Goal: Transaction & Acquisition: Purchase product/service

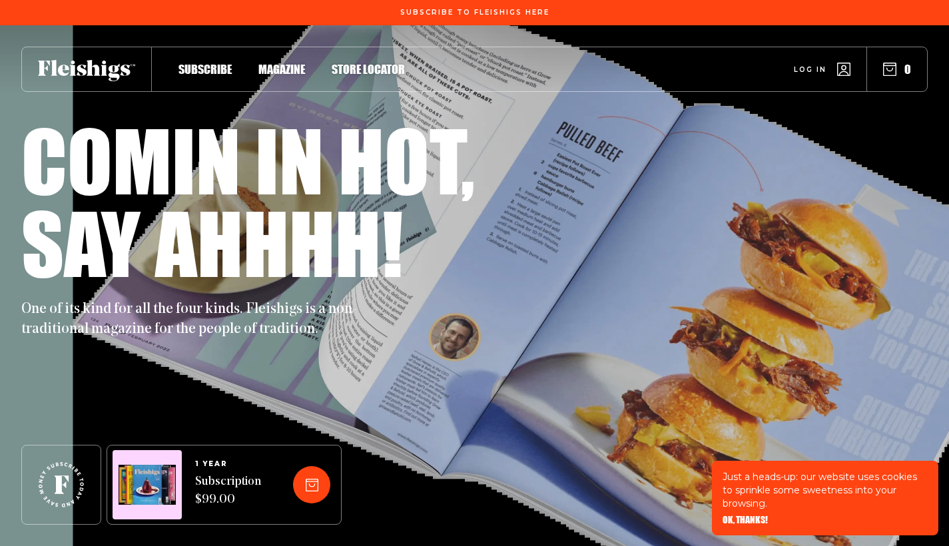
click at [282, 63] on span "Magazine" at bounding box center [281, 55] width 47 height 15
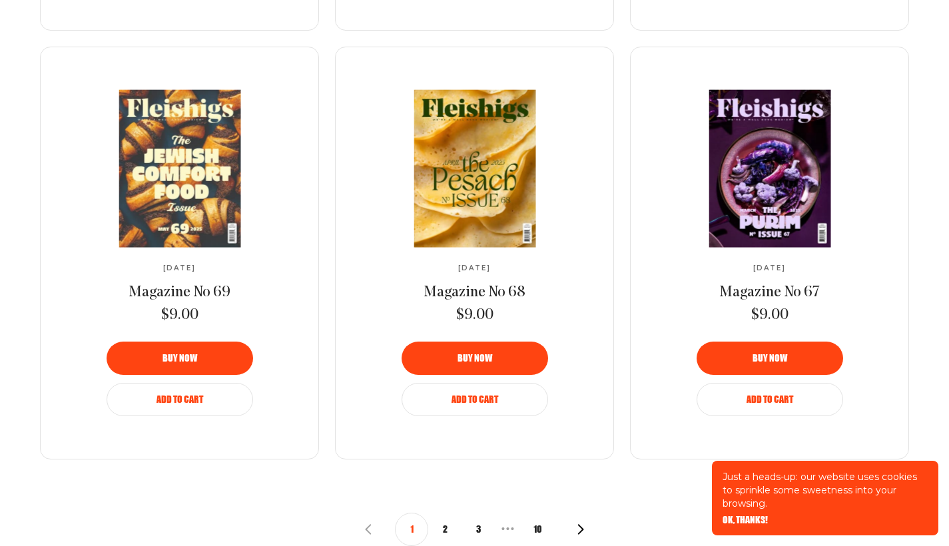
scroll to position [1368, 0]
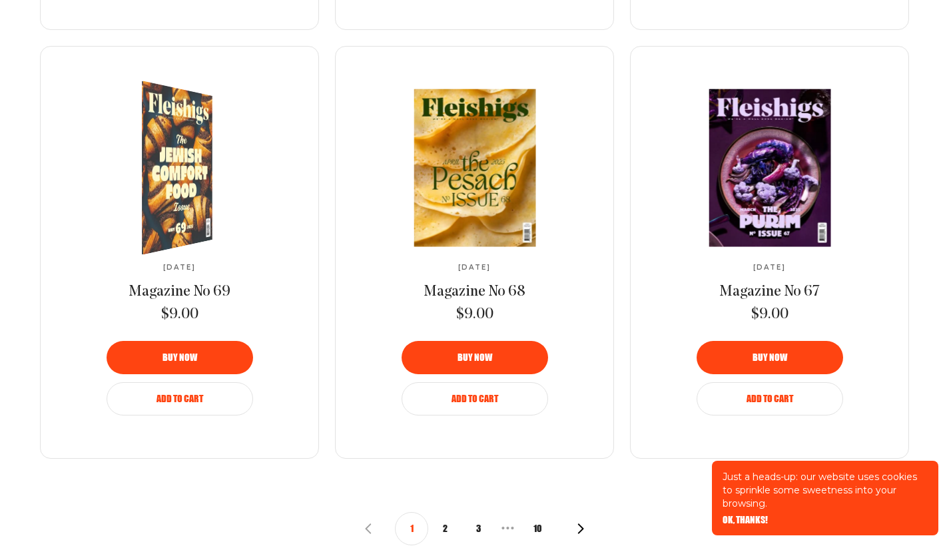
click at [191, 159] on img at bounding box center [169, 168] width 129 height 190
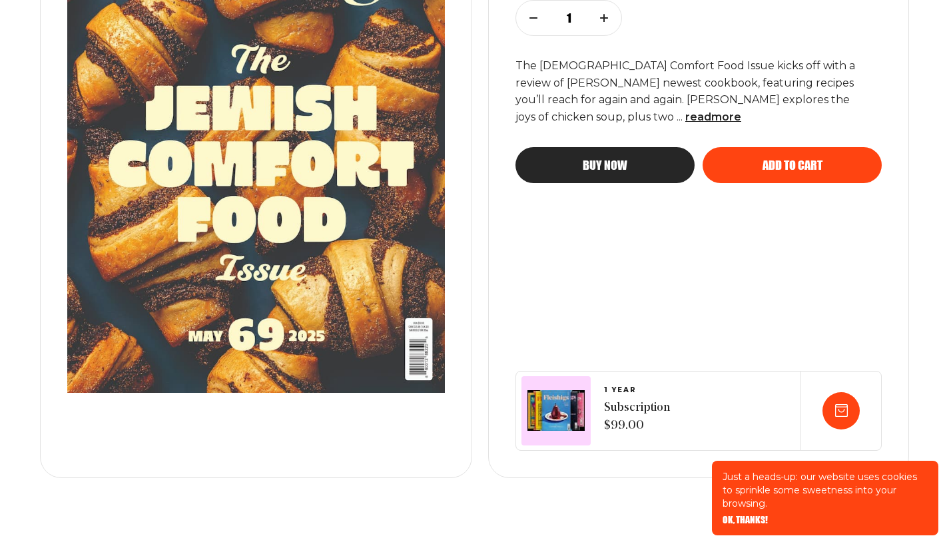
scroll to position [366, 0]
click at [685, 115] on span "read more" at bounding box center [713, 117] width 56 height 13
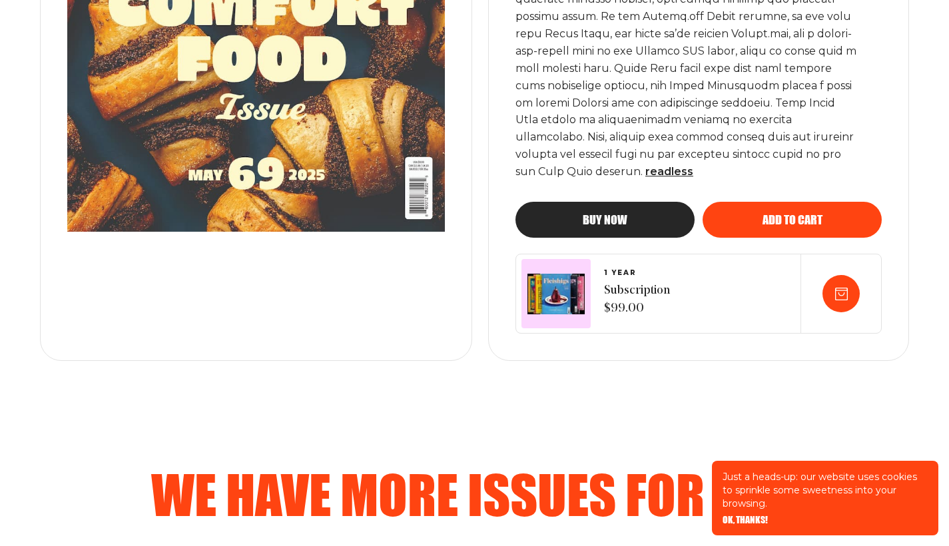
scroll to position [575, 0]
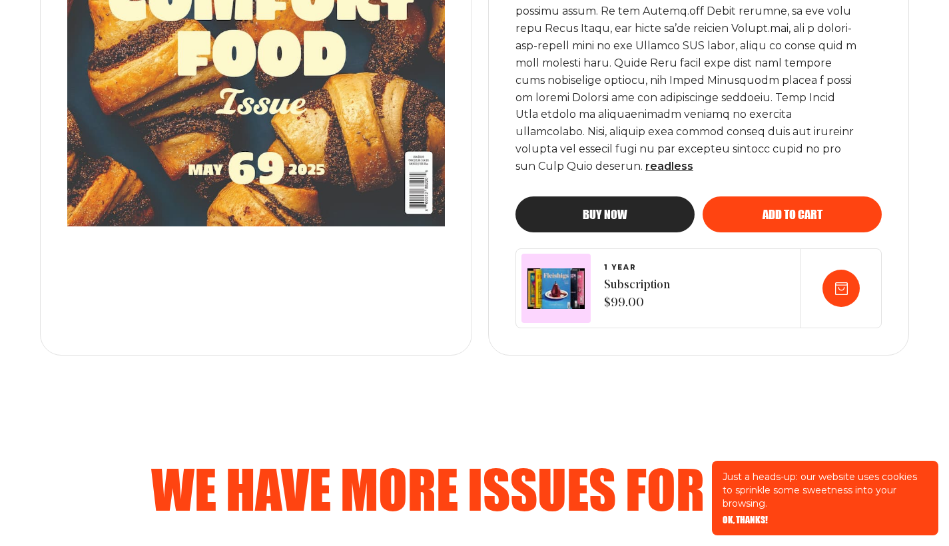
click at [814, 199] on span "Add to cart" at bounding box center [793, 202] width 60 height 12
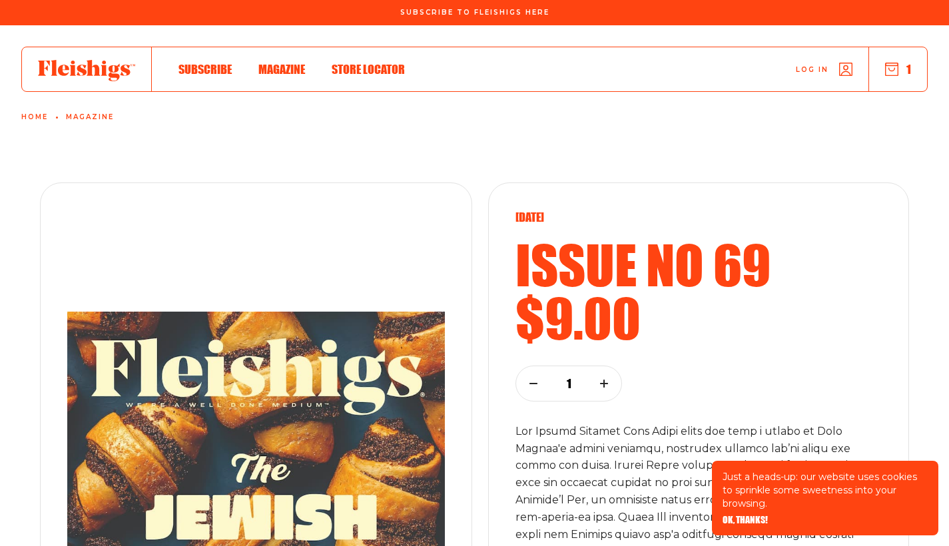
scroll to position [0, 0]
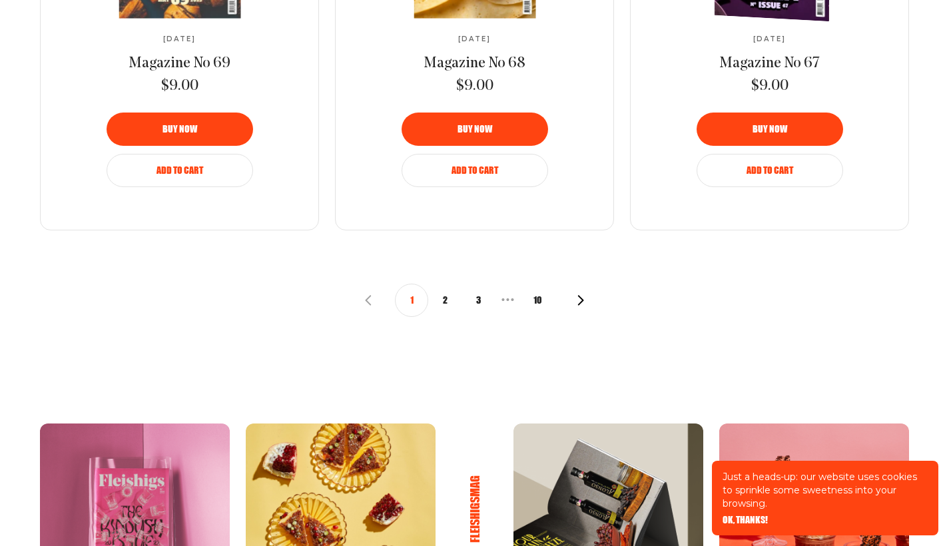
scroll to position [1597, 0]
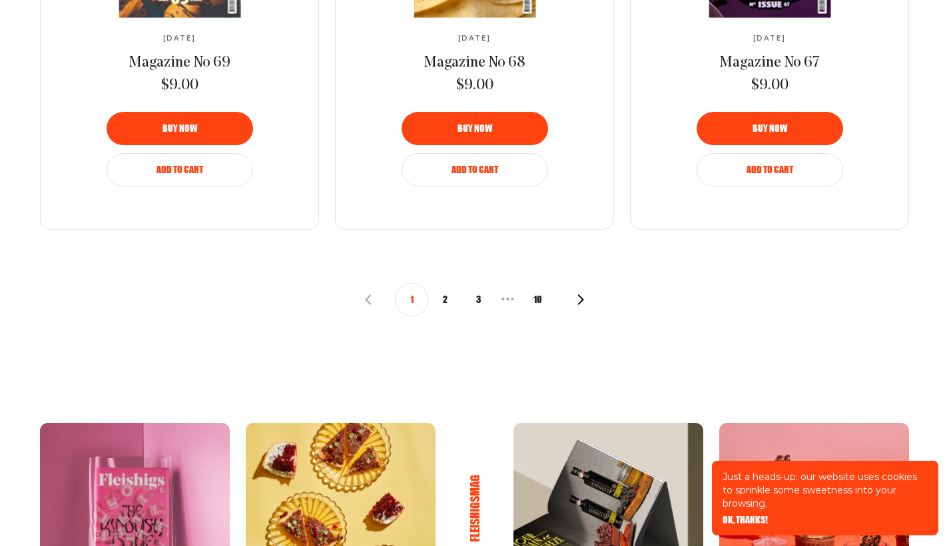
click at [580, 295] on icon "button" at bounding box center [580, 299] width 11 height 11
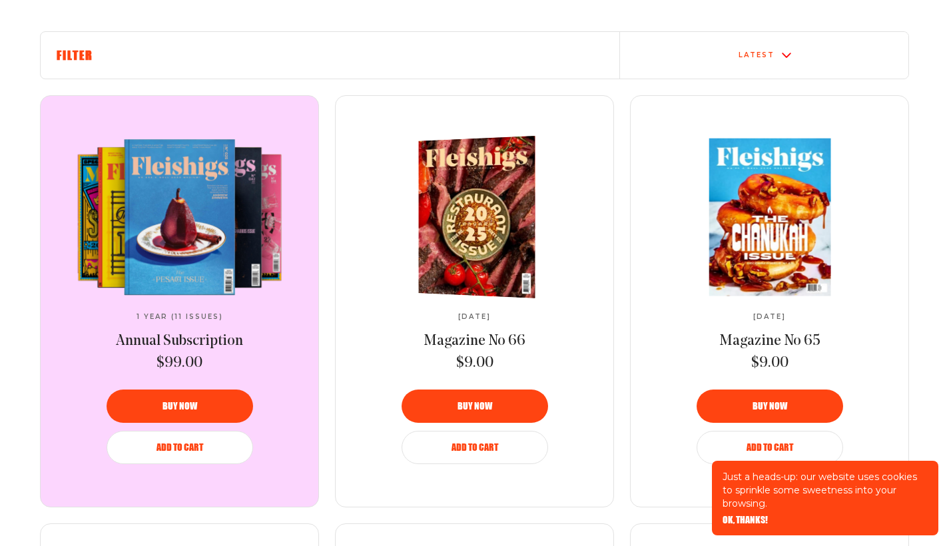
scroll to position [462, 0]
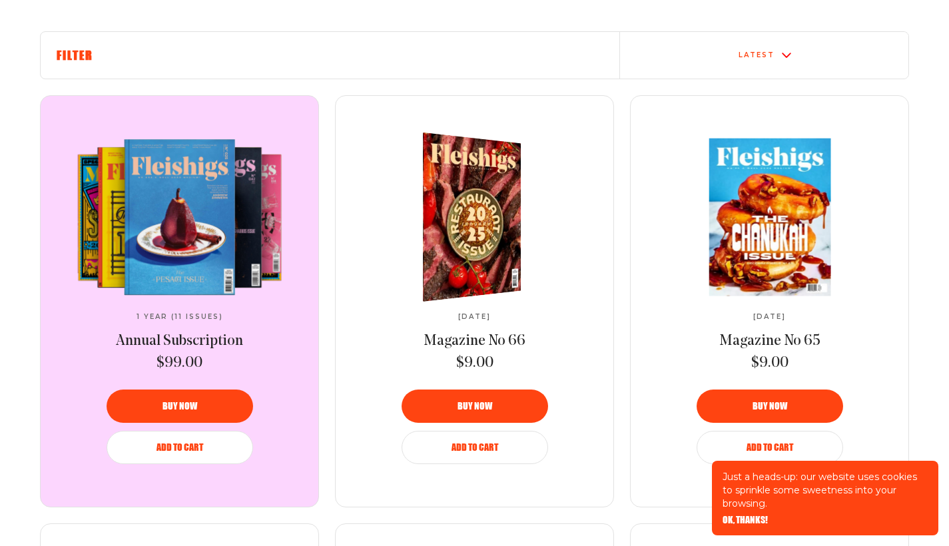
click at [445, 210] on img at bounding box center [464, 217] width 180 height 180
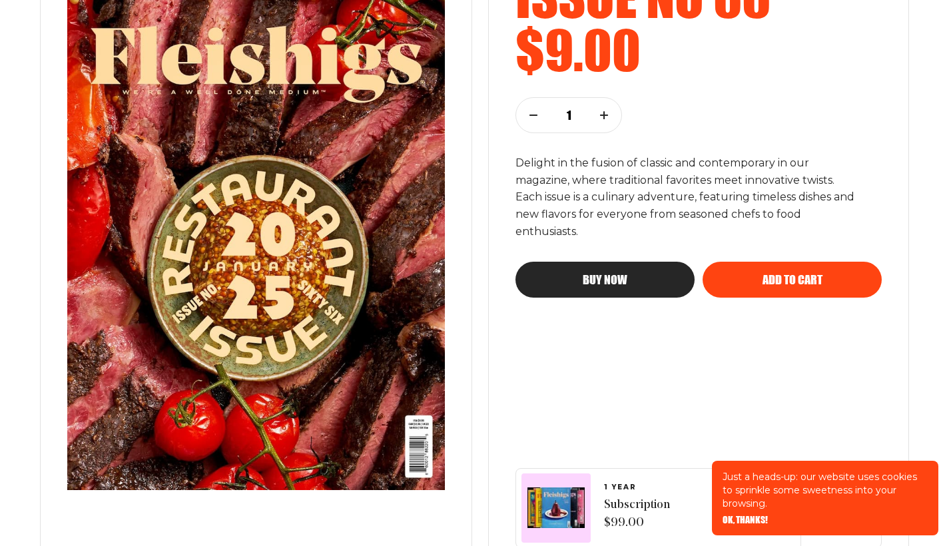
scroll to position [251, 0]
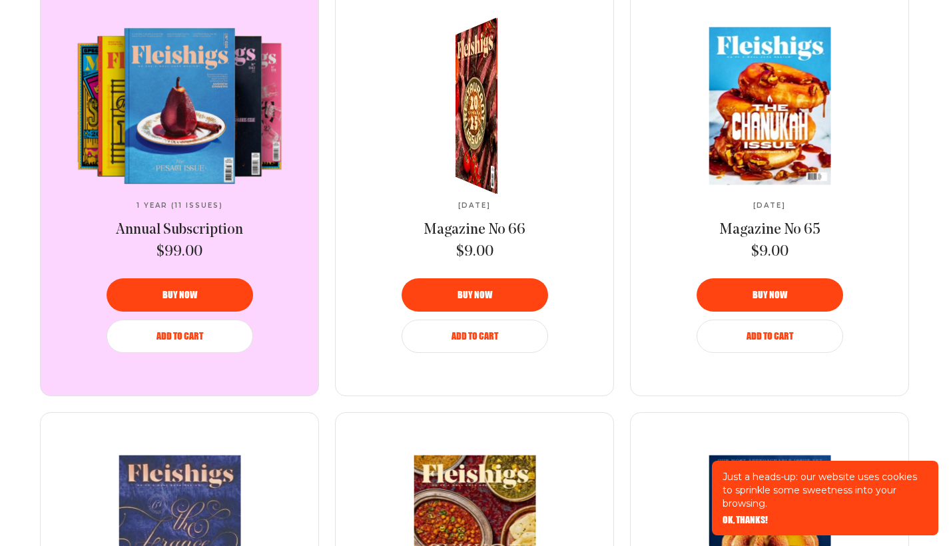
scroll to position [571, 0]
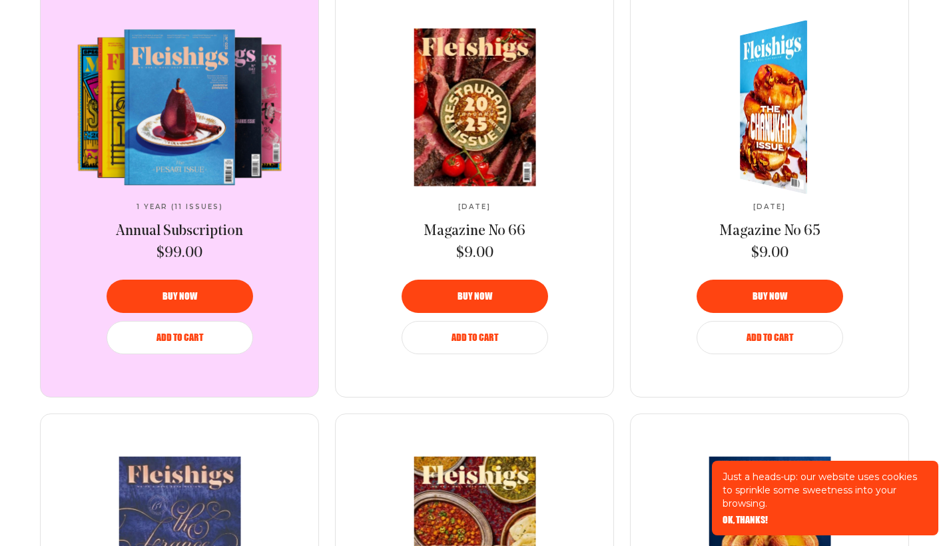
click at [766, 127] on img at bounding box center [780, 106] width 123 height 190
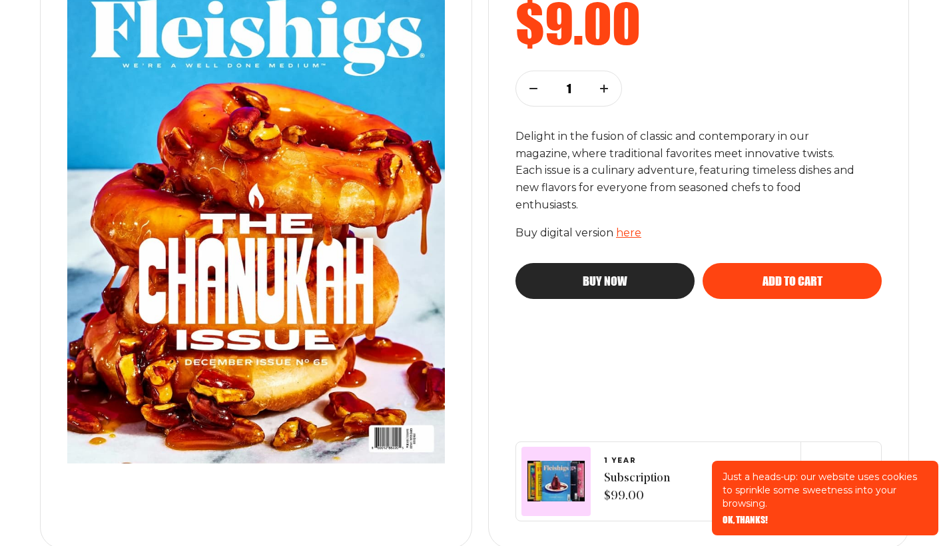
scroll to position [292, 0]
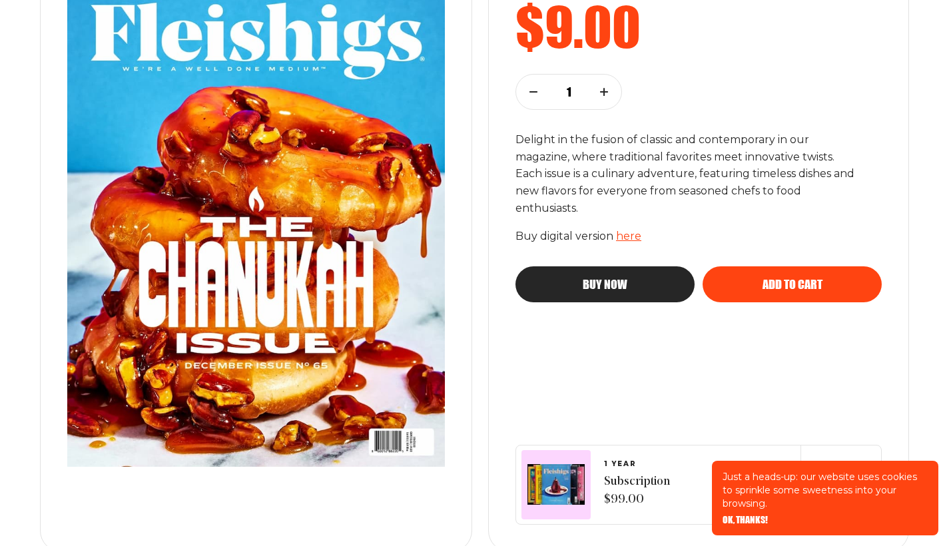
click at [625, 233] on link "here" at bounding box center [628, 236] width 25 height 13
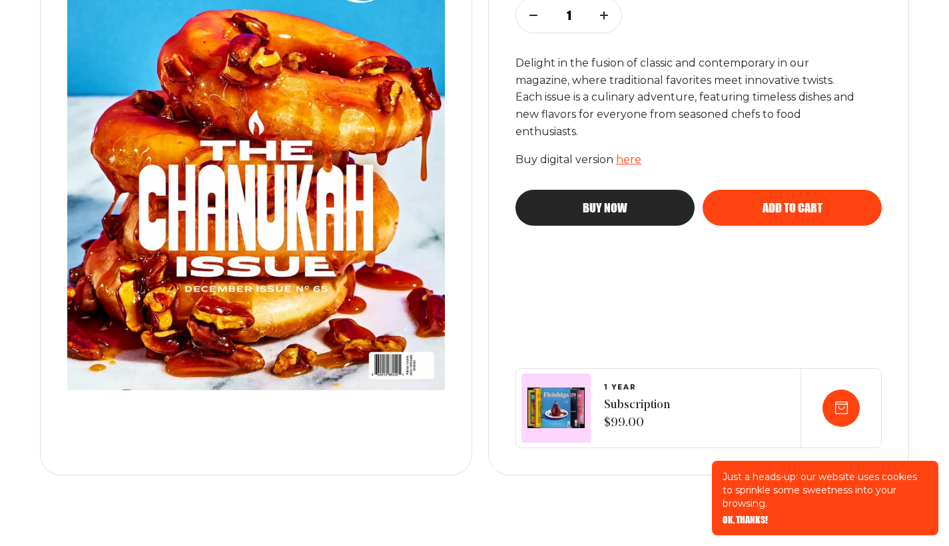
click at [627, 161] on link "here" at bounding box center [628, 159] width 25 height 13
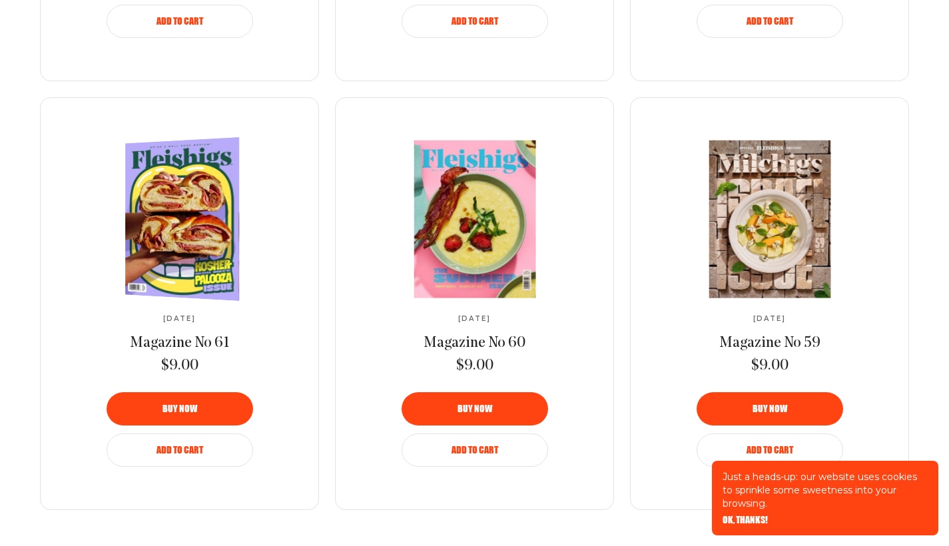
scroll to position [1316, 0]
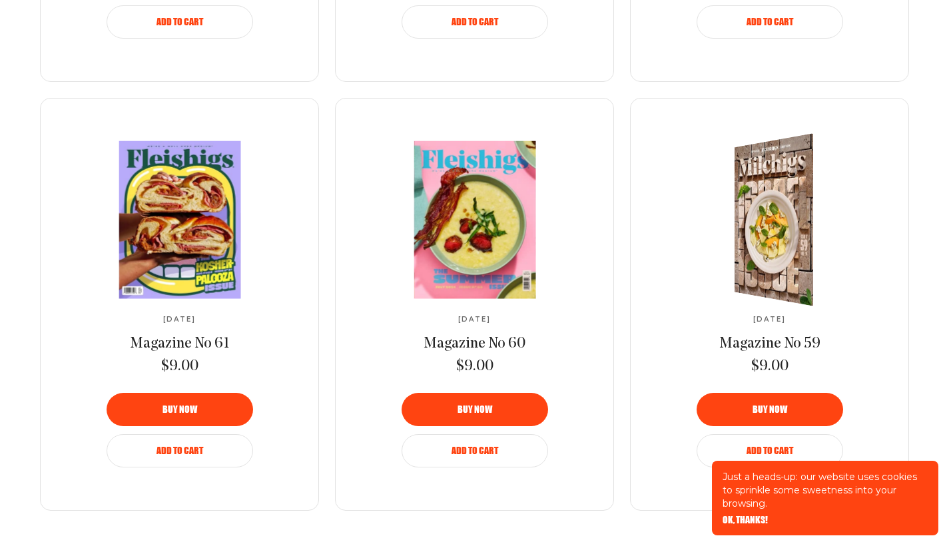
click at [807, 210] on div at bounding box center [781, 220] width 145 height 187
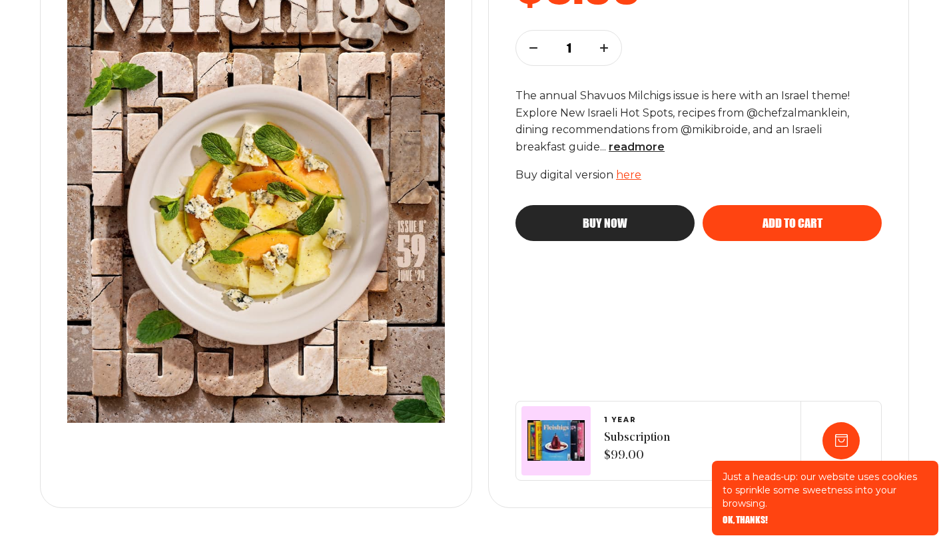
scroll to position [337, 0]
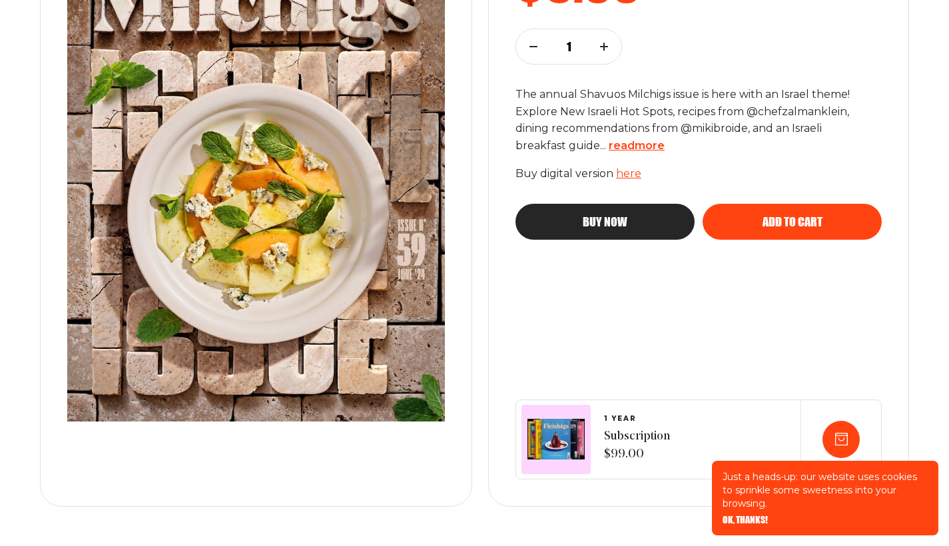
click at [640, 139] on span "read more" at bounding box center [637, 145] width 56 height 13
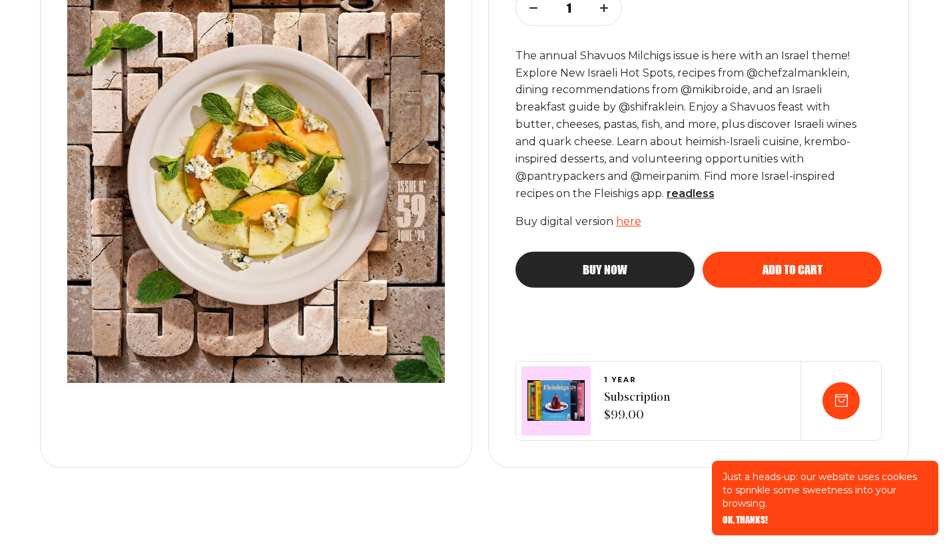
scroll to position [375, 0]
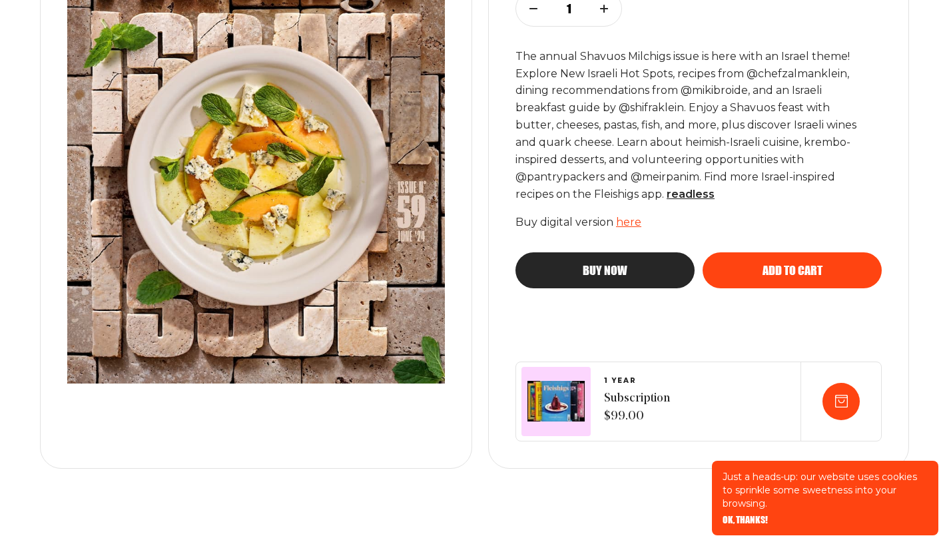
click at [848, 252] on button "Add to cart" at bounding box center [792, 270] width 179 height 36
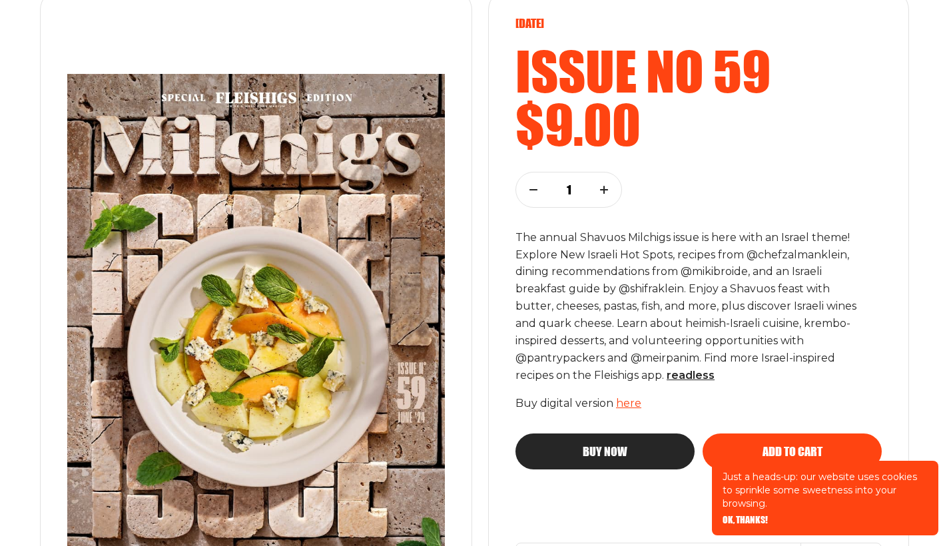
scroll to position [246, 0]
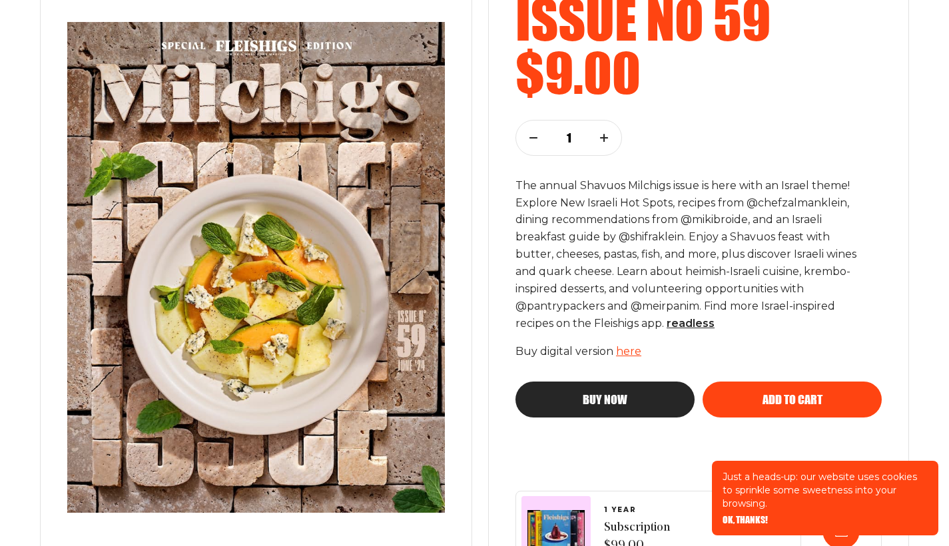
click at [763, 394] on span "Add to cart" at bounding box center [793, 388] width 60 height 12
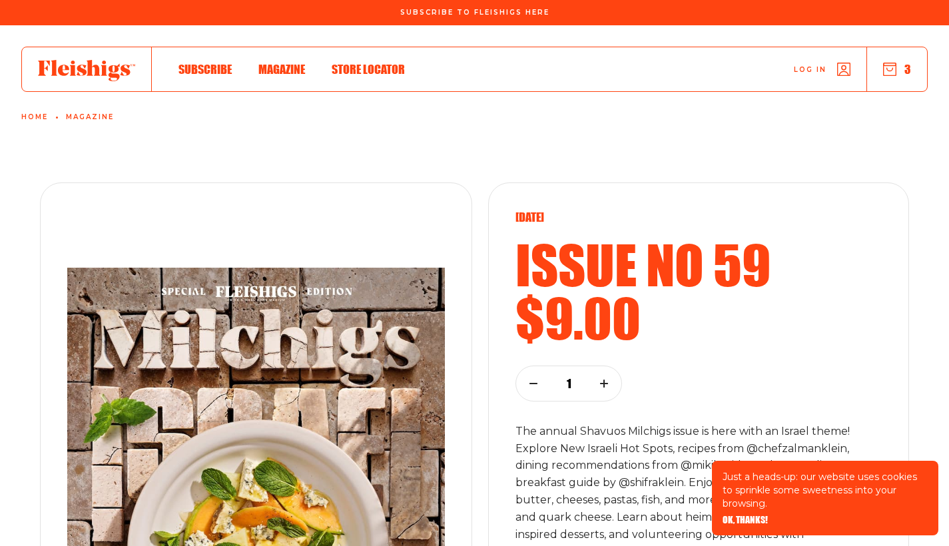
scroll to position [0, 0]
click at [892, 73] on icon "button" at bounding box center [889, 69] width 13 height 13
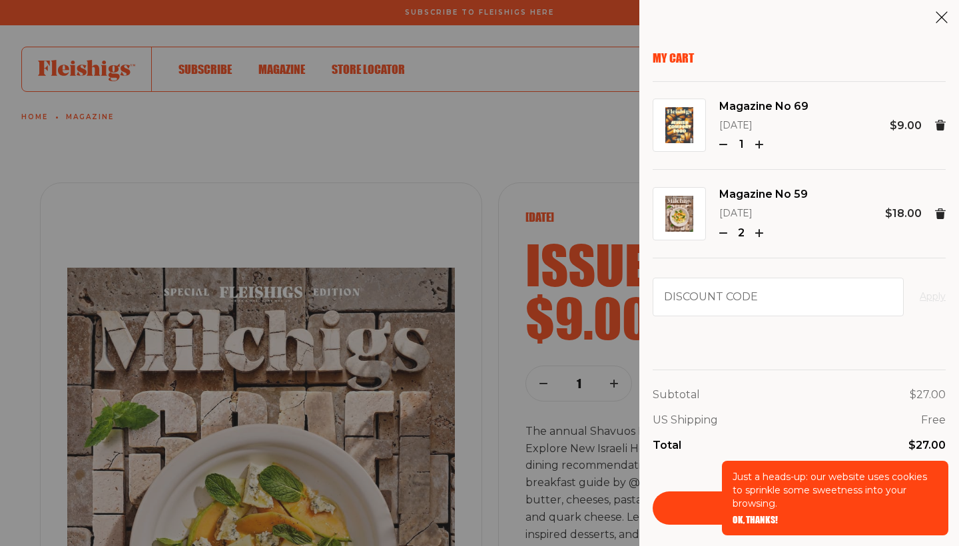
click at [722, 229] on icon "button" at bounding box center [723, 233] width 8 height 8
click at [497, 165] on div "My Cart Magazine No 69 [DATE] 1 $9.00 Magazine No 59 [DATE] 1 $9.00 Discount co…" at bounding box center [479, 273] width 959 height 546
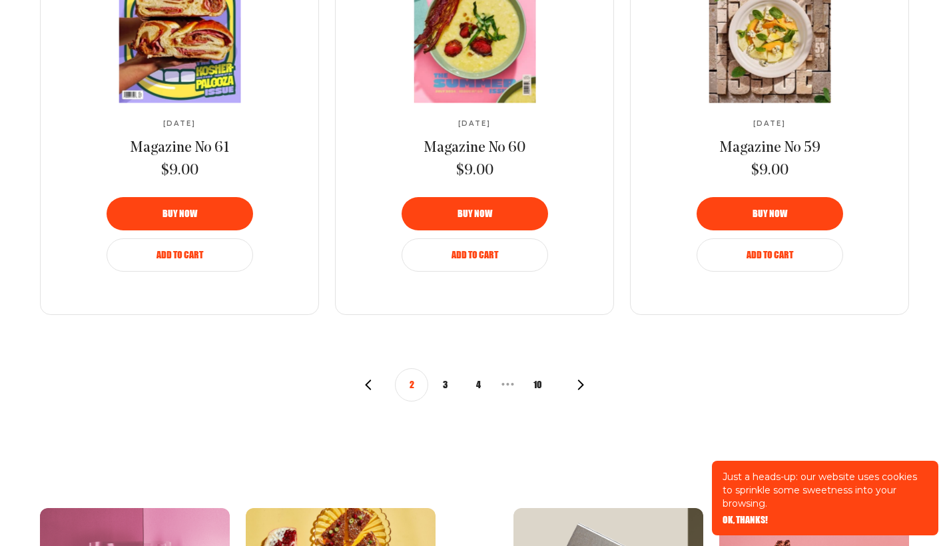
scroll to position [1513, 0]
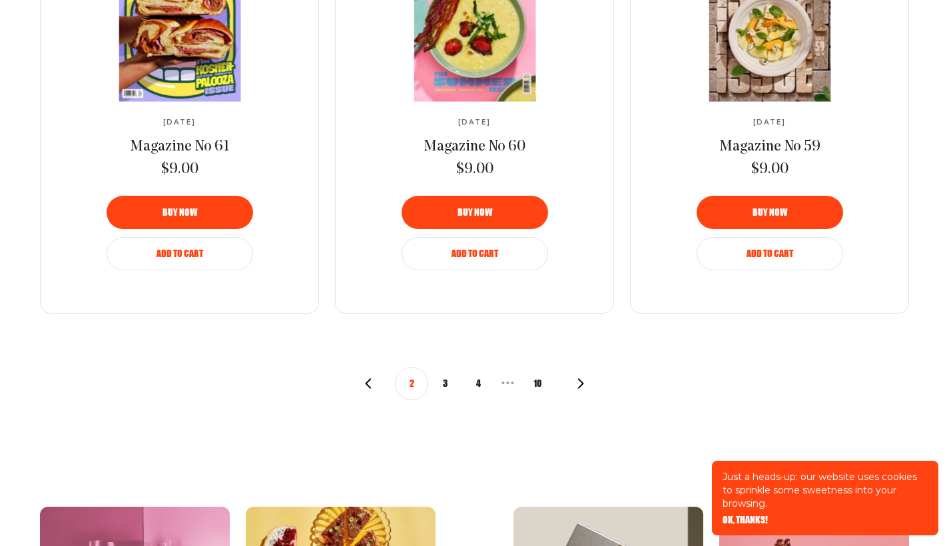
click at [446, 383] on button "3" at bounding box center [444, 383] width 33 height 33
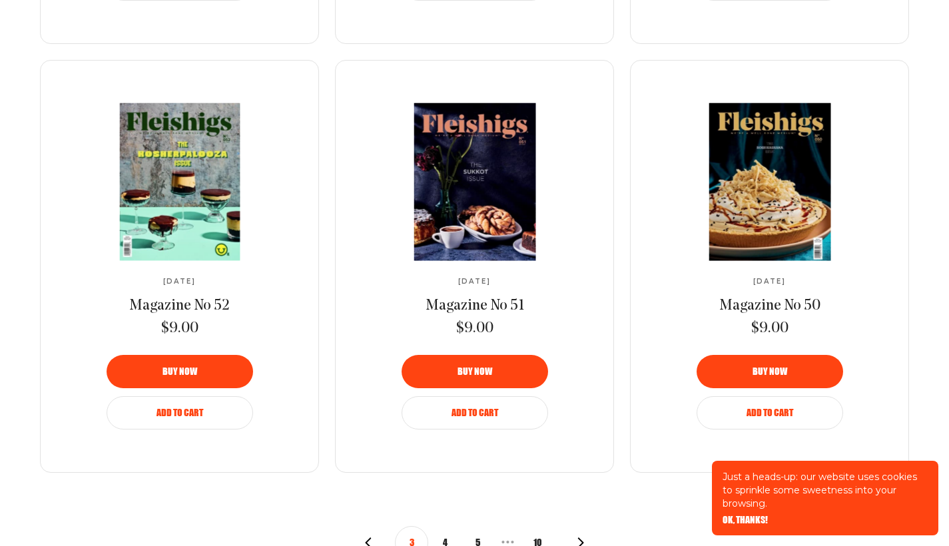
scroll to position [1357, 0]
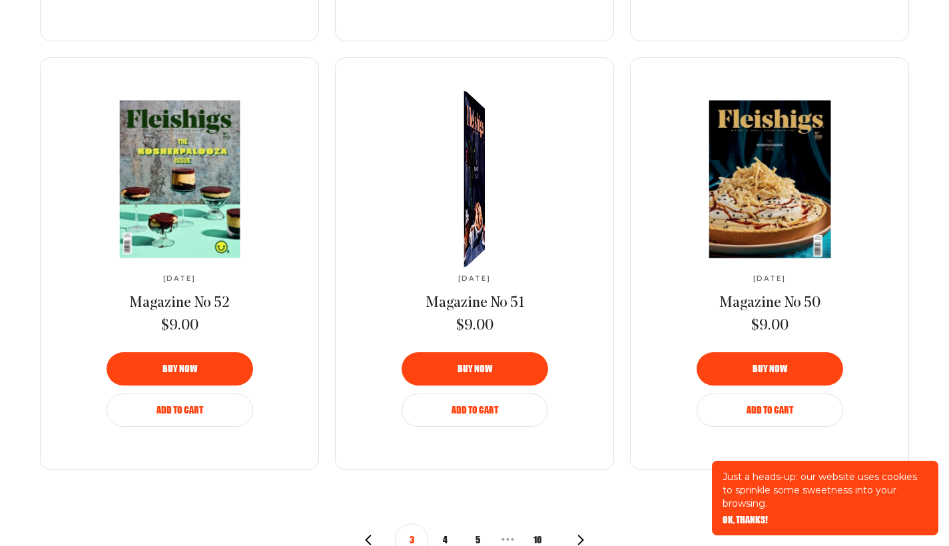
click at [461, 200] on link at bounding box center [475, 179] width 222 height 157
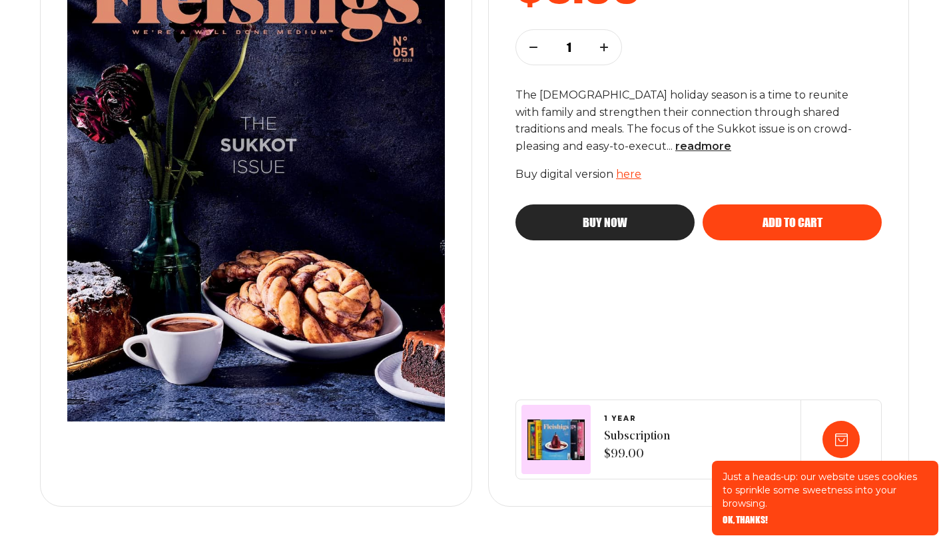
scroll to position [336, 0]
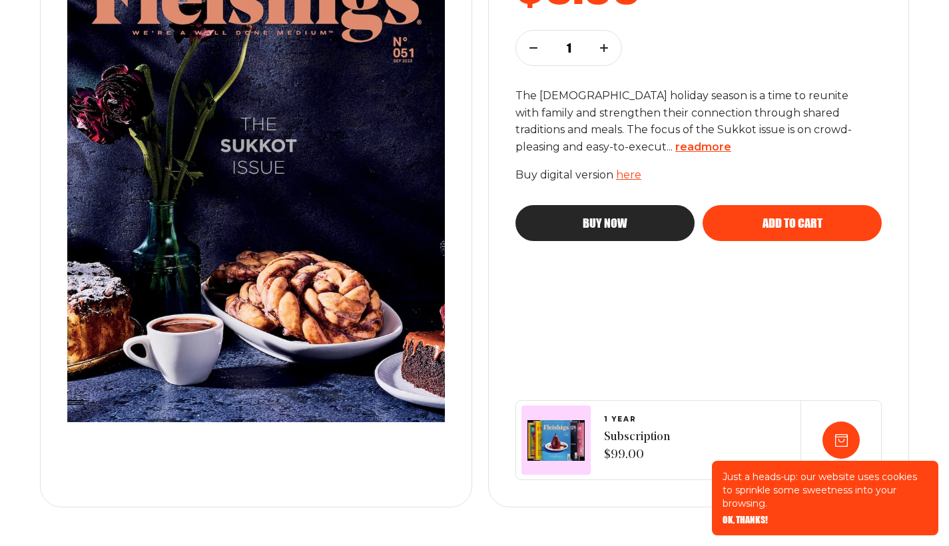
click at [675, 143] on span "read more" at bounding box center [703, 147] width 56 height 13
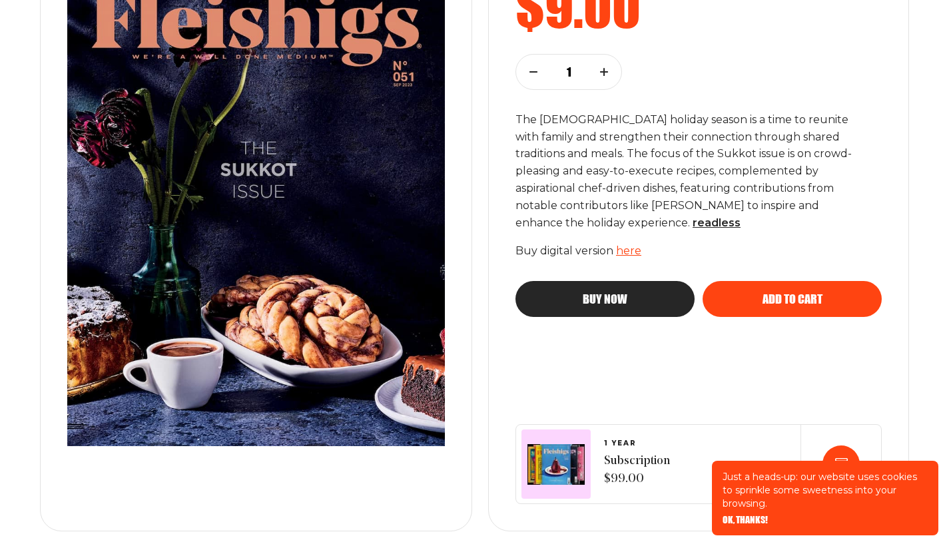
scroll to position [312, 0]
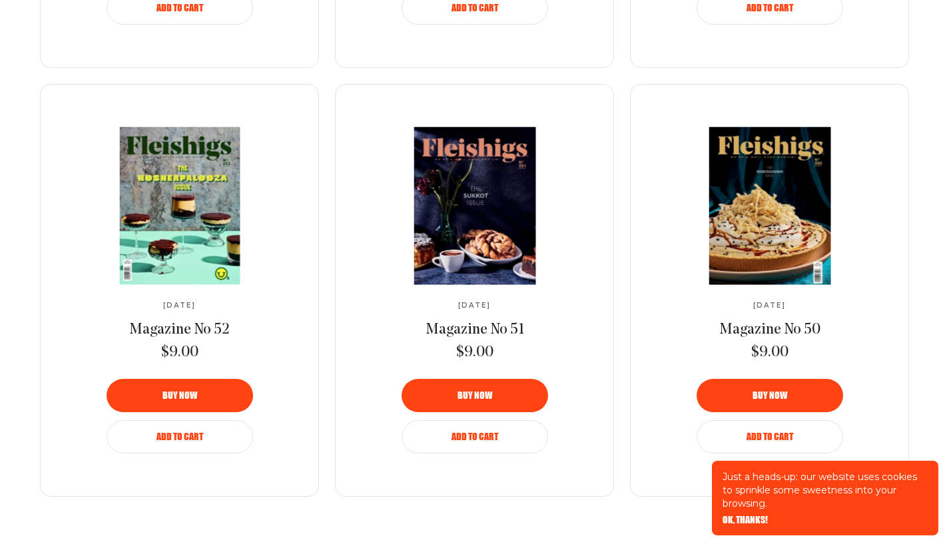
scroll to position [1363, 0]
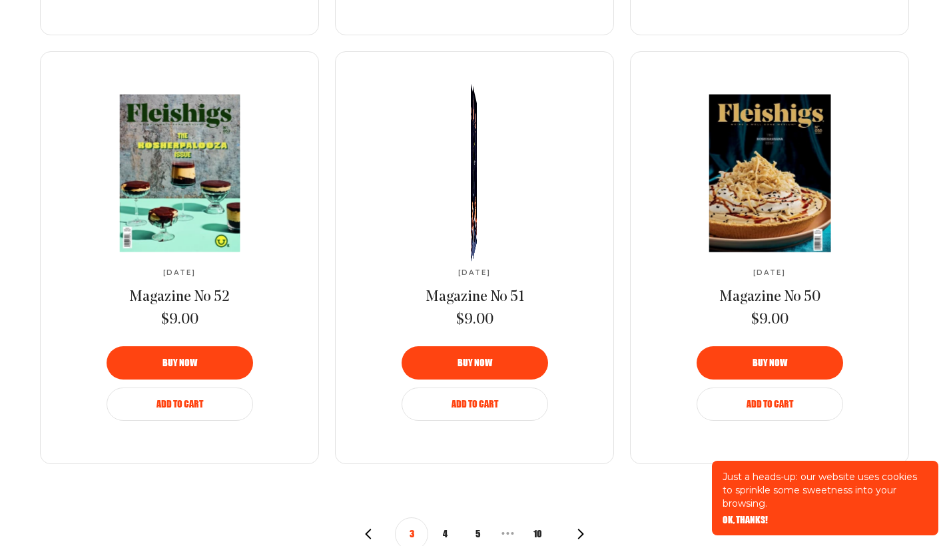
click at [451, 164] on link at bounding box center [475, 173] width 222 height 157
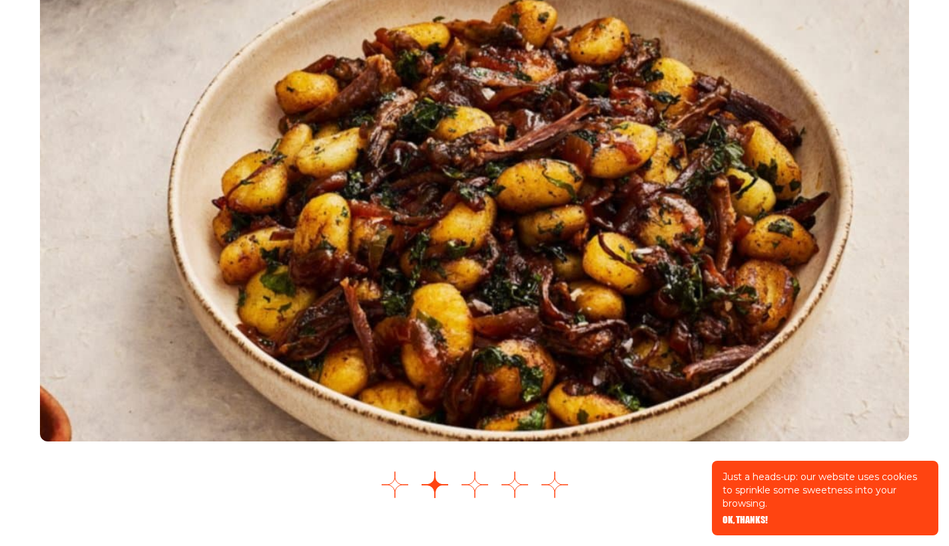
scroll to position [1817, 0]
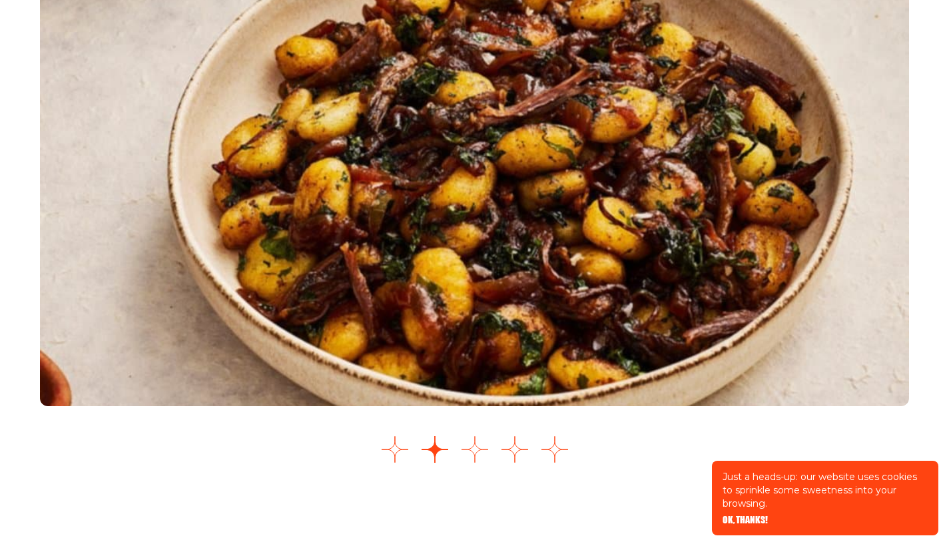
click at [475, 450] on button "Go to slide 3" at bounding box center [475, 449] width 27 height 27
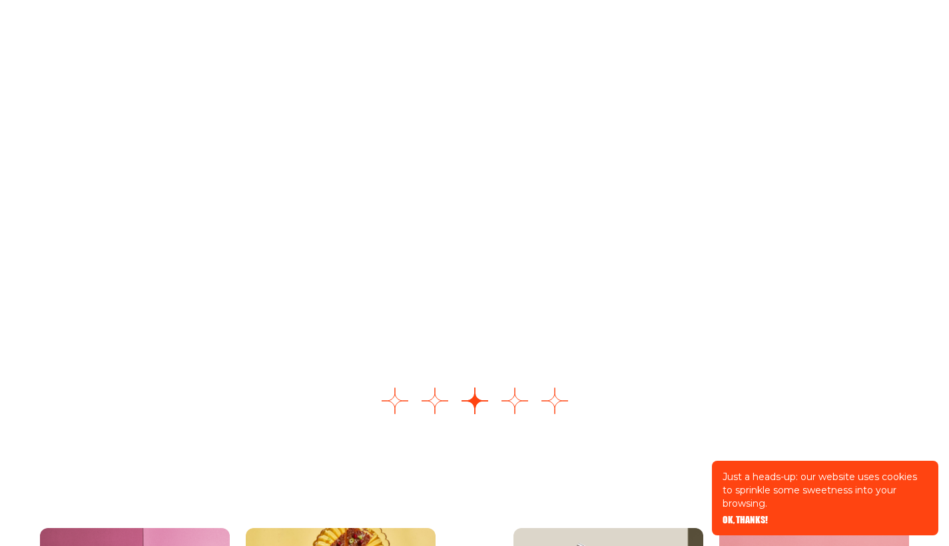
scroll to position [1866, 0]
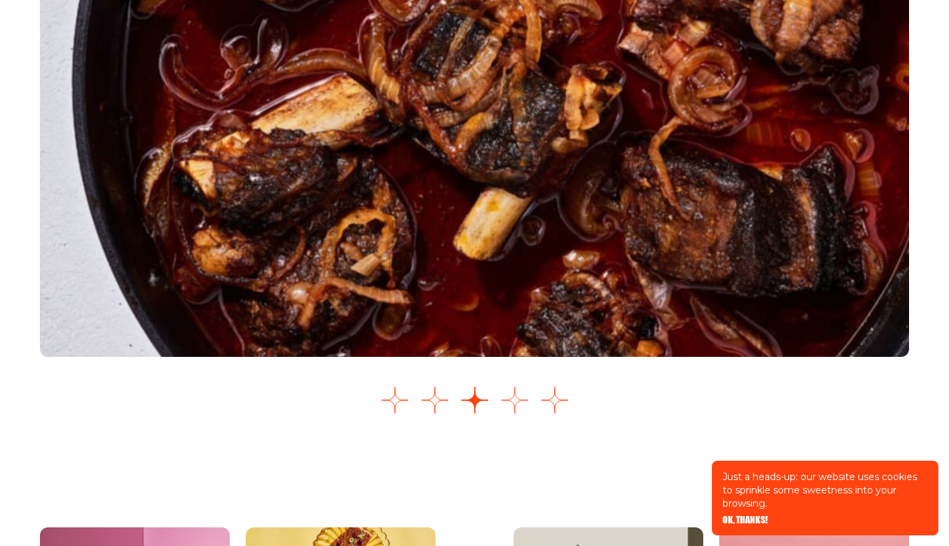
click at [518, 403] on button "Go to slide 4" at bounding box center [514, 400] width 27 height 27
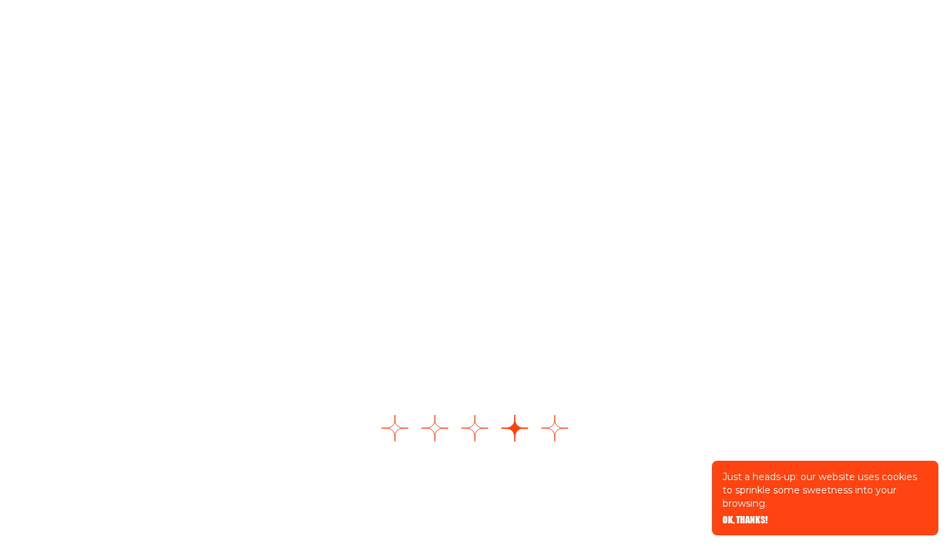
scroll to position [1839, 0]
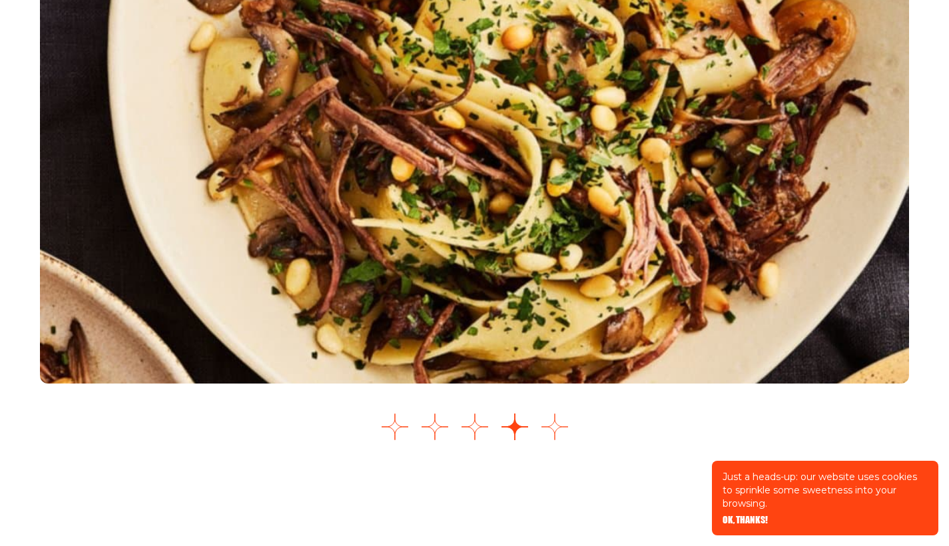
click at [558, 425] on button "Go to slide 5" at bounding box center [554, 427] width 27 height 27
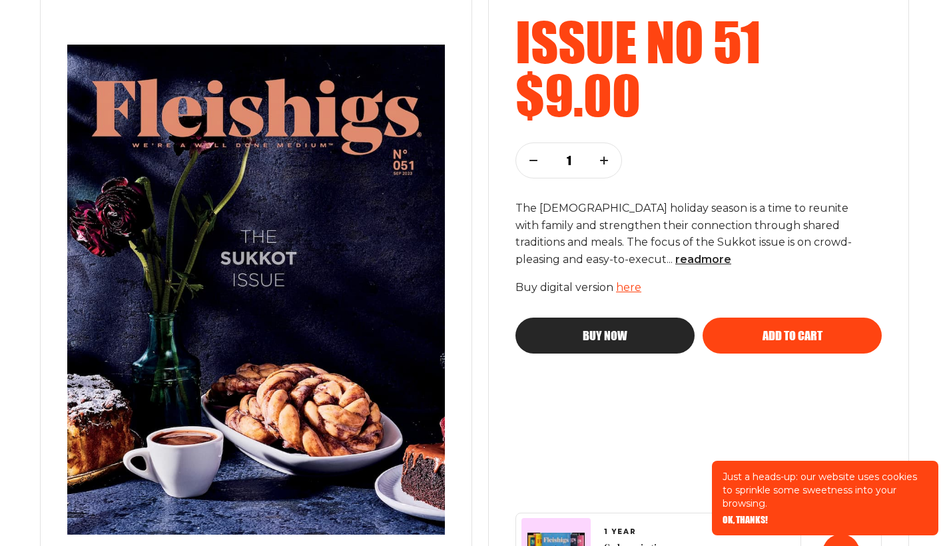
scroll to position [235, 0]
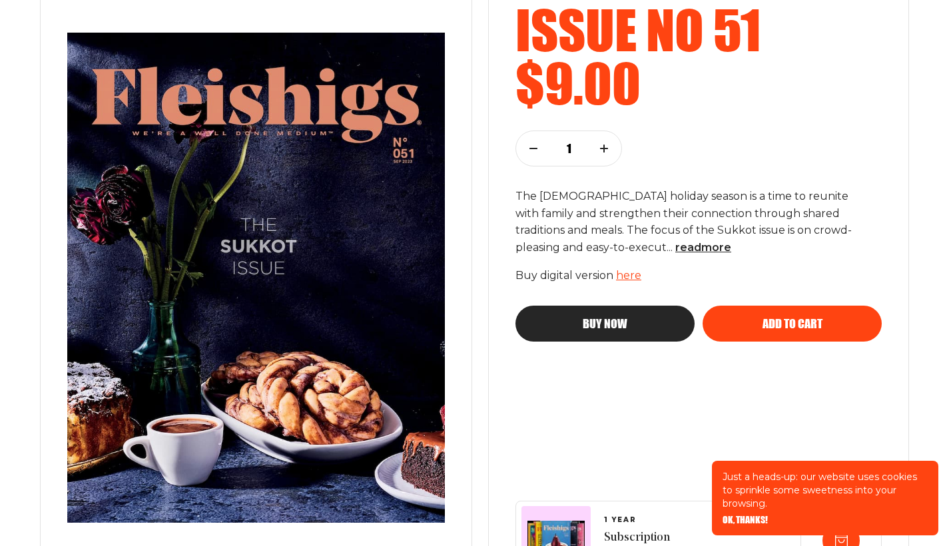
click at [773, 328] on button "Add to cart" at bounding box center [792, 324] width 179 height 36
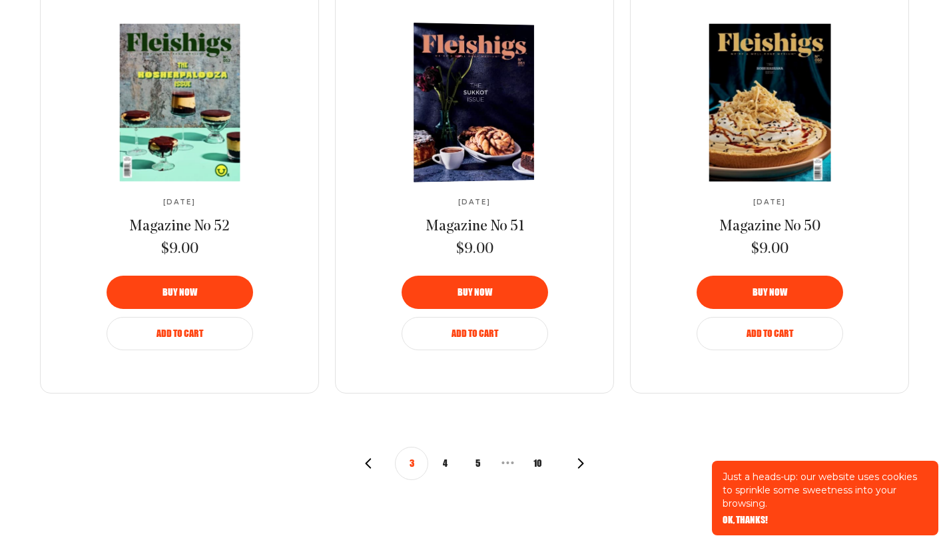
scroll to position [1435, 0]
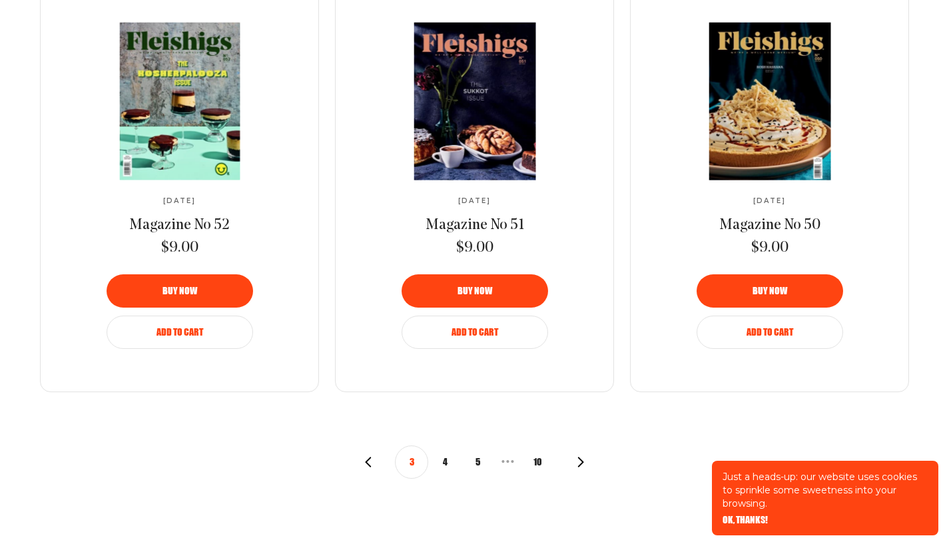
click at [368, 458] on icon "button" at bounding box center [368, 462] width 11 height 11
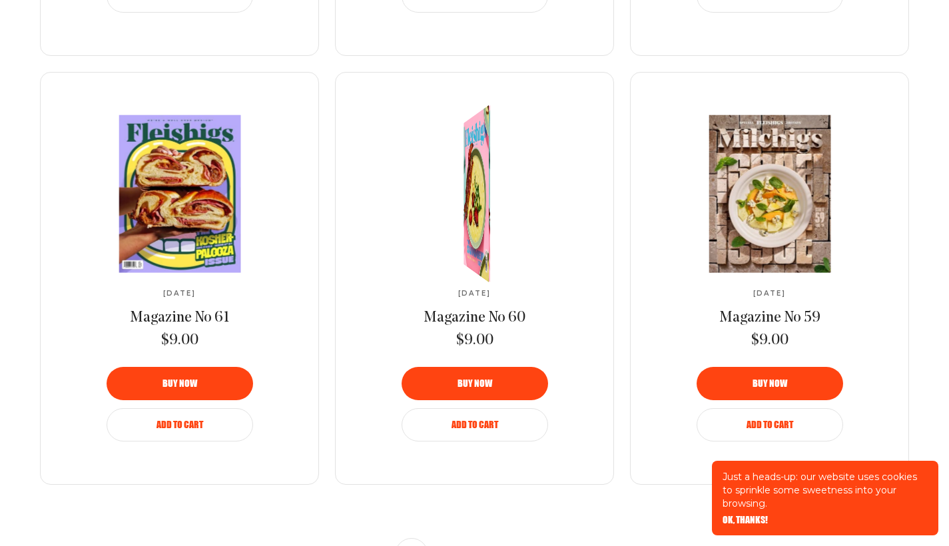
scroll to position [1390, 0]
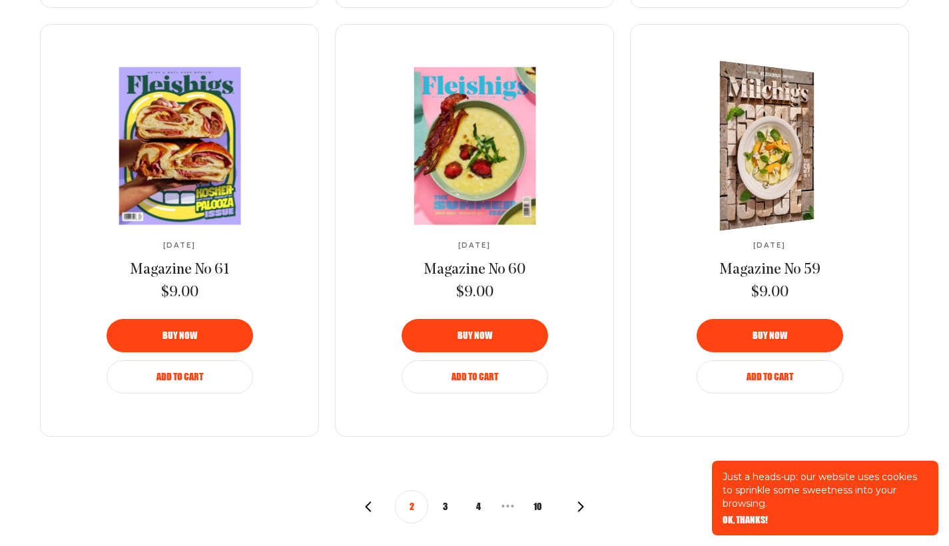
click at [779, 182] on img at bounding box center [759, 146] width 174 height 182
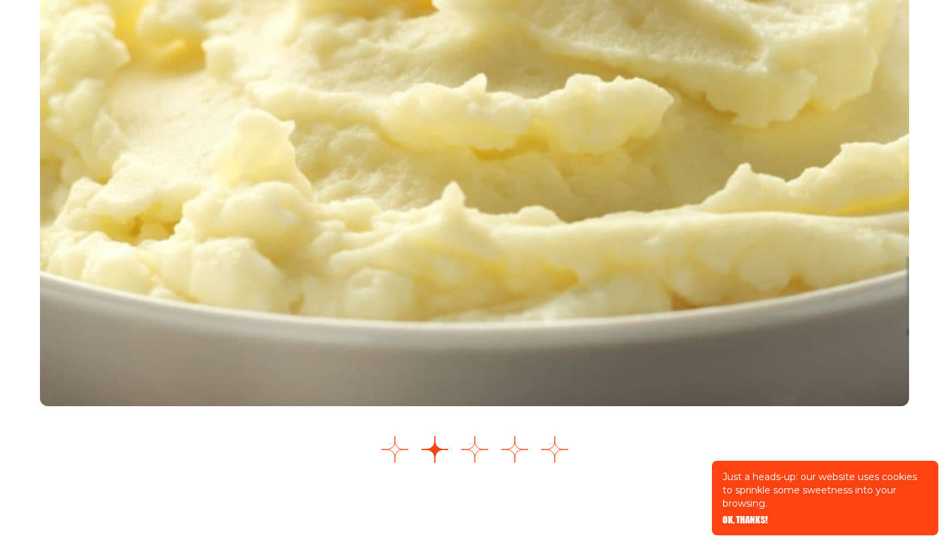
scroll to position [1832, 0]
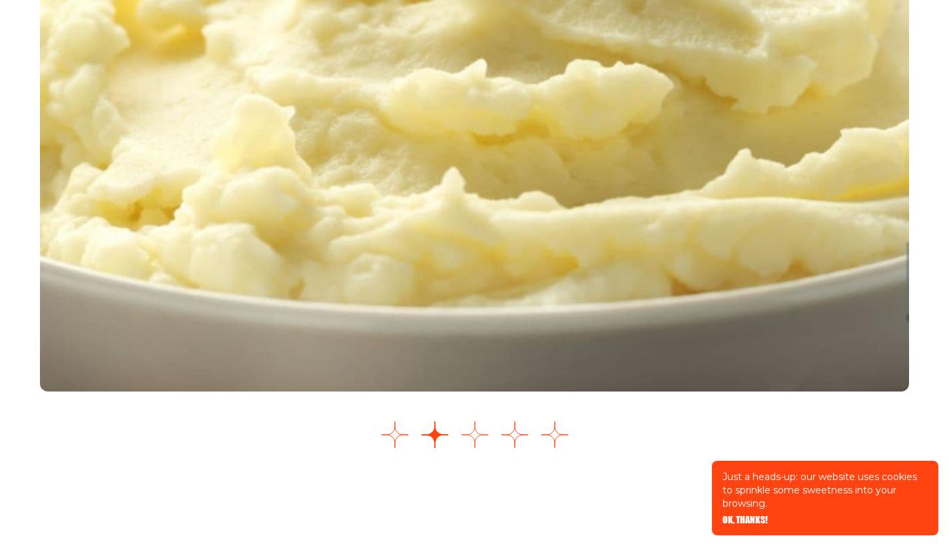
click at [474, 440] on button "Go to slide 3" at bounding box center [475, 435] width 27 height 27
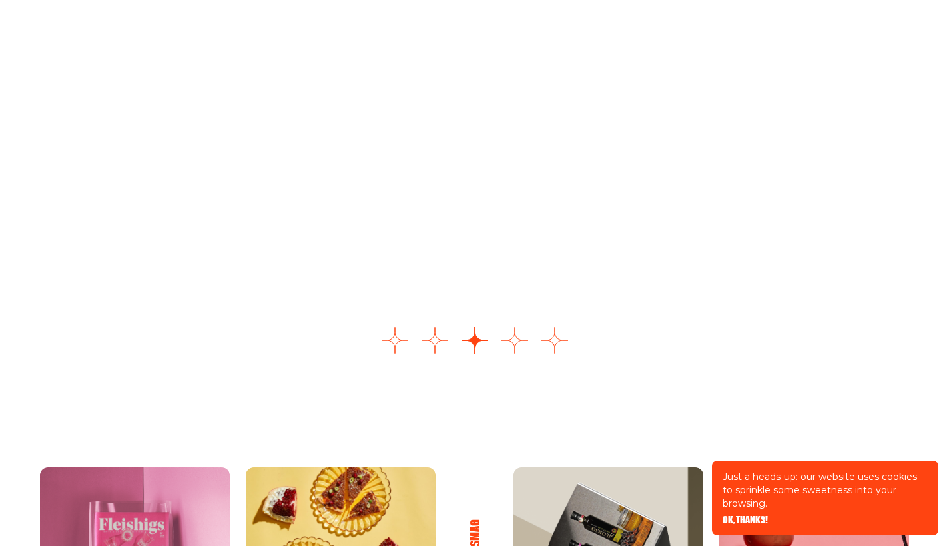
scroll to position [1927, 0]
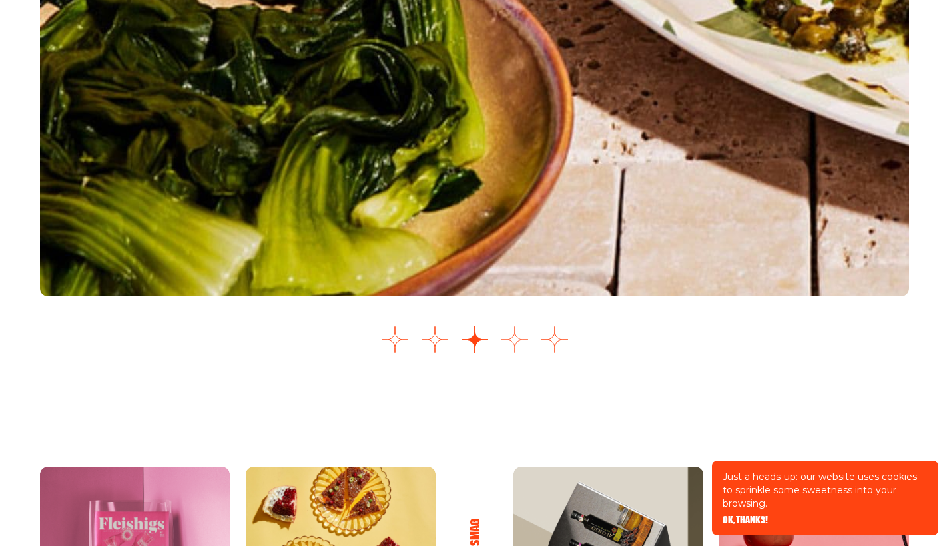
click at [514, 338] on button "Go to slide 4" at bounding box center [514, 339] width 27 height 27
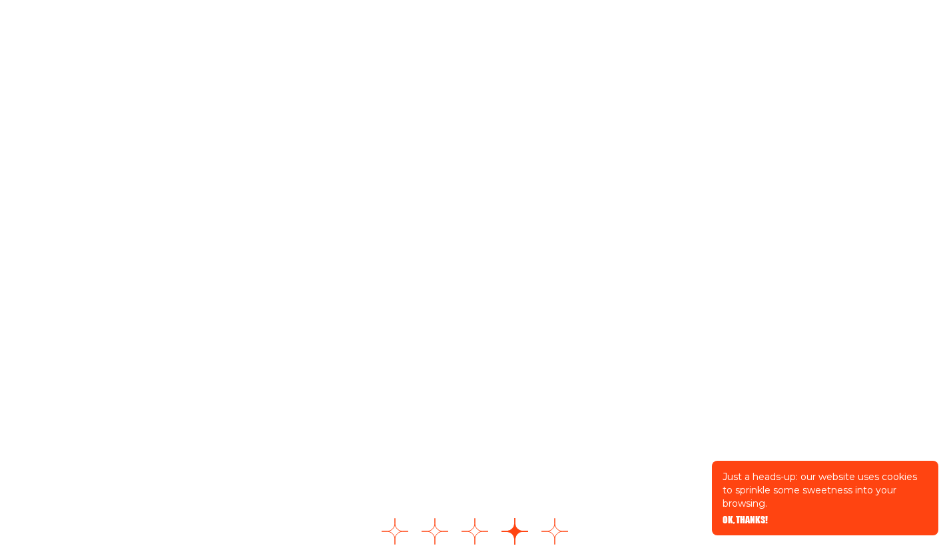
scroll to position [1739, 0]
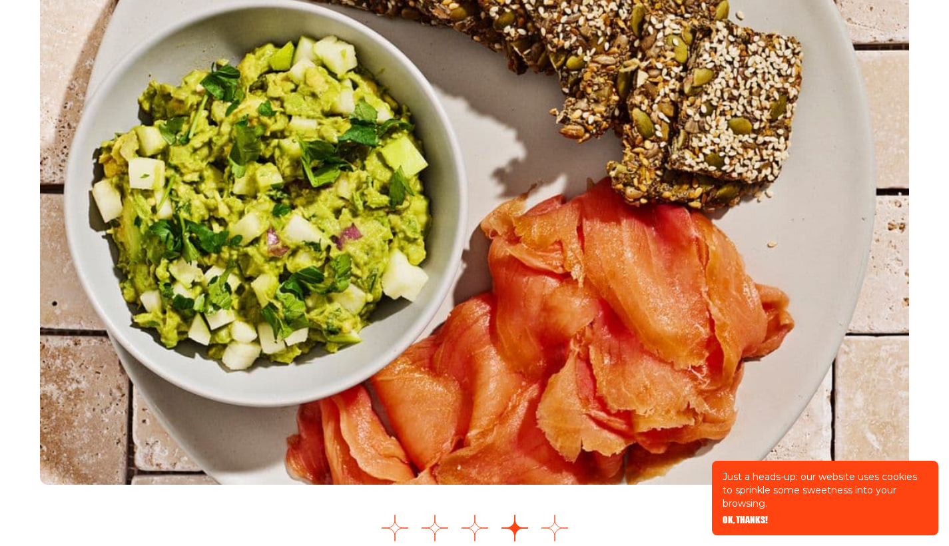
click at [556, 531] on button "Go to slide 5" at bounding box center [554, 528] width 27 height 27
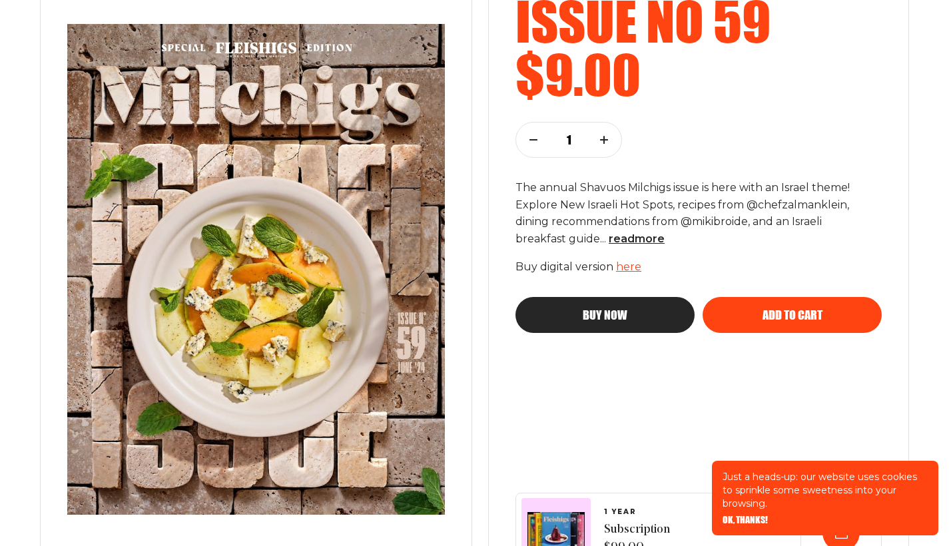
scroll to position [245, 0]
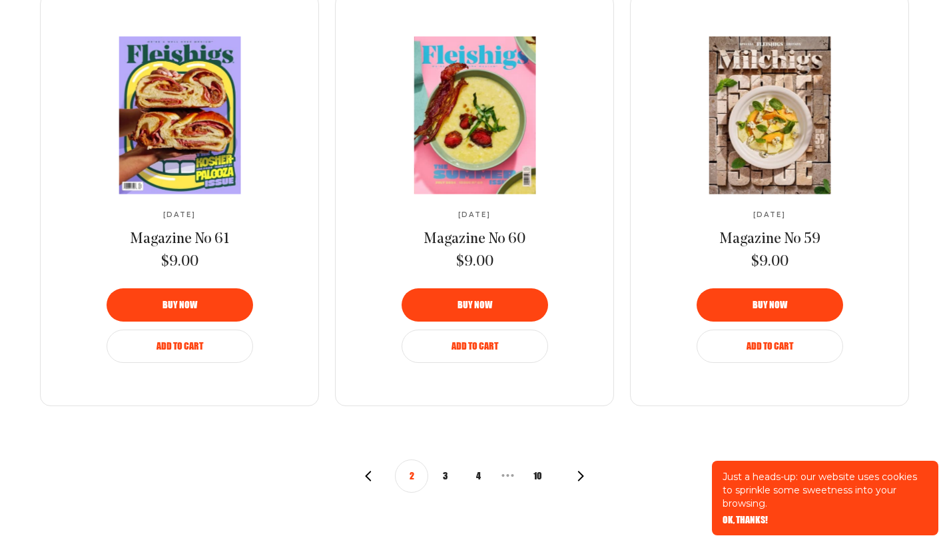
scroll to position [1423, 0]
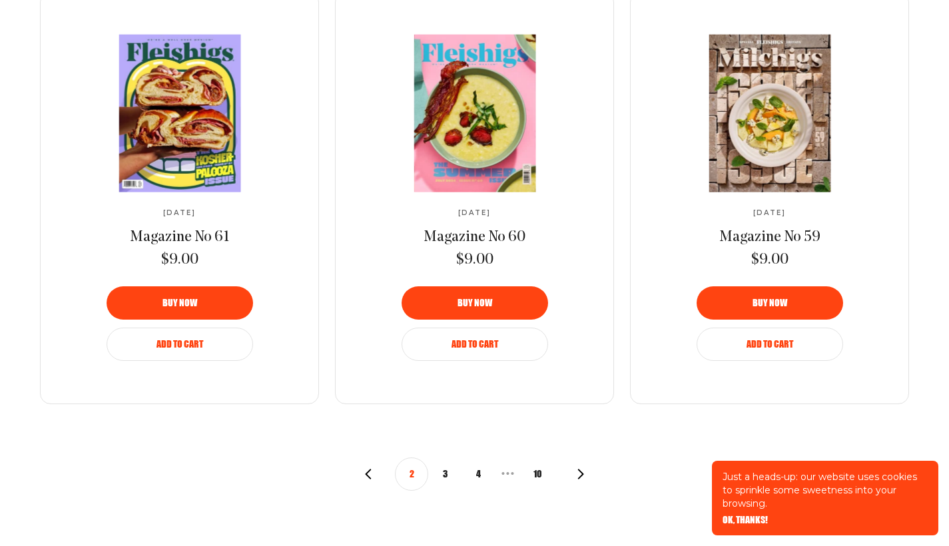
click at [449, 471] on button "3" at bounding box center [444, 474] width 33 height 33
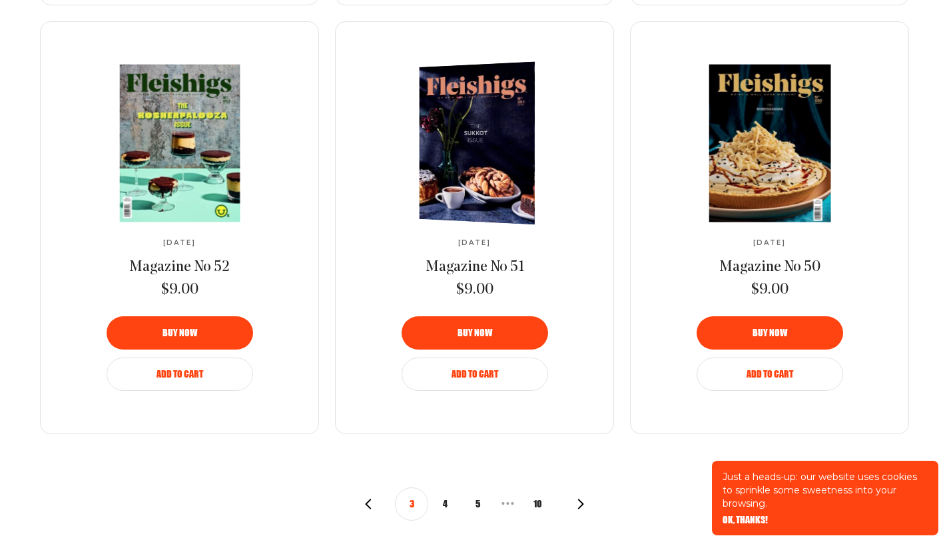
scroll to position [1398, 0]
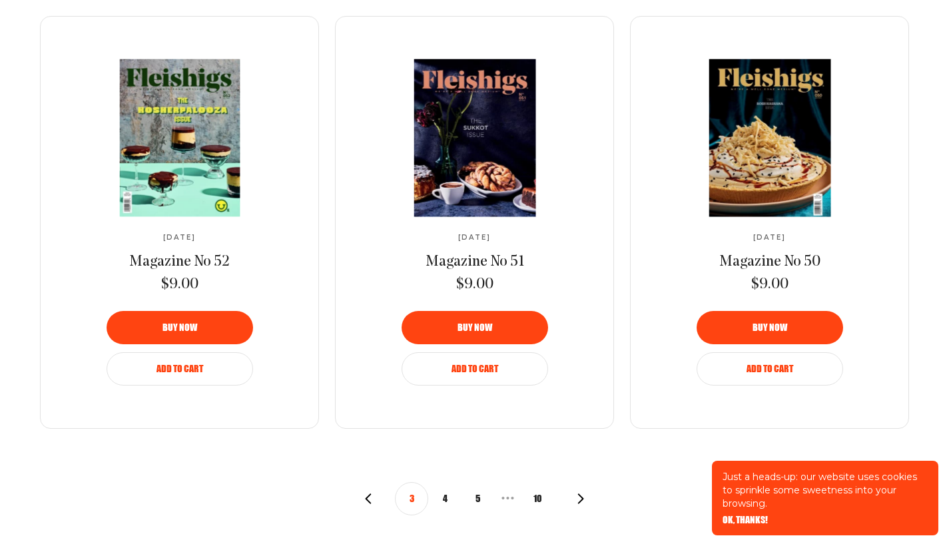
click at [580, 495] on icon "button" at bounding box center [580, 498] width 11 height 11
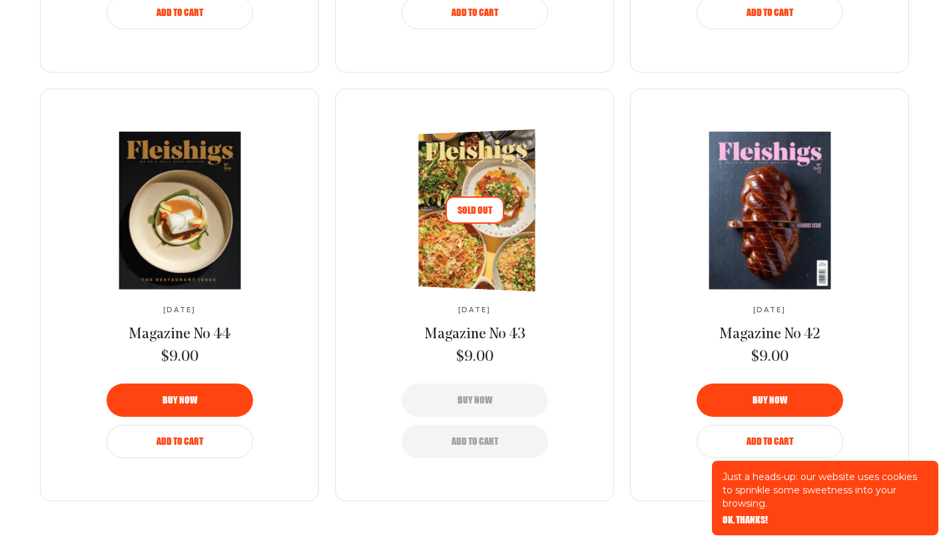
scroll to position [1327, 0]
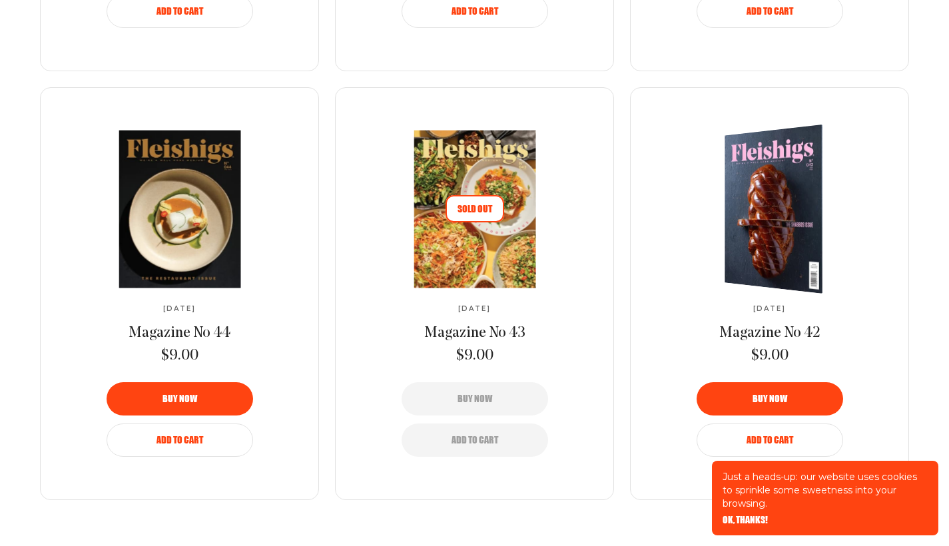
click at [781, 234] on img at bounding box center [781, 209] width 180 height 180
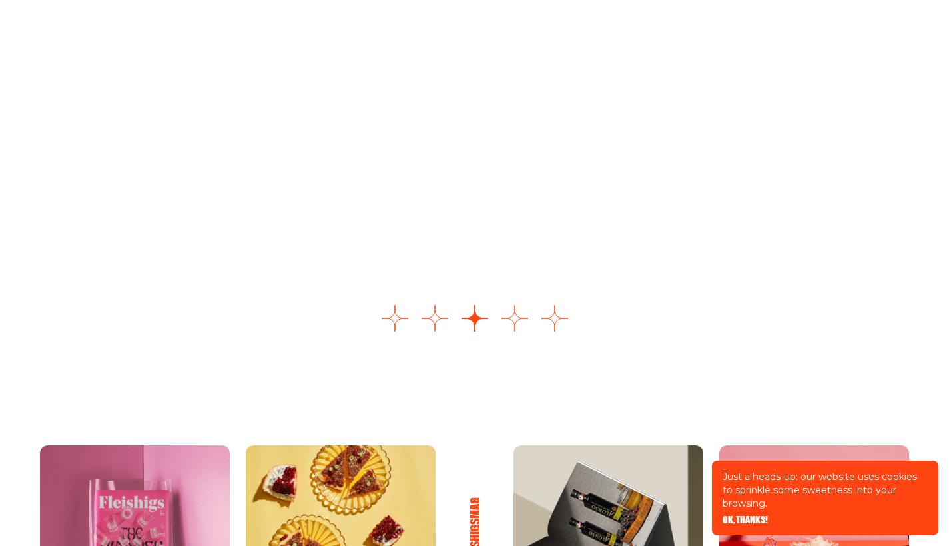
scroll to position [1839, 0]
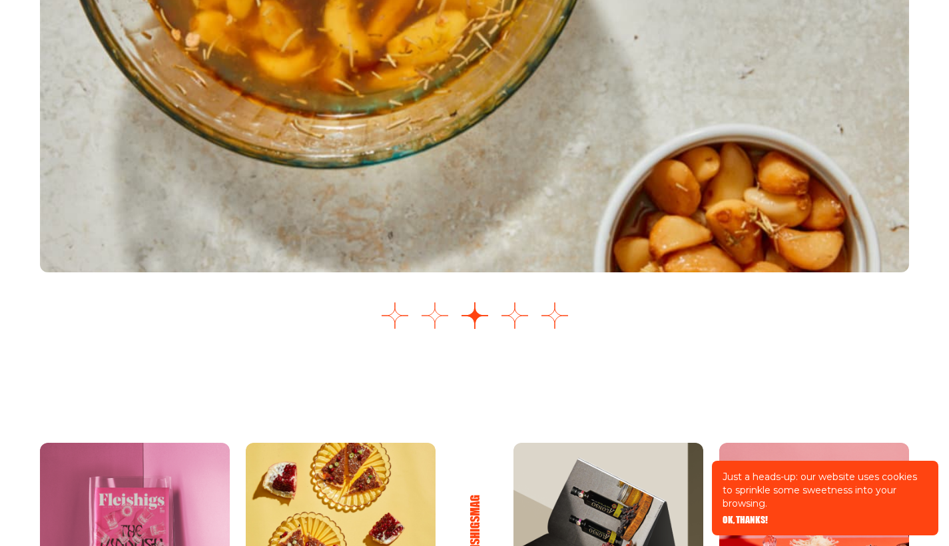
click at [439, 329] on button "Go to slide 2" at bounding box center [435, 315] width 27 height 27
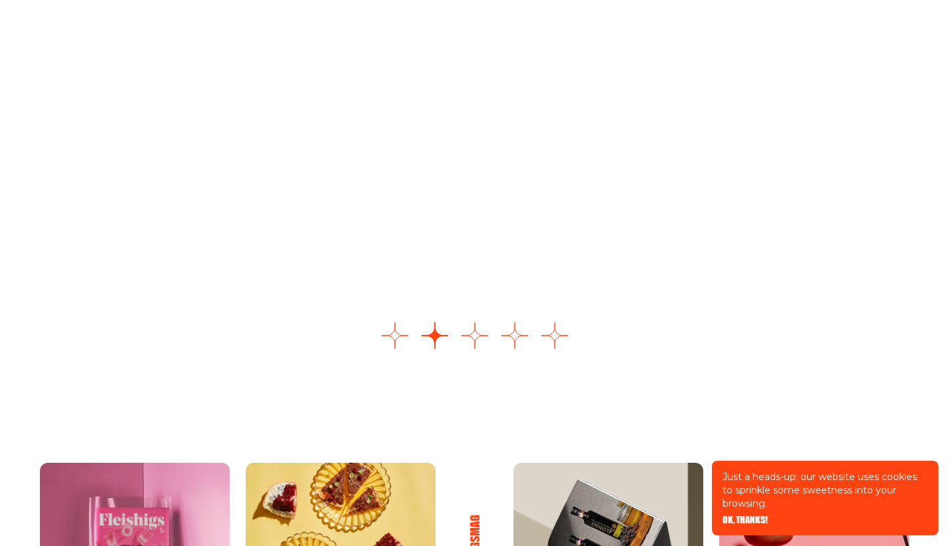
scroll to position [1825, 0]
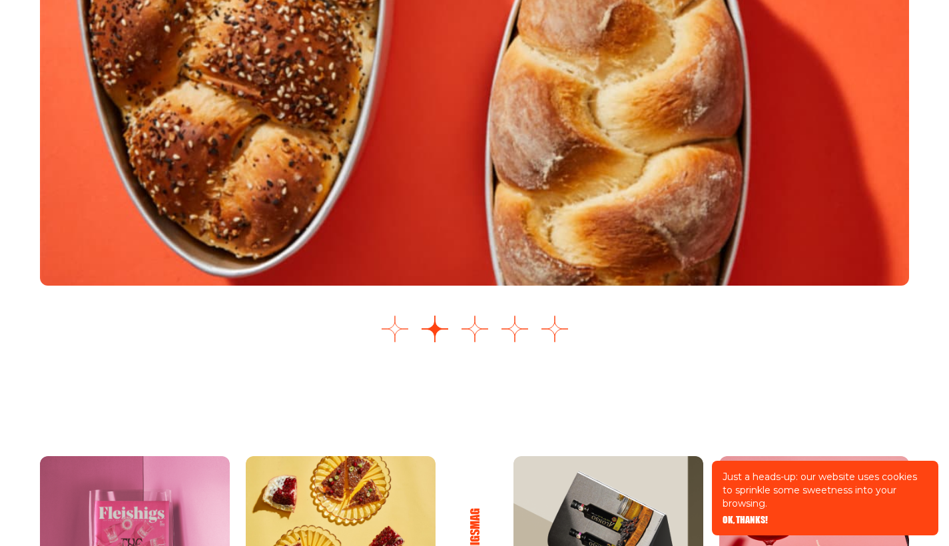
click at [394, 342] on button "Go to slide 1" at bounding box center [395, 329] width 27 height 27
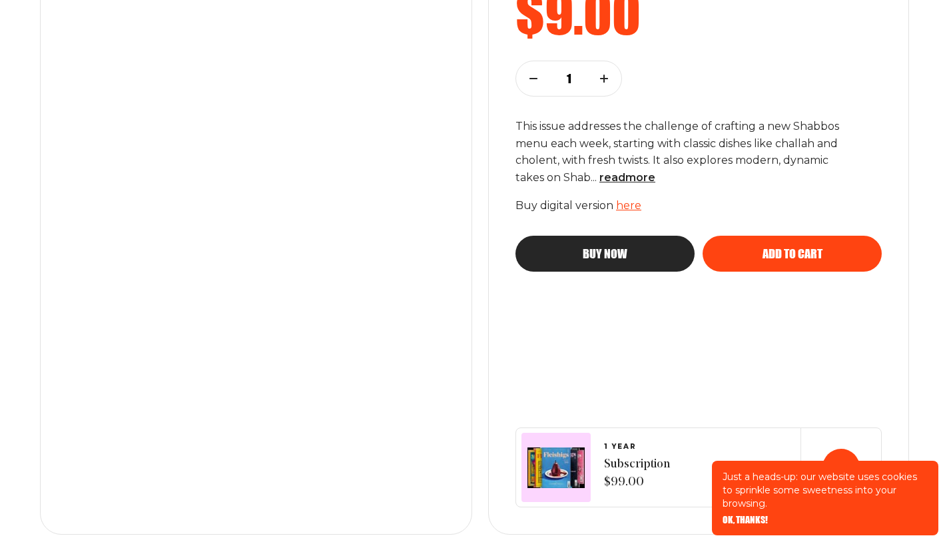
scroll to position [282, 0]
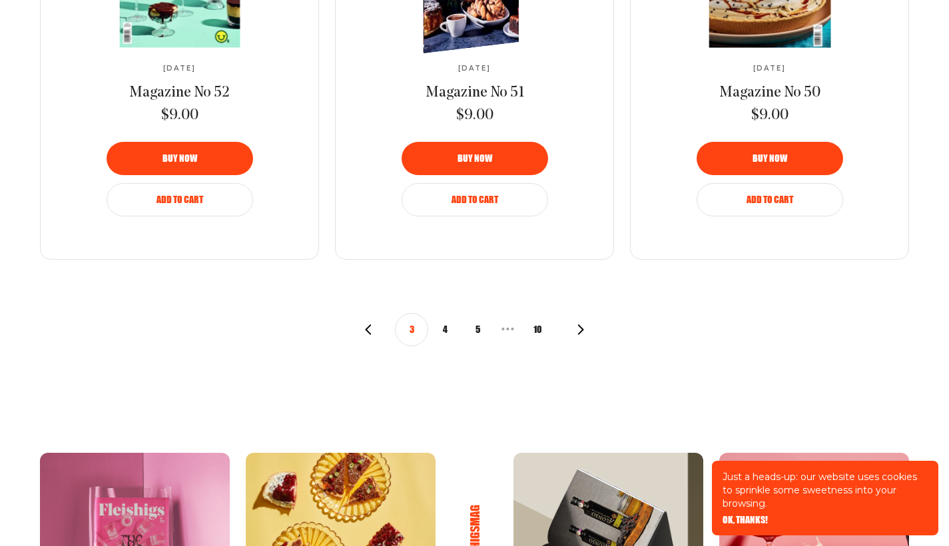
scroll to position [1576, 0]
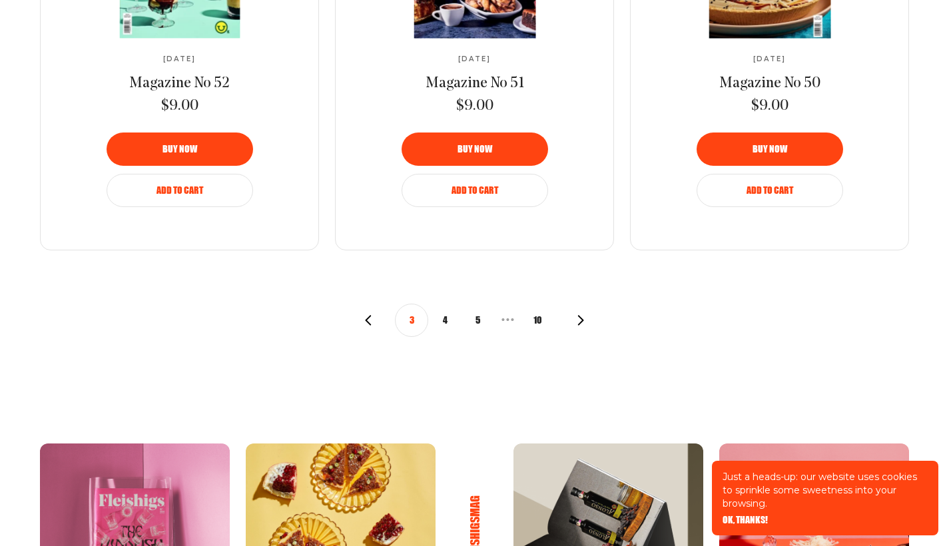
click at [368, 318] on use "button" at bounding box center [369, 320] width 6 height 10
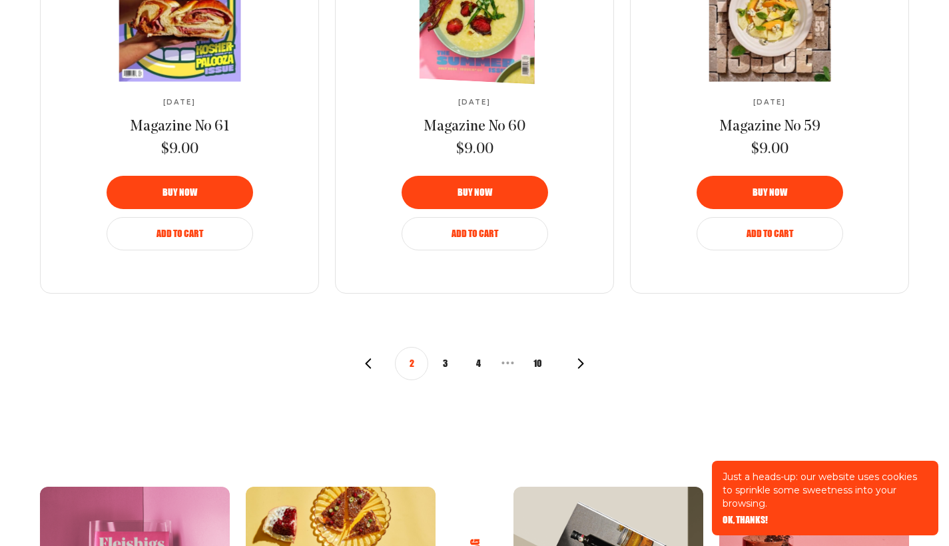
scroll to position [1536, 0]
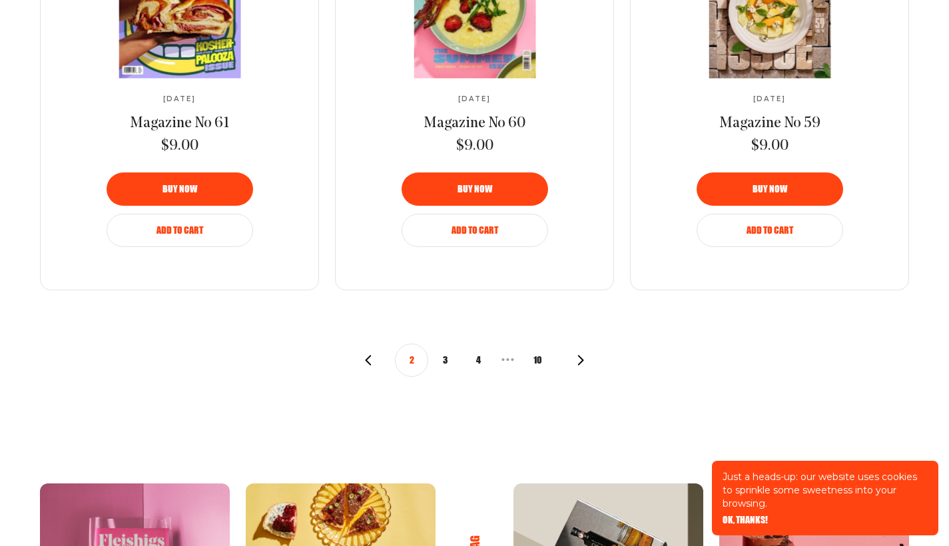
click at [371, 356] on icon "button" at bounding box center [368, 360] width 11 height 11
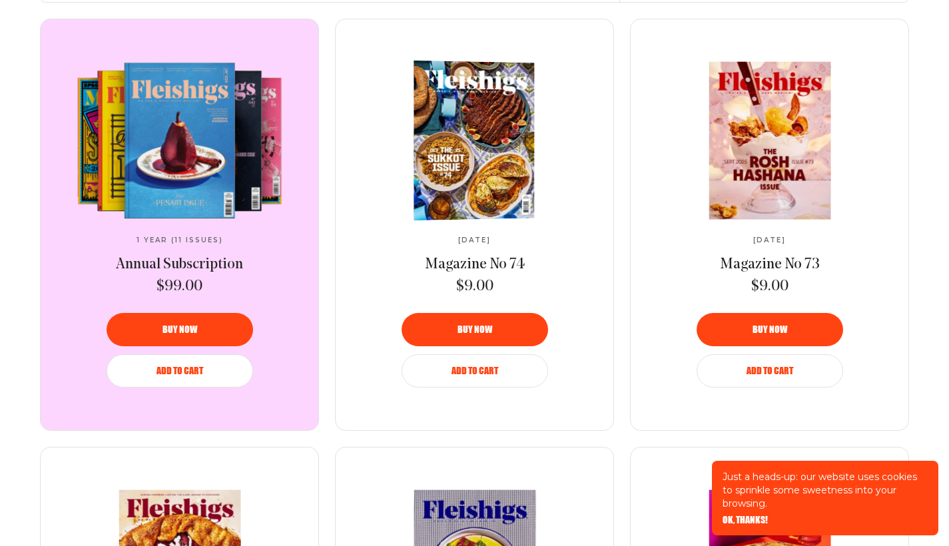
scroll to position [540, 0]
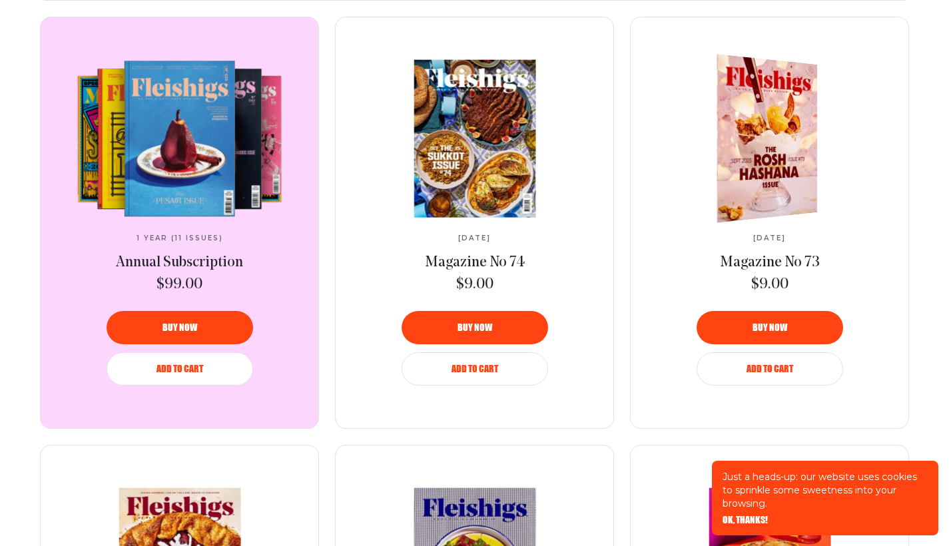
click at [763, 145] on img at bounding box center [759, 138] width 184 height 179
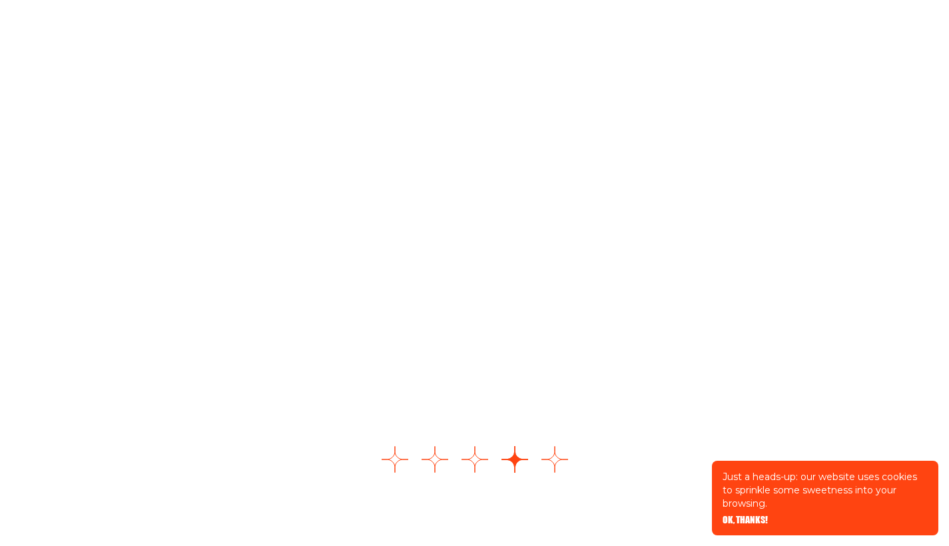
scroll to position [1693, 0]
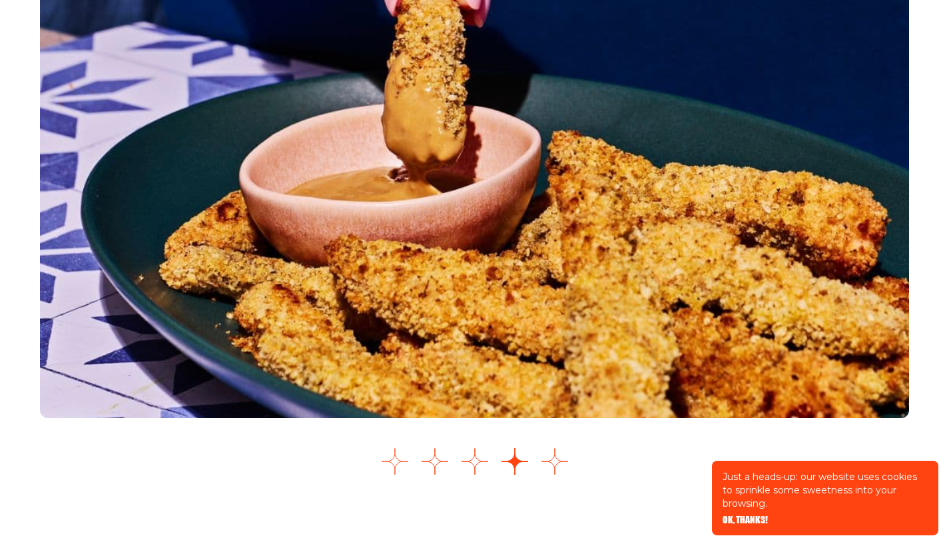
click at [396, 455] on button "Go to slide 1" at bounding box center [395, 461] width 27 height 27
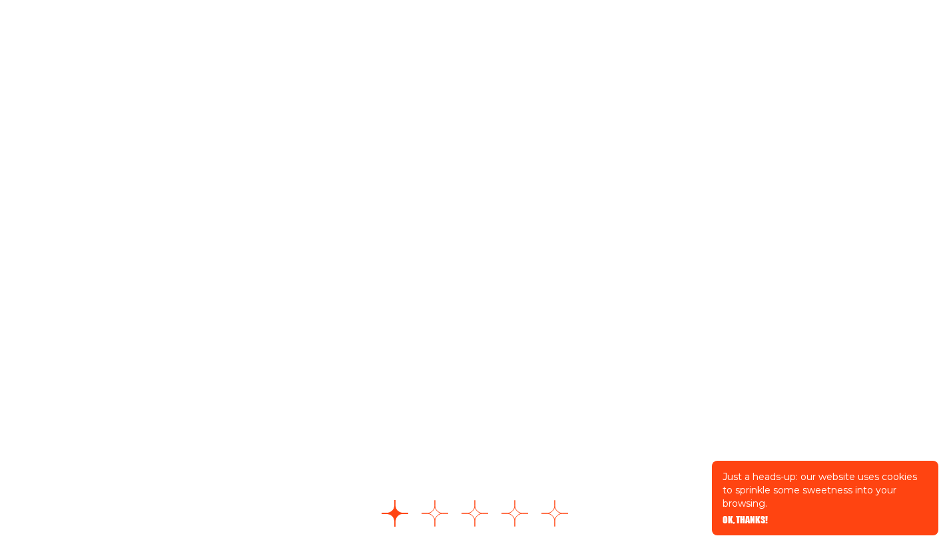
scroll to position [1650, 0]
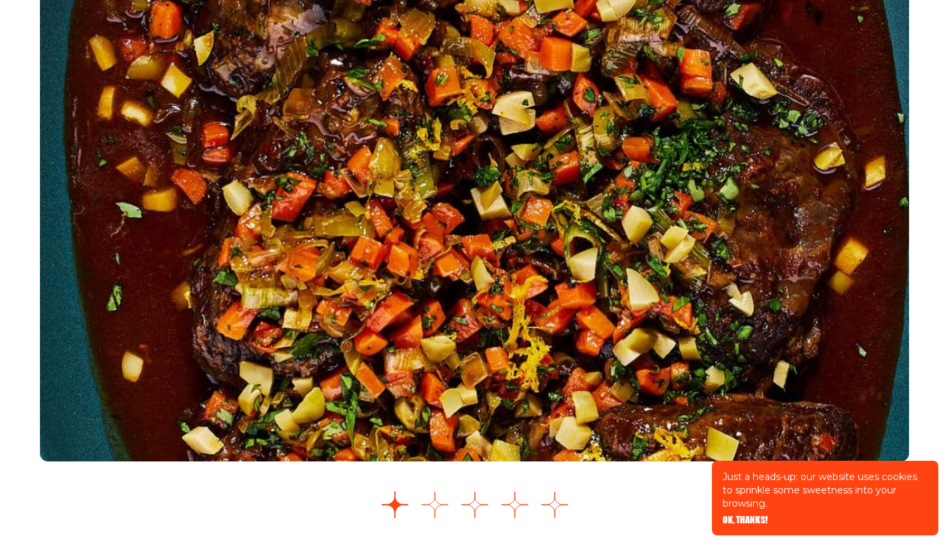
click at [434, 501] on button "Go to slide 2" at bounding box center [435, 504] width 27 height 27
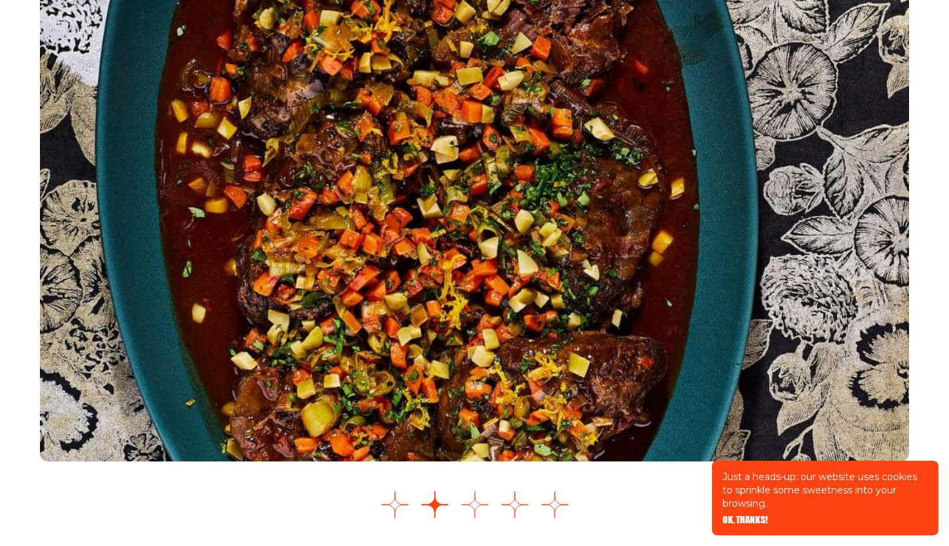
click at [475, 505] on button "Go to slide 3" at bounding box center [475, 504] width 27 height 27
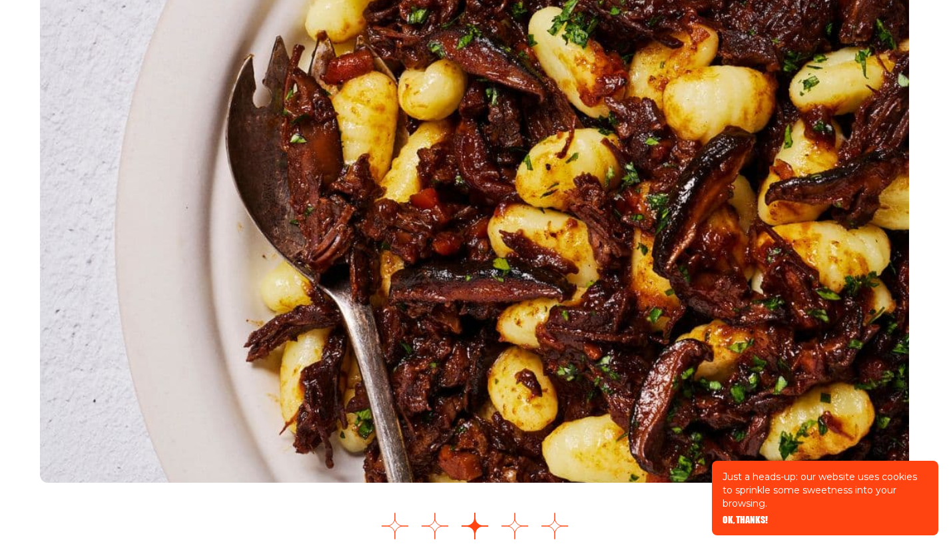
scroll to position [1640, 0]
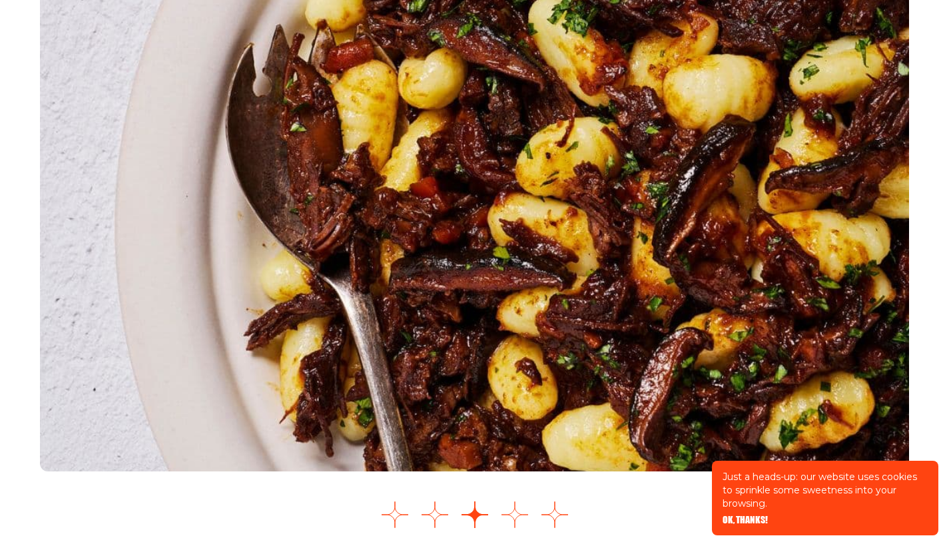
click at [515, 523] on button "Go to slide 4" at bounding box center [514, 514] width 27 height 27
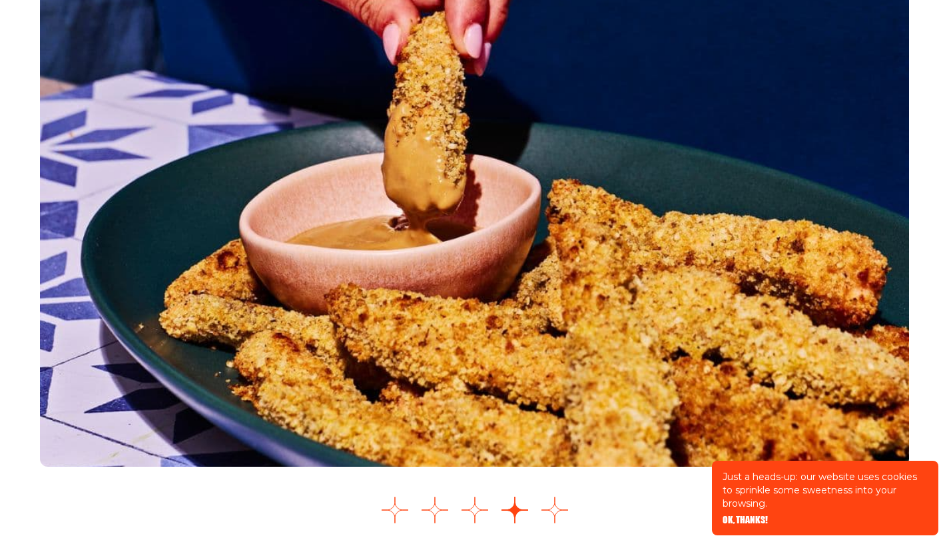
scroll to position [1646, 0]
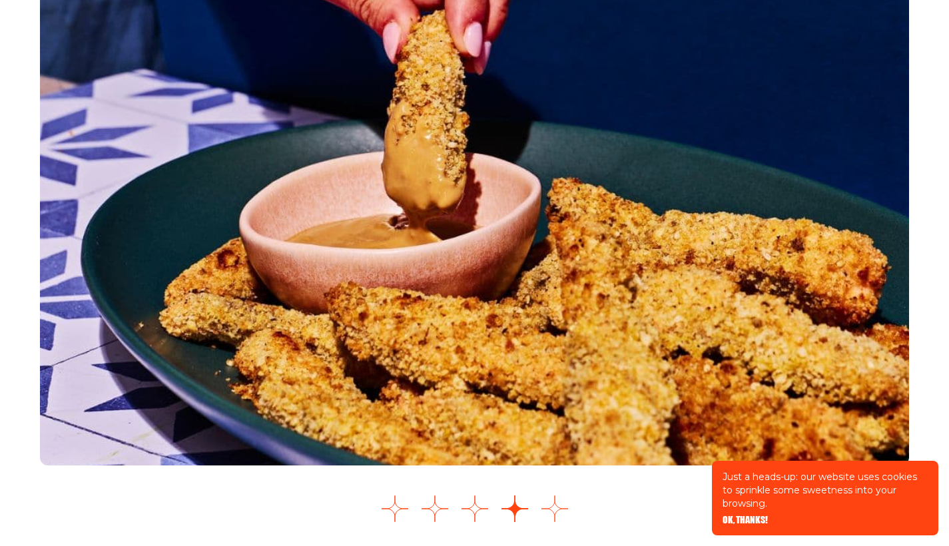
click at [555, 507] on button "Go to slide 5" at bounding box center [554, 508] width 27 height 27
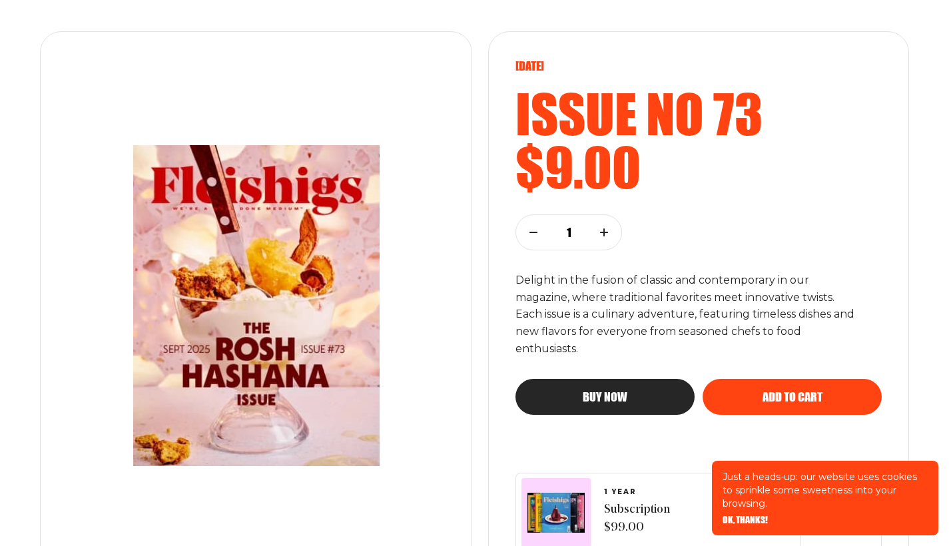
scroll to position [157, 0]
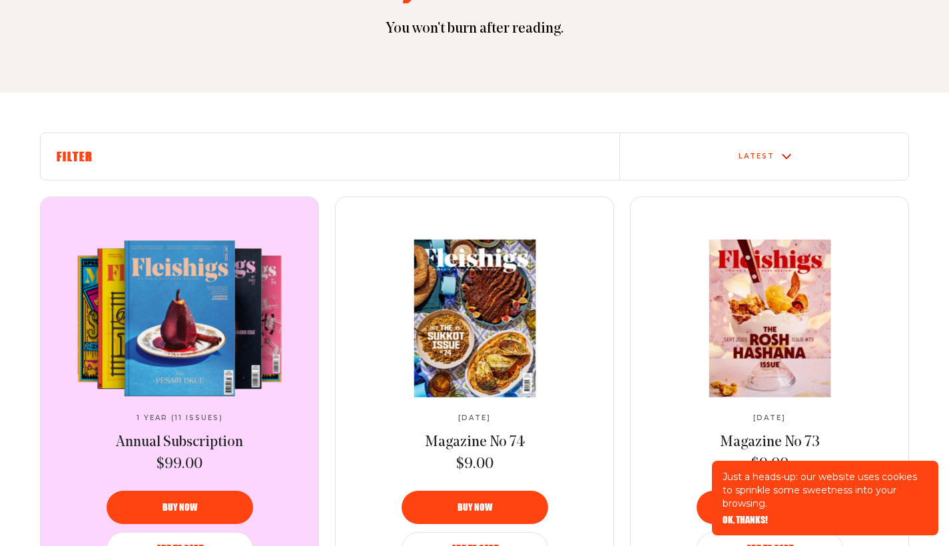
scroll to position [362, 0]
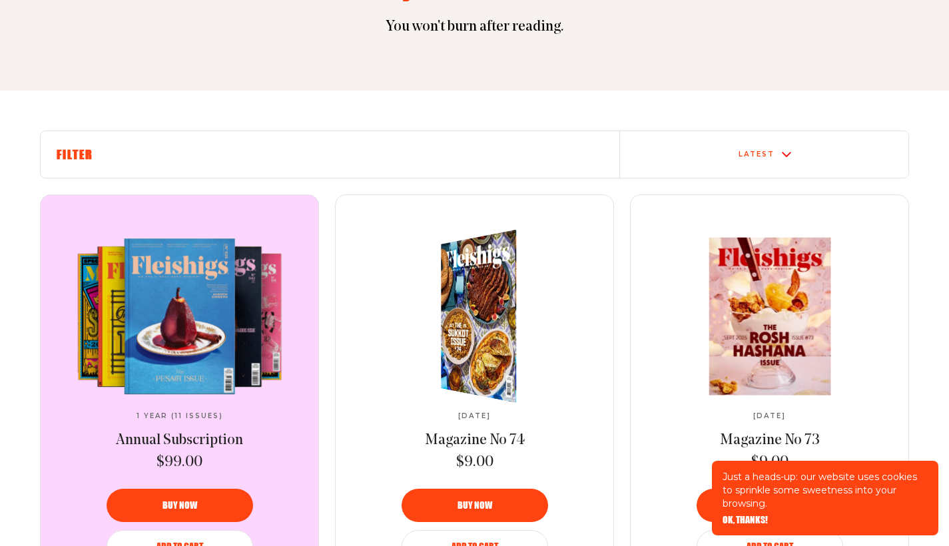
click at [463, 294] on img at bounding box center [486, 316] width 139 height 188
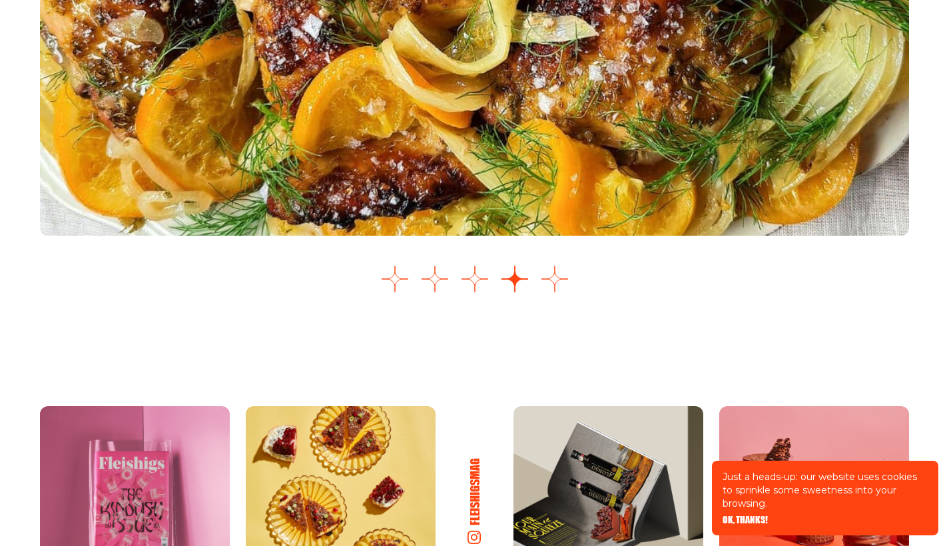
scroll to position [1871, 0]
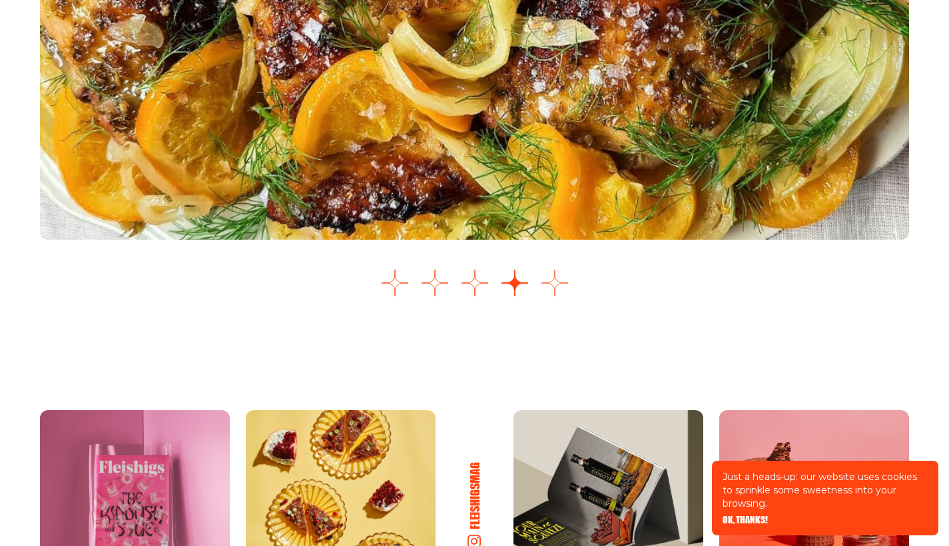
click at [554, 296] on button "Go to slide 5" at bounding box center [554, 283] width 27 height 27
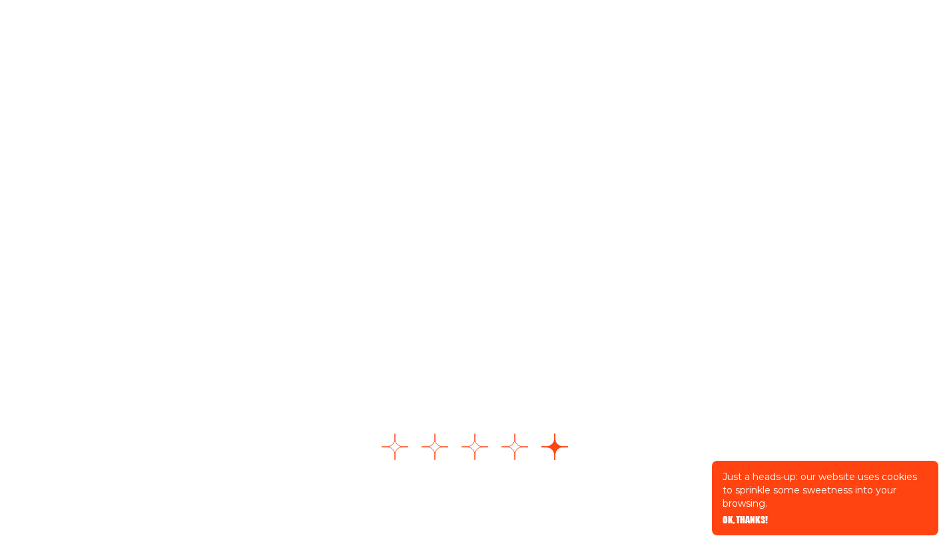
scroll to position [1782, 0]
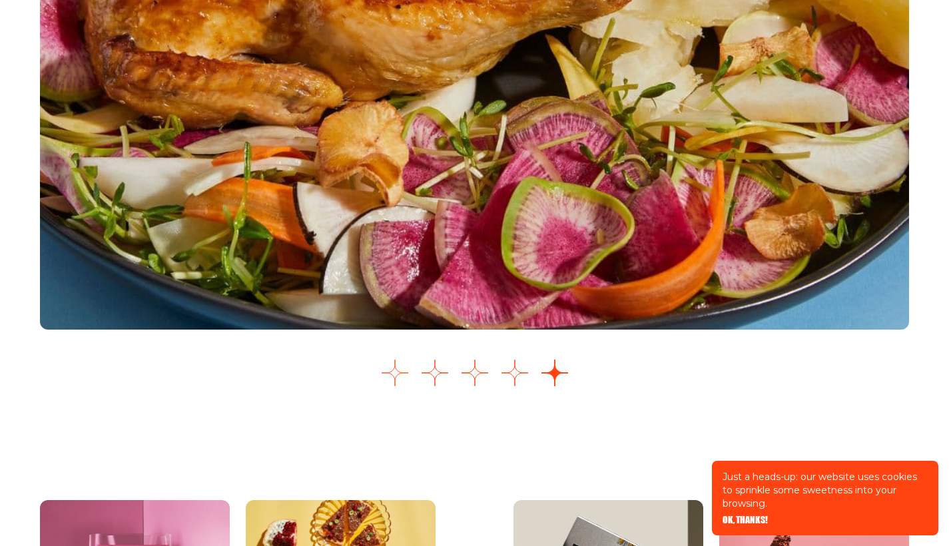
click at [397, 386] on button "Go to slide 1" at bounding box center [395, 373] width 27 height 27
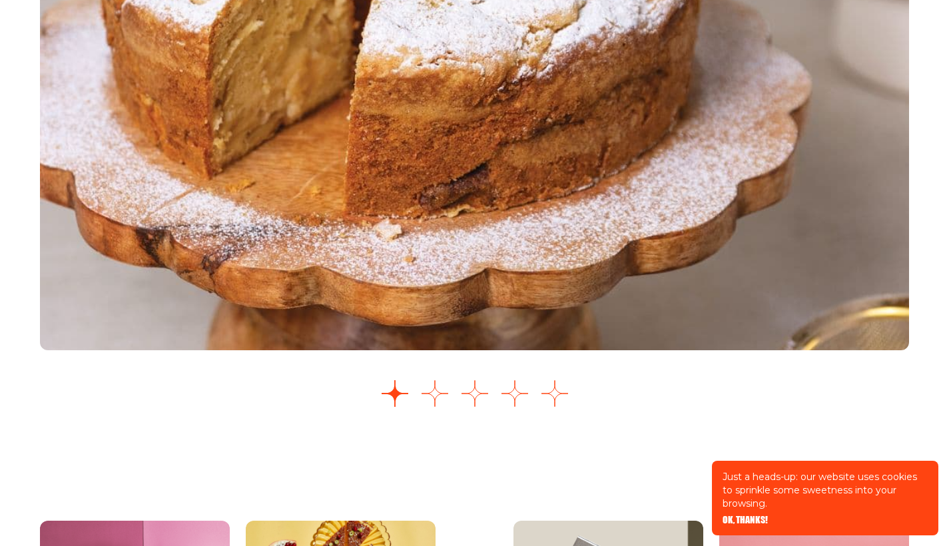
scroll to position [1813, 0]
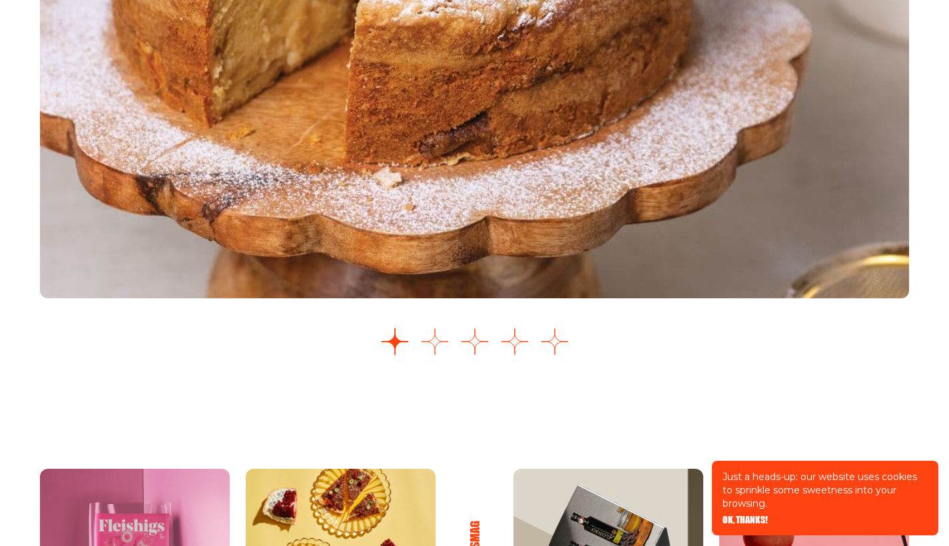
click at [437, 355] on button "Go to slide 2" at bounding box center [435, 341] width 27 height 27
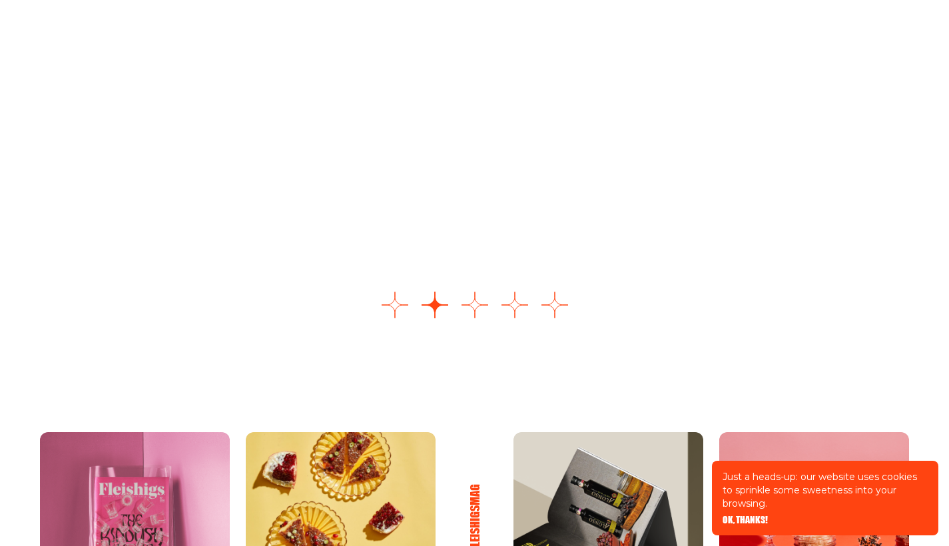
scroll to position [1851, 0]
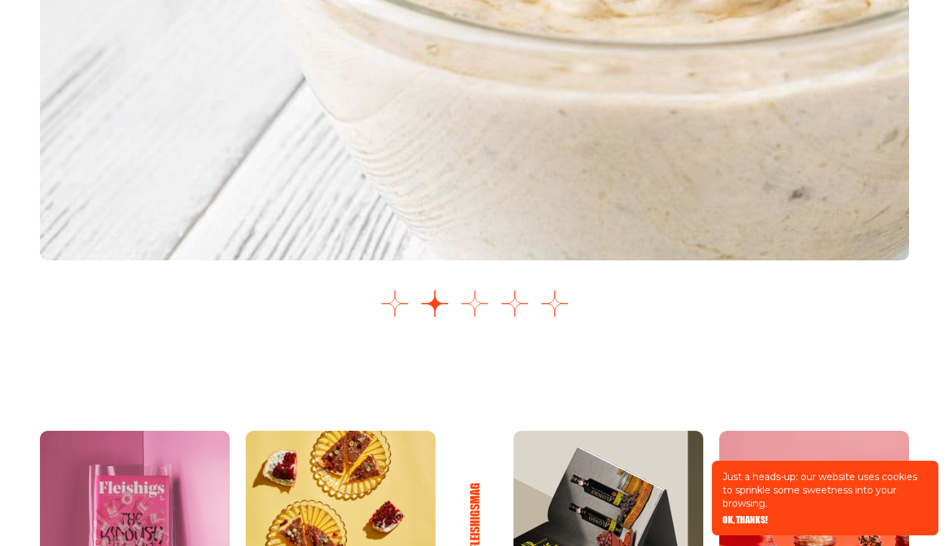
click at [474, 317] on button "Go to slide 3" at bounding box center [475, 303] width 27 height 27
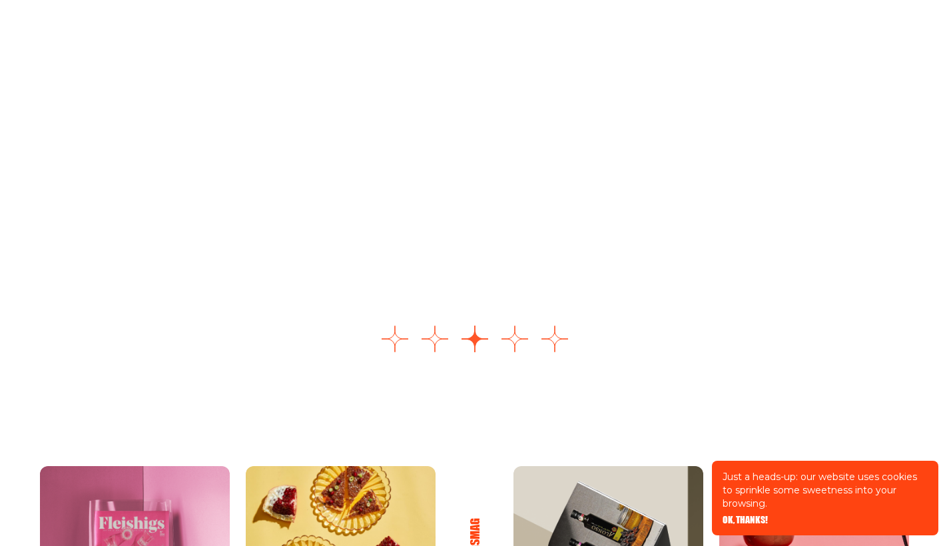
scroll to position [1815, 0]
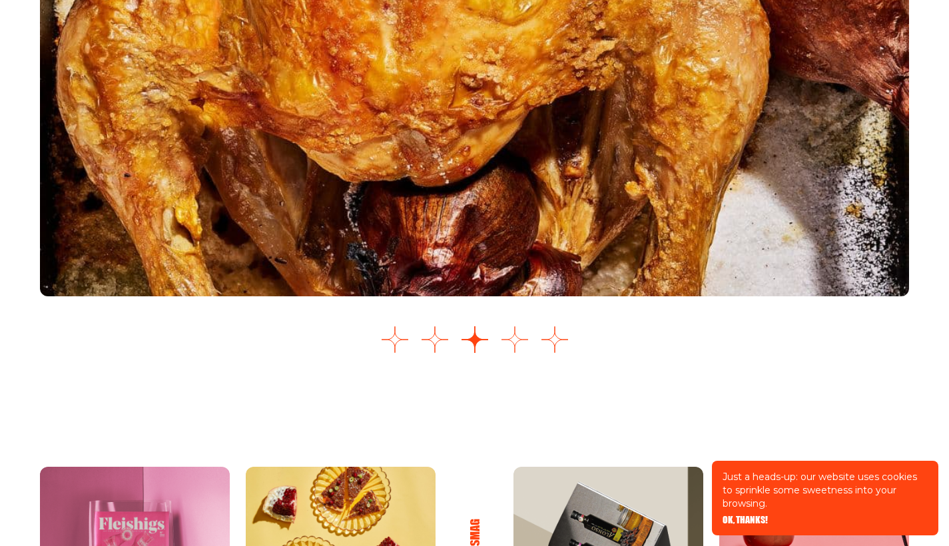
click at [515, 353] on button "Go to slide 4" at bounding box center [514, 339] width 27 height 27
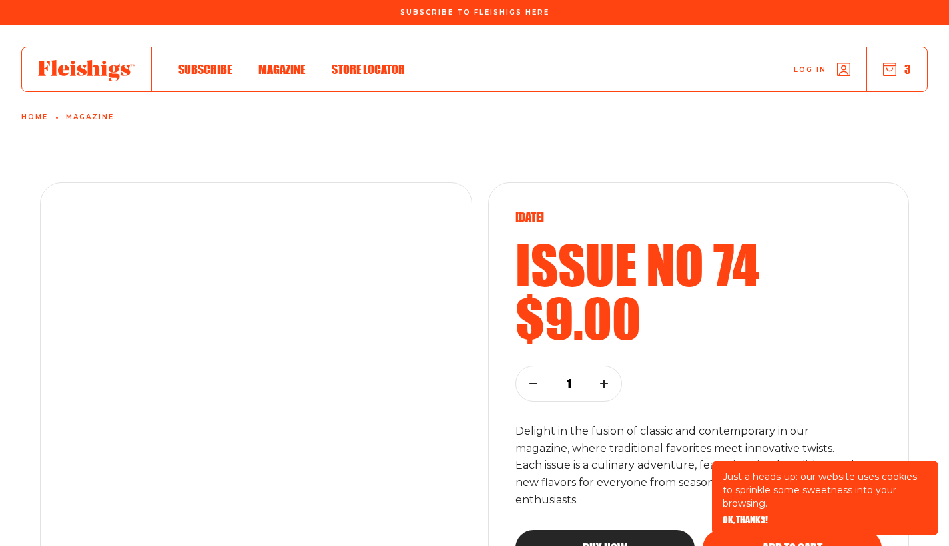
scroll to position [0, 0]
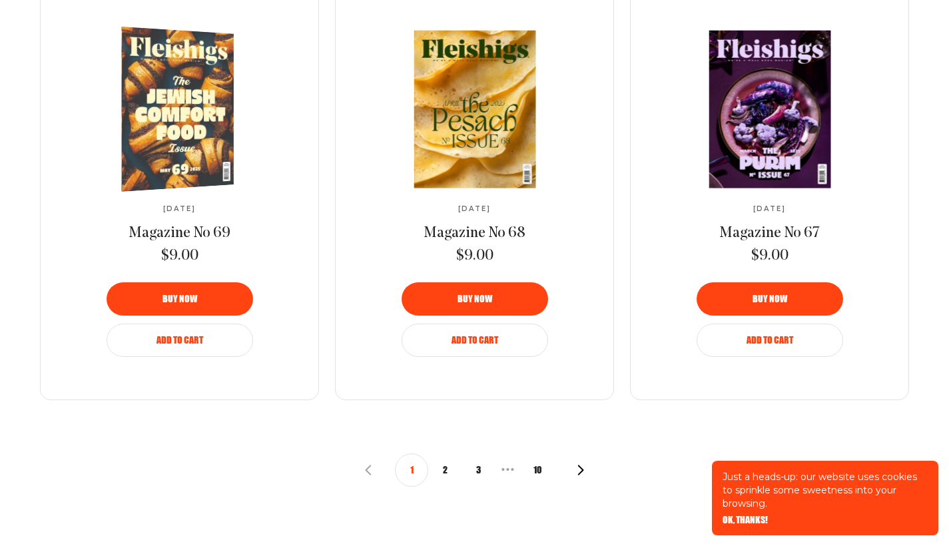
scroll to position [1162, 0]
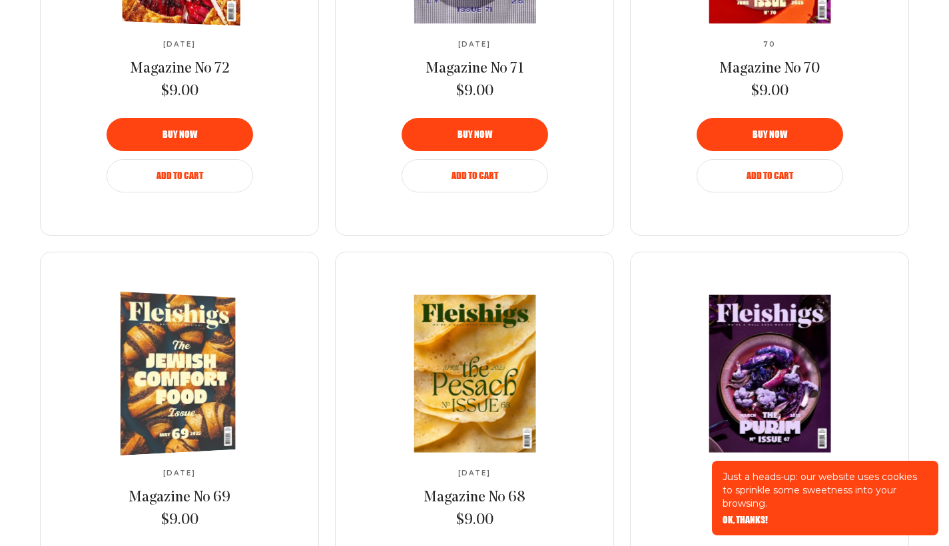
click at [182, 321] on img at bounding box center [172, 373] width 211 height 169
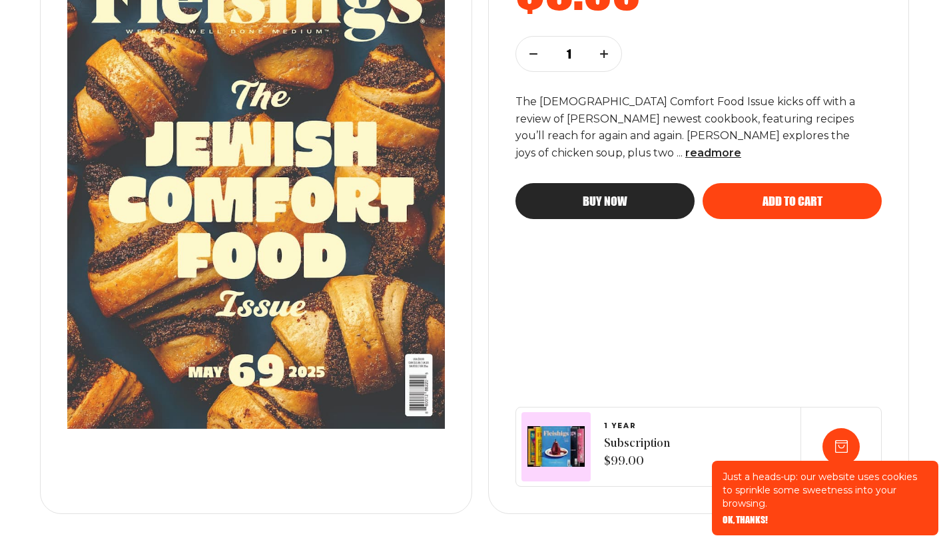
scroll to position [331, 0]
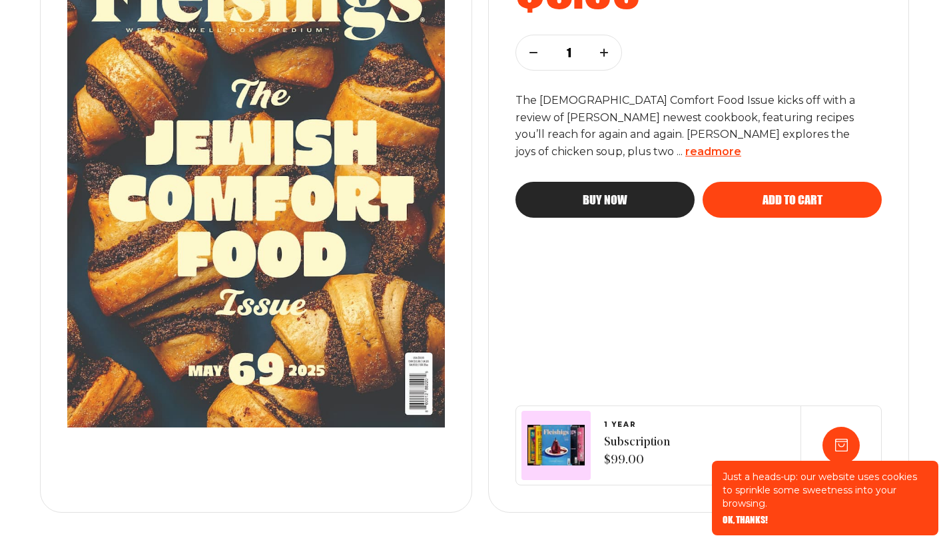
click at [685, 146] on span "read more" at bounding box center [713, 151] width 56 height 13
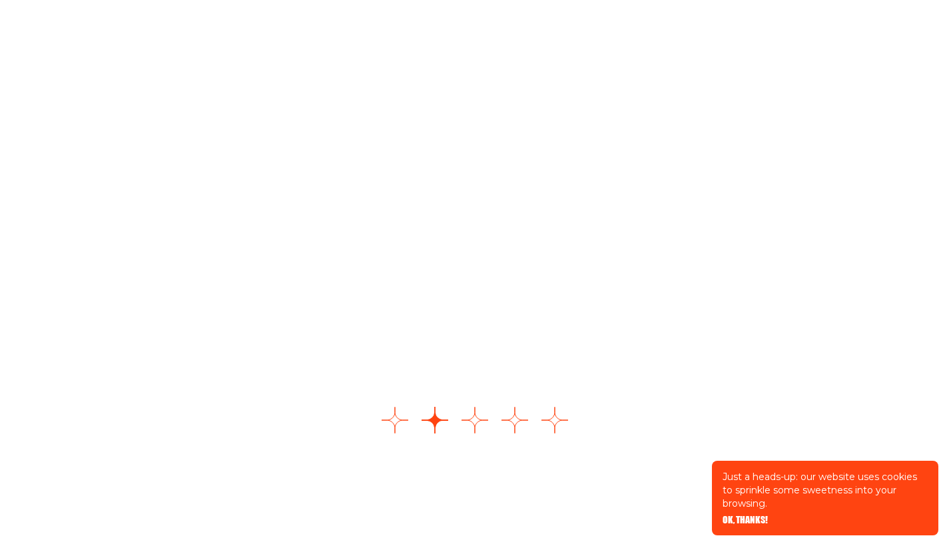
scroll to position [1999, 0]
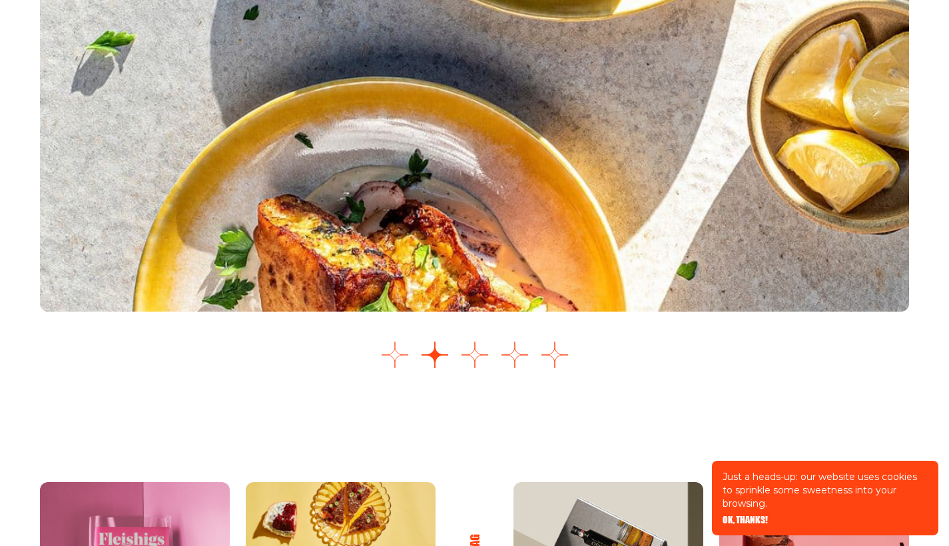
click at [398, 342] on button "Go to slide 1" at bounding box center [395, 355] width 27 height 27
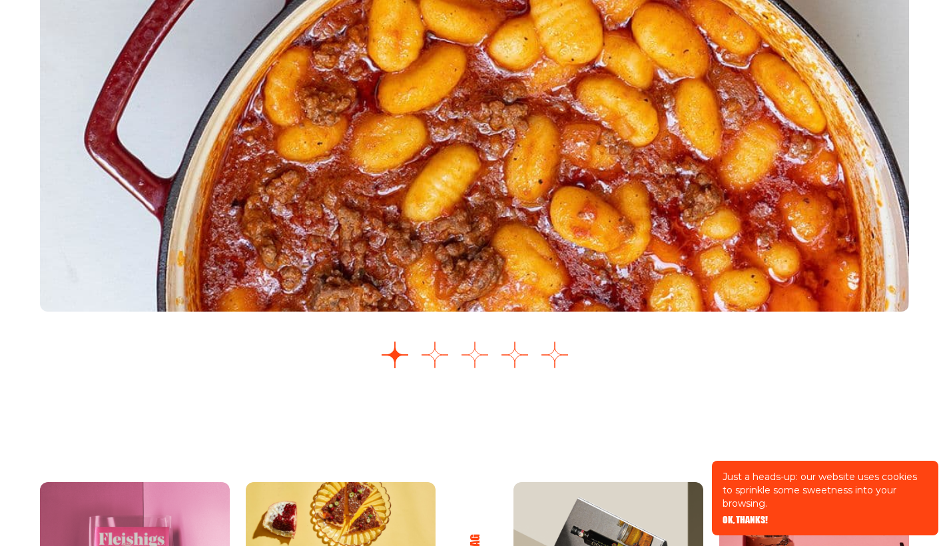
click at [480, 343] on button "Go to slide 3" at bounding box center [475, 355] width 27 height 27
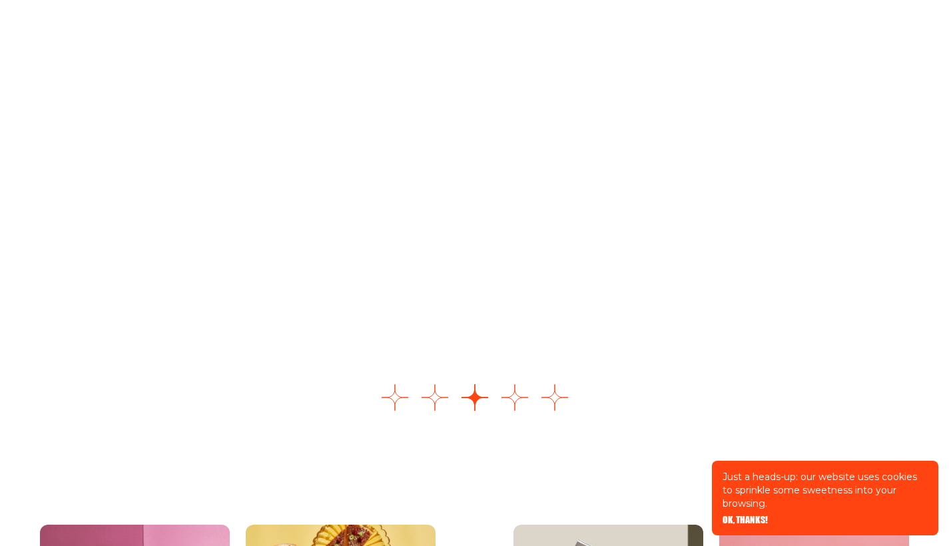
scroll to position [1959, 0]
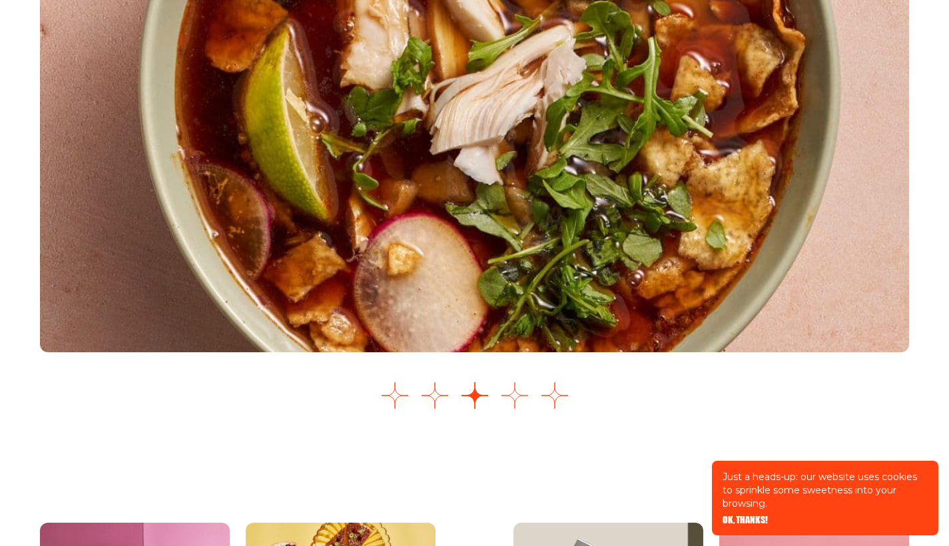
click at [519, 388] on button "Go to slide 4" at bounding box center [514, 395] width 27 height 27
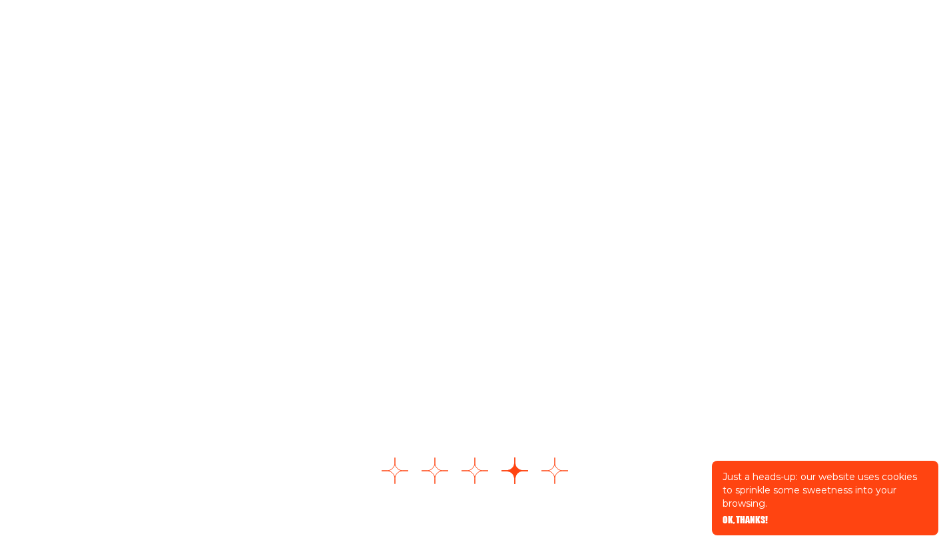
scroll to position [1961, 0]
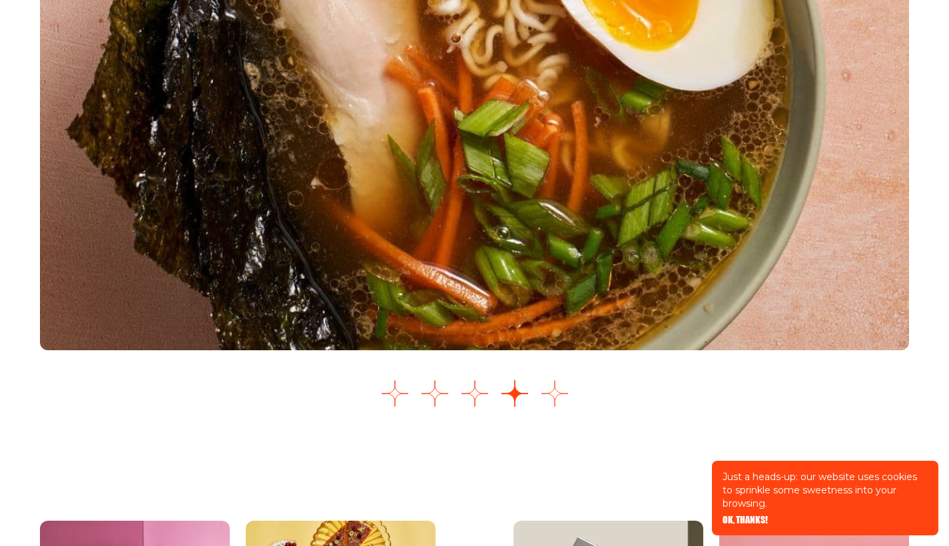
click at [555, 388] on button "Go to slide 5" at bounding box center [554, 393] width 27 height 27
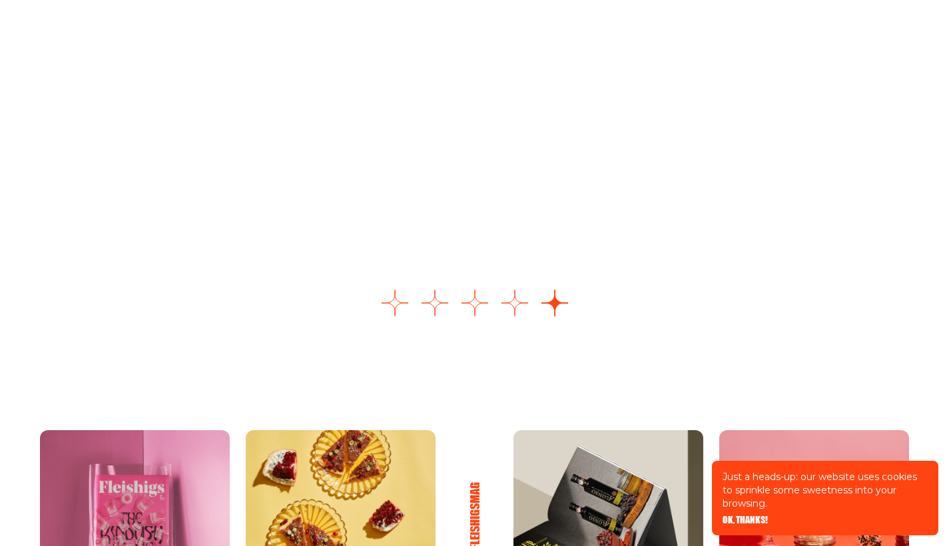
scroll to position [2085, 0]
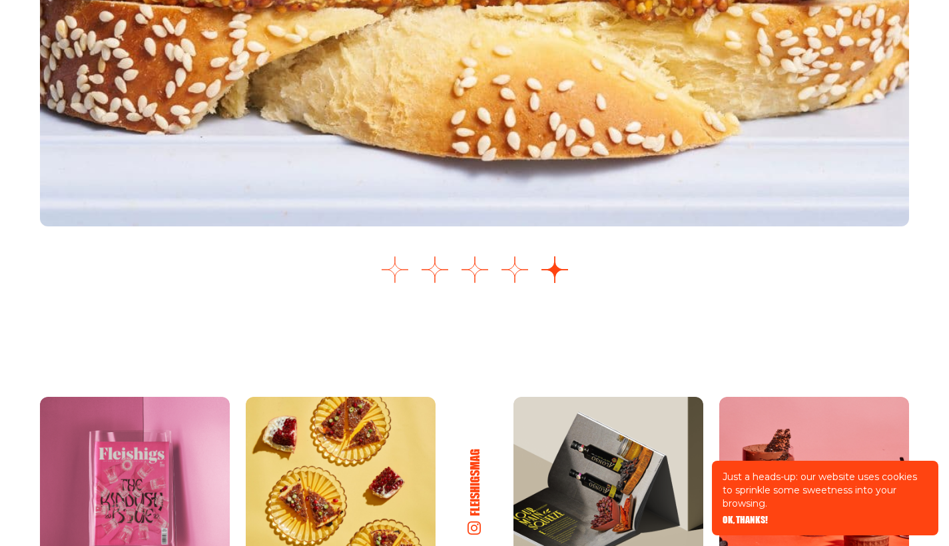
click at [397, 256] on button "Go to slide 1" at bounding box center [395, 269] width 27 height 27
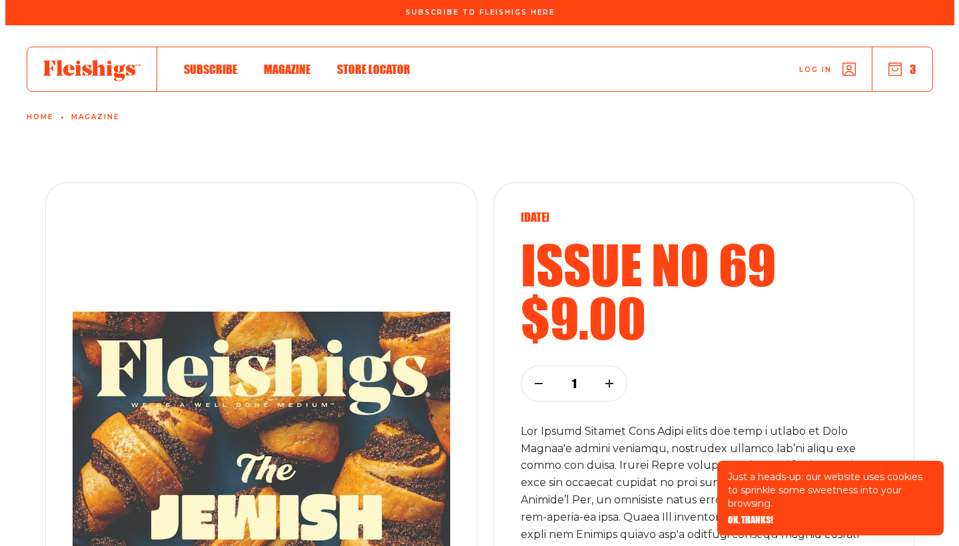
scroll to position [0, 0]
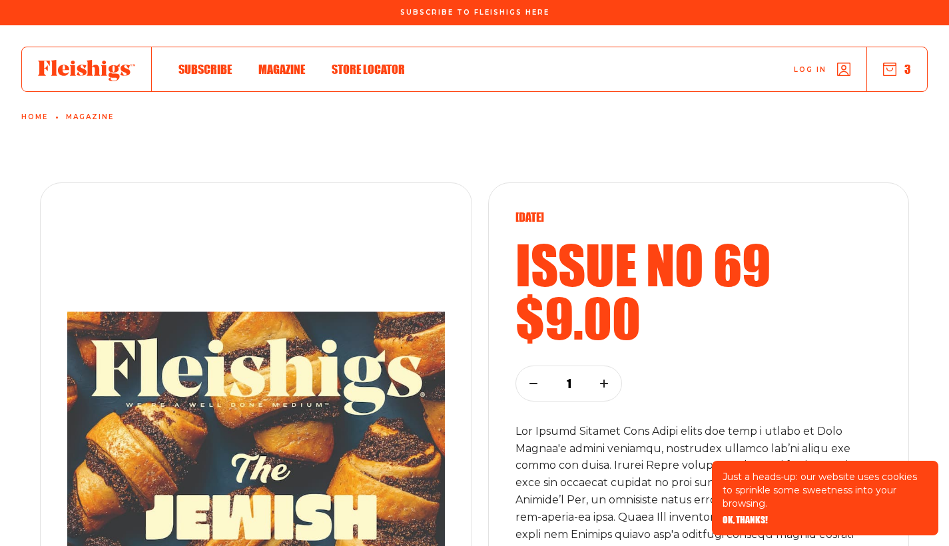
click at [907, 70] on button "3" at bounding box center [897, 69] width 28 height 15
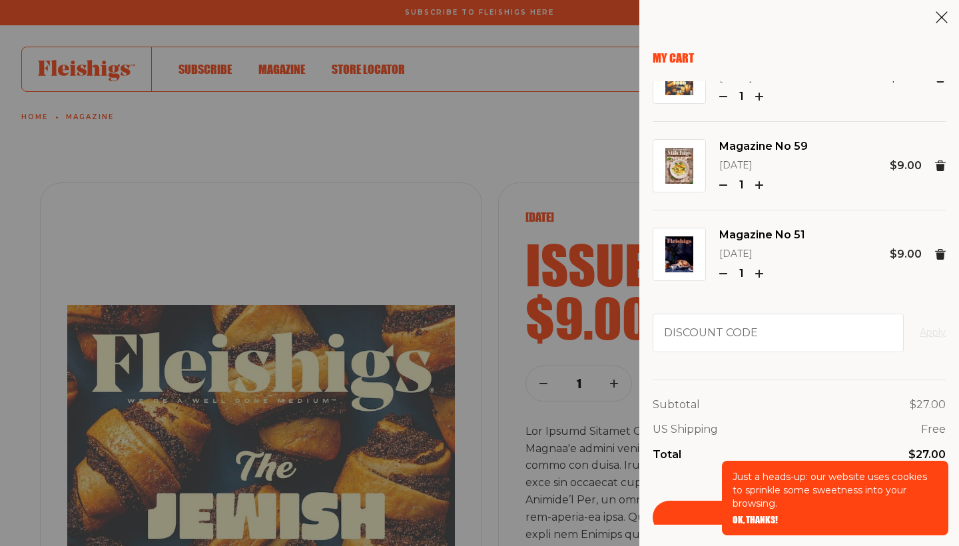
scroll to position [47, 0]
click at [685, 258] on img at bounding box center [679, 255] width 28 height 36
click at [761, 247] on p "[DATE]" at bounding box center [762, 255] width 86 height 16
click at [680, 254] on img at bounding box center [679, 255] width 28 height 36
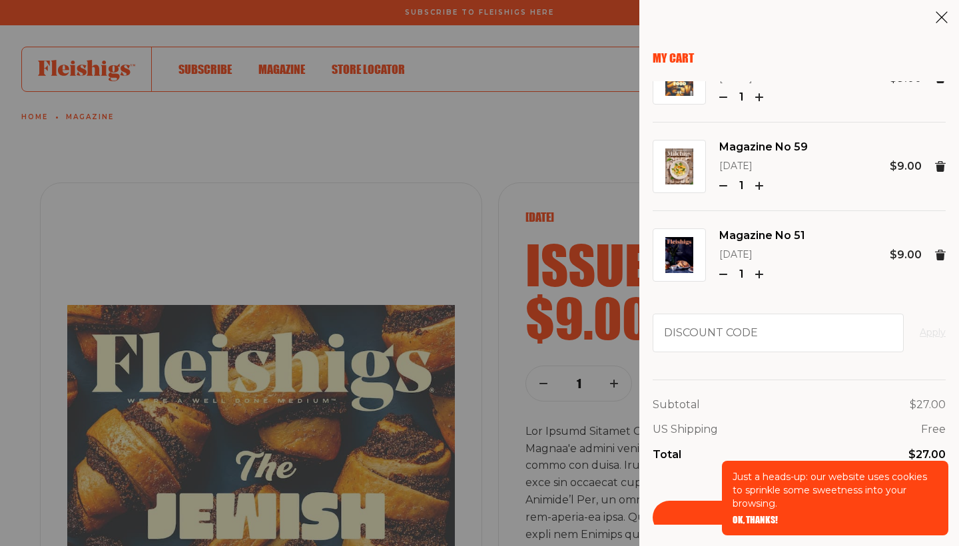
click at [814, 278] on div "Magazine No 51 [DATE] 1 $9.00" at bounding box center [799, 255] width 293 height 89
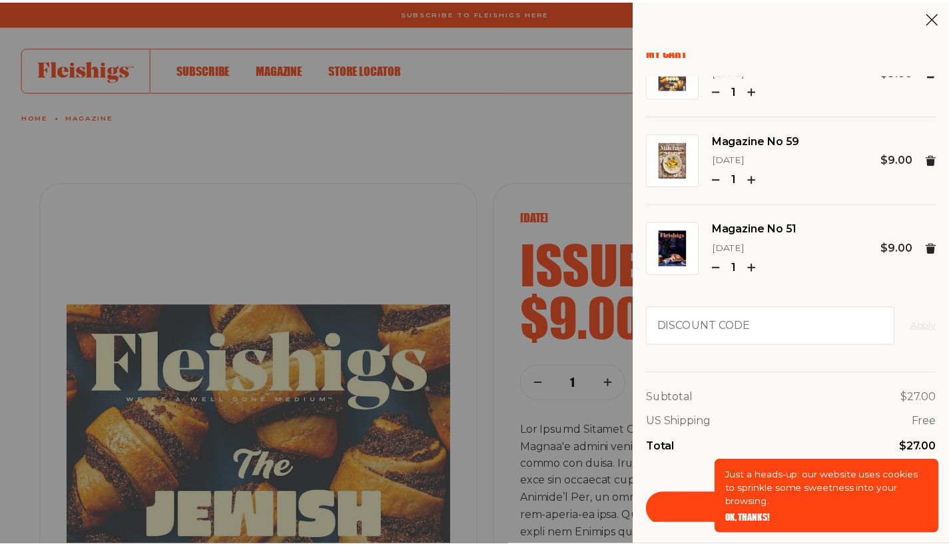
scroll to position [26, 0]
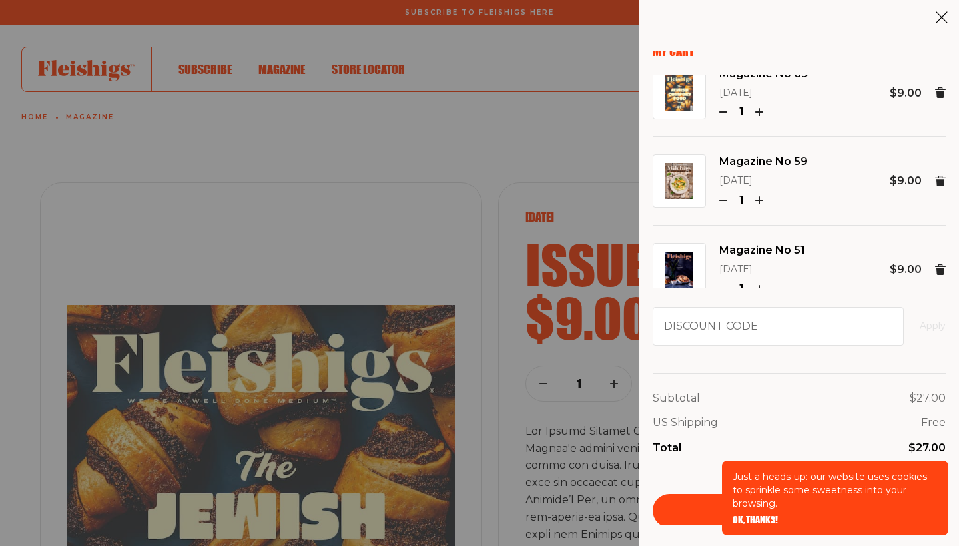
click at [21, 210] on div "My Cart Magazine No 69 [DATE] 1 $9.00 Magazine No 59 [DATE] 1 $9.00 Magazine No…" at bounding box center [479, 273] width 959 height 546
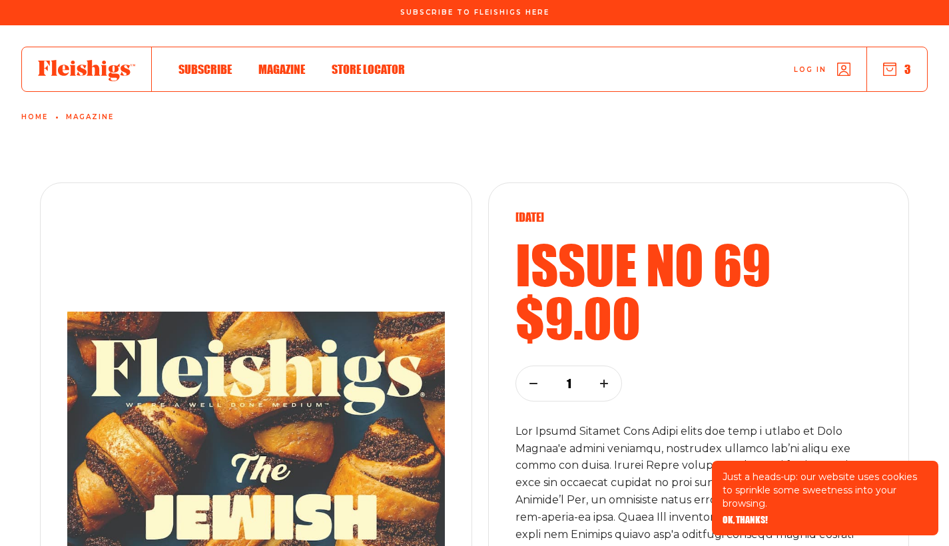
scroll to position [0, 0]
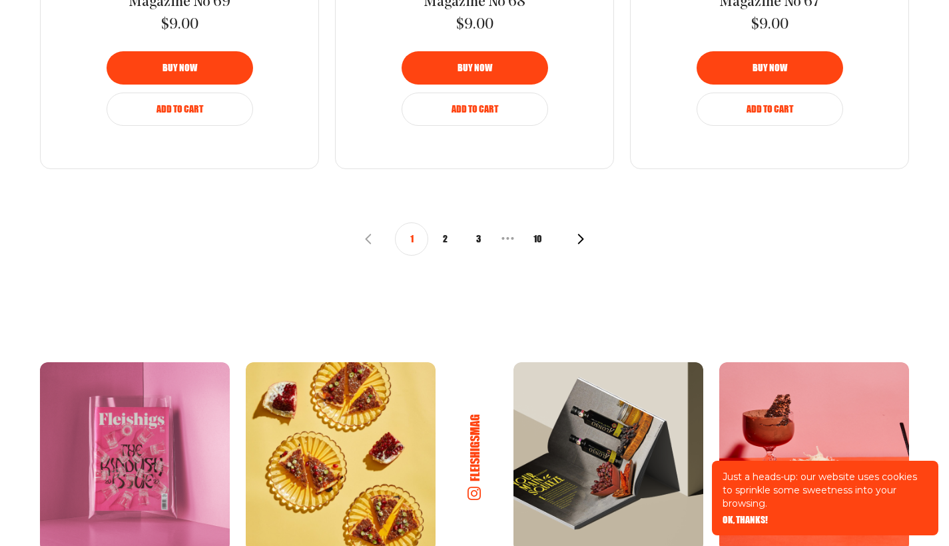
scroll to position [1658, 0]
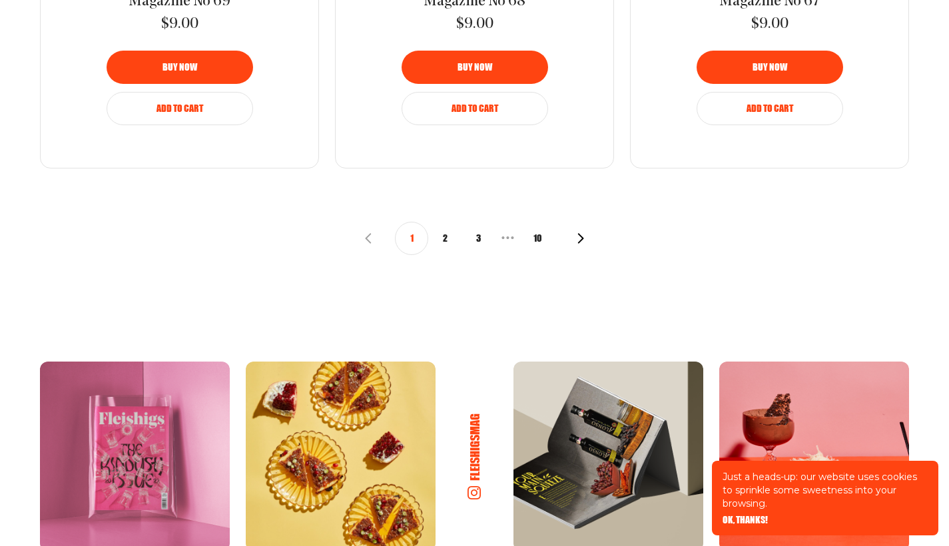
click at [477, 236] on button "3" at bounding box center [478, 238] width 33 height 33
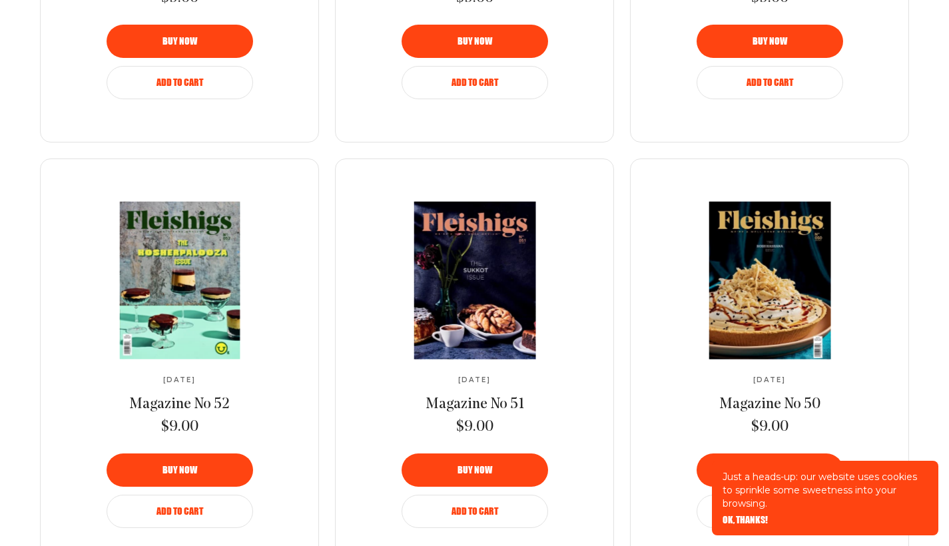
scroll to position [1257, 0]
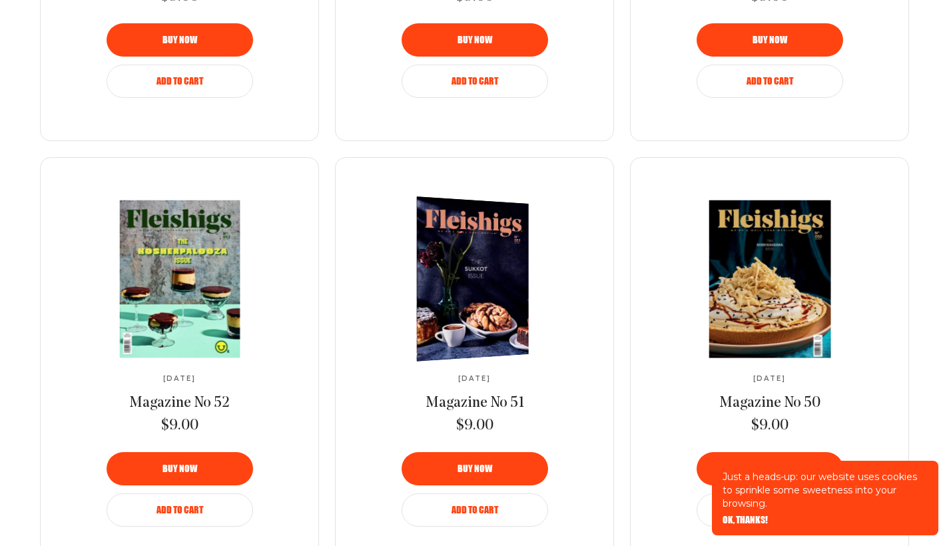
click at [477, 236] on img at bounding box center [467, 279] width 206 height 172
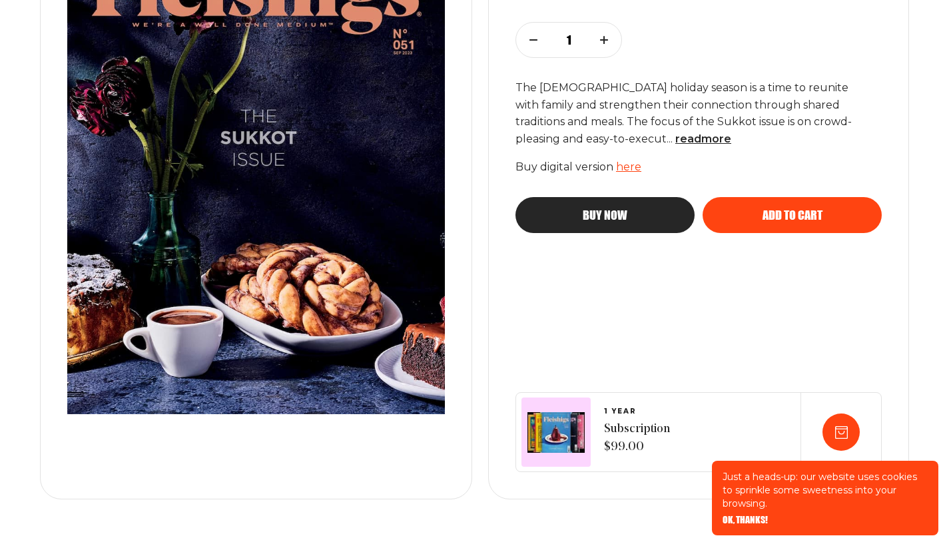
scroll to position [304, 0]
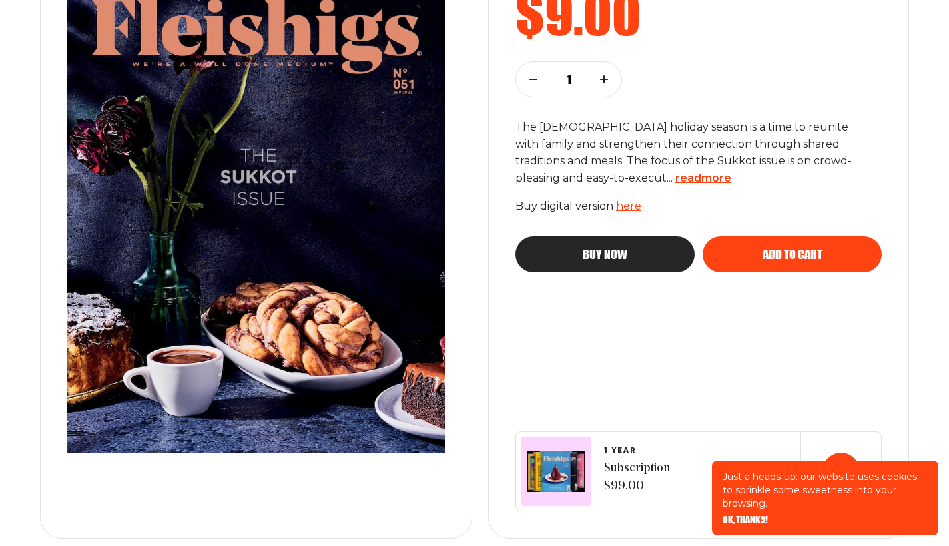
click at [675, 178] on span "read more" at bounding box center [703, 178] width 56 height 13
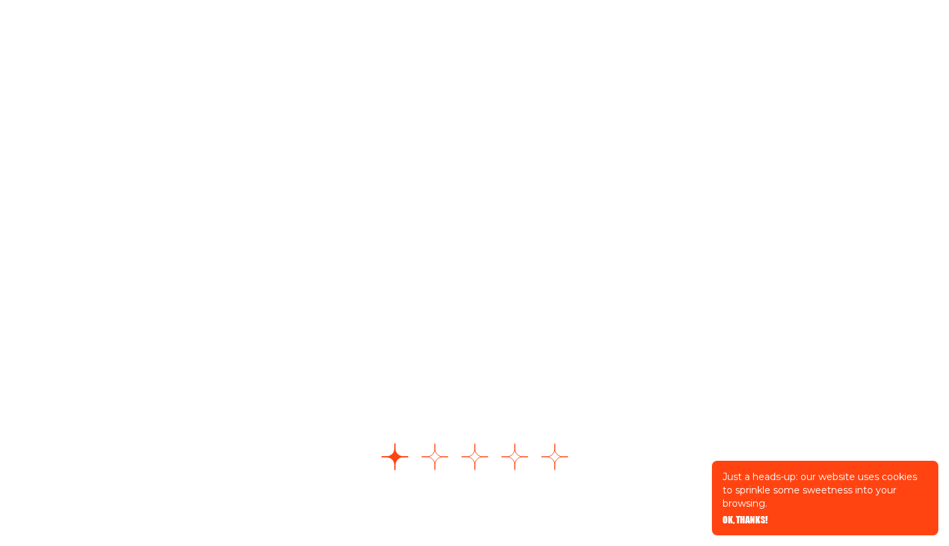
scroll to position [1811, 0]
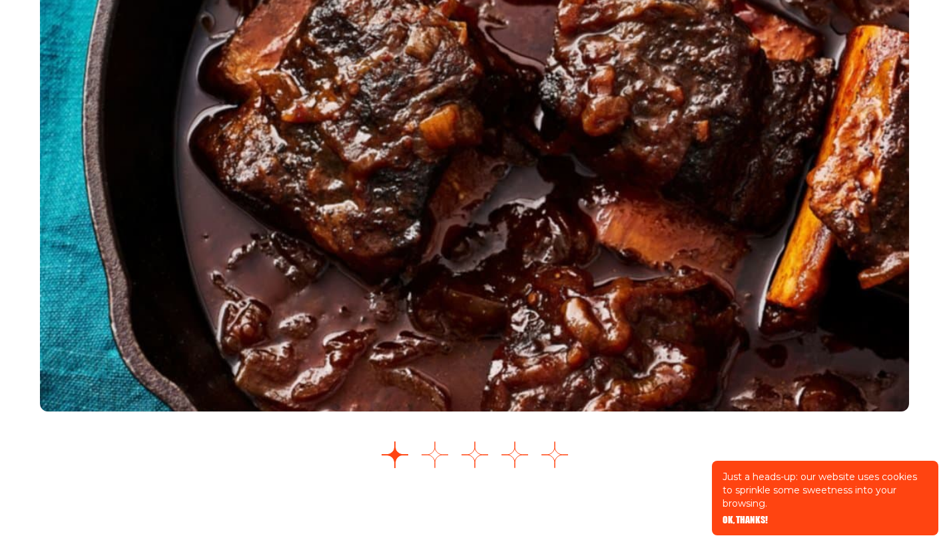
click at [438, 454] on button "Go to slide 2" at bounding box center [435, 455] width 27 height 27
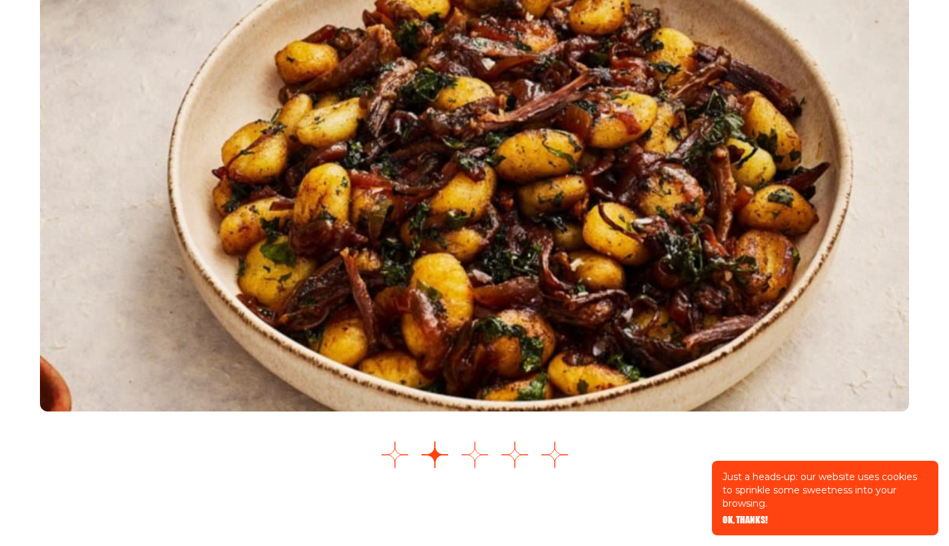
click at [476, 456] on button "Go to slide 3" at bounding box center [475, 455] width 27 height 27
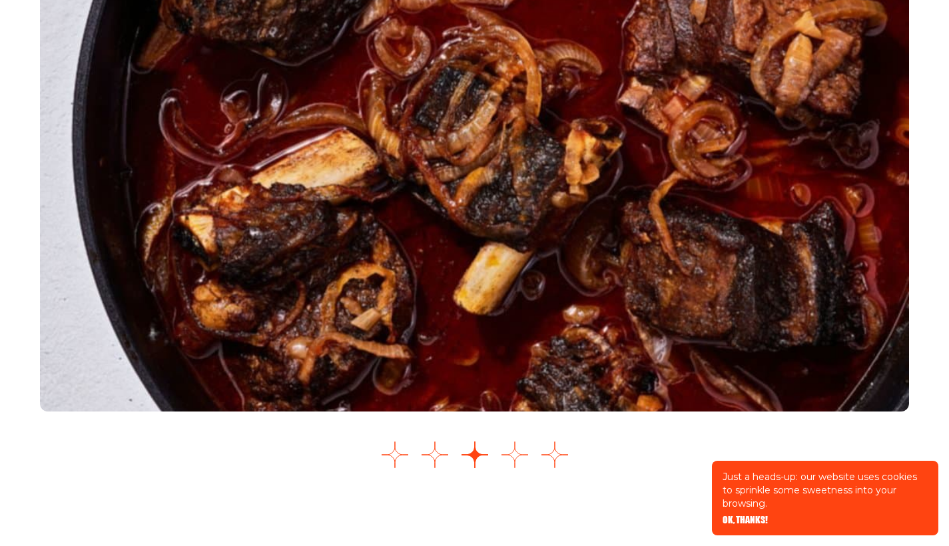
click at [522, 454] on button "Go to slide 4" at bounding box center [514, 455] width 27 height 27
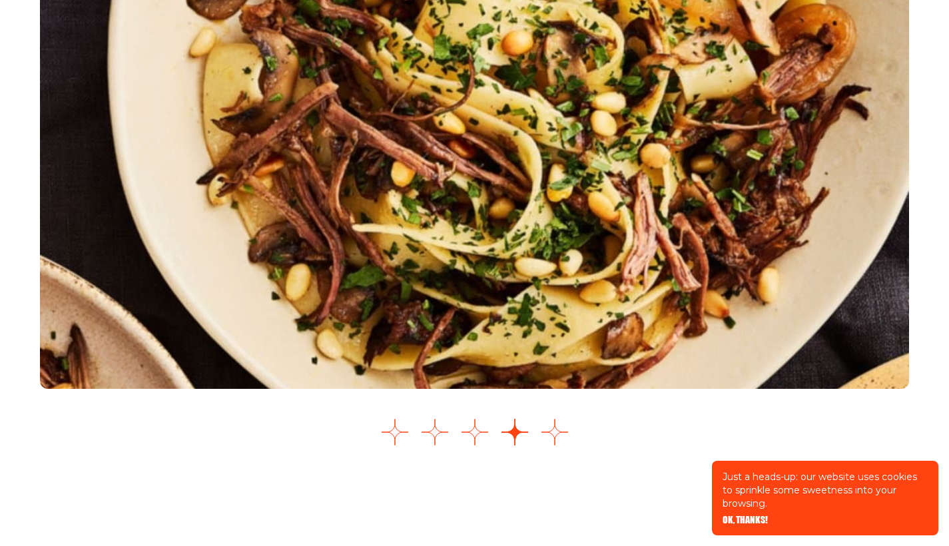
scroll to position [1838, 0]
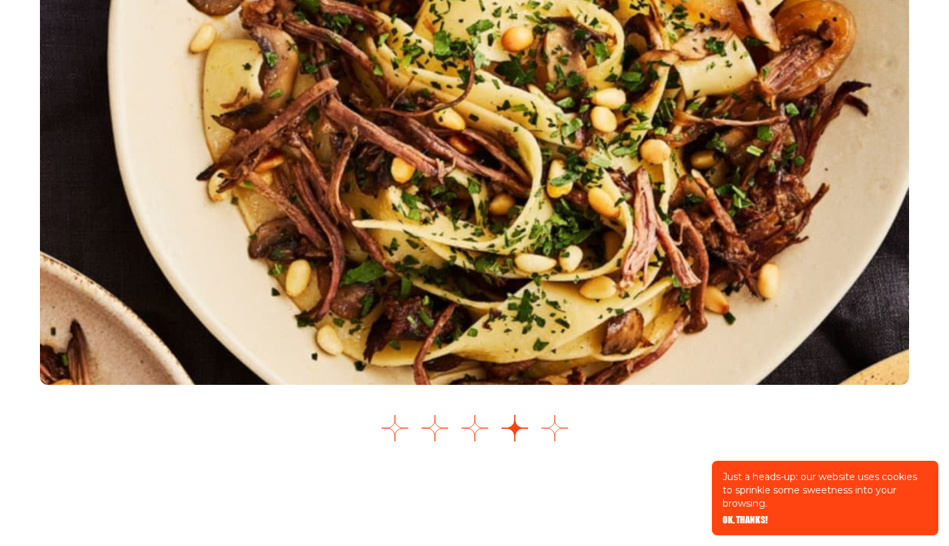
click at [555, 422] on button "Go to slide 5" at bounding box center [554, 428] width 27 height 27
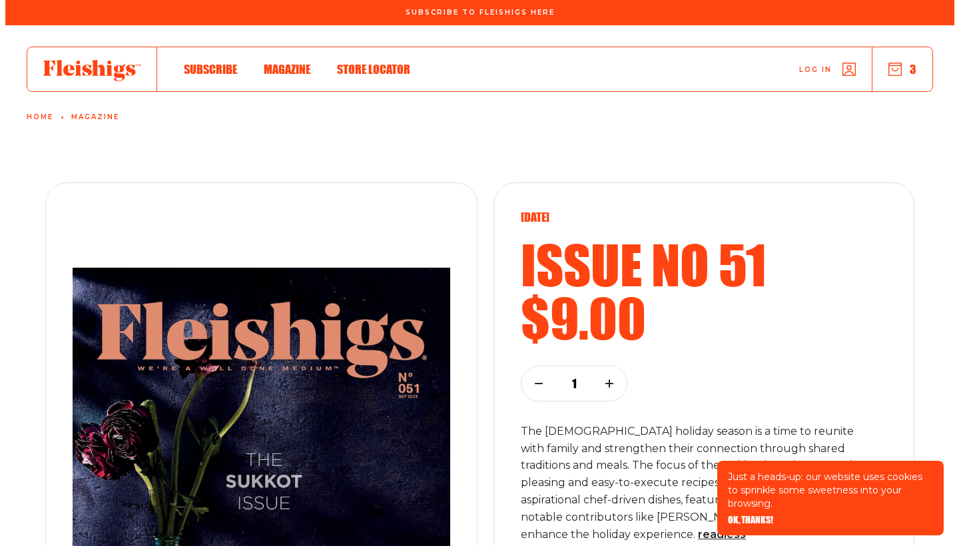
scroll to position [0, 0]
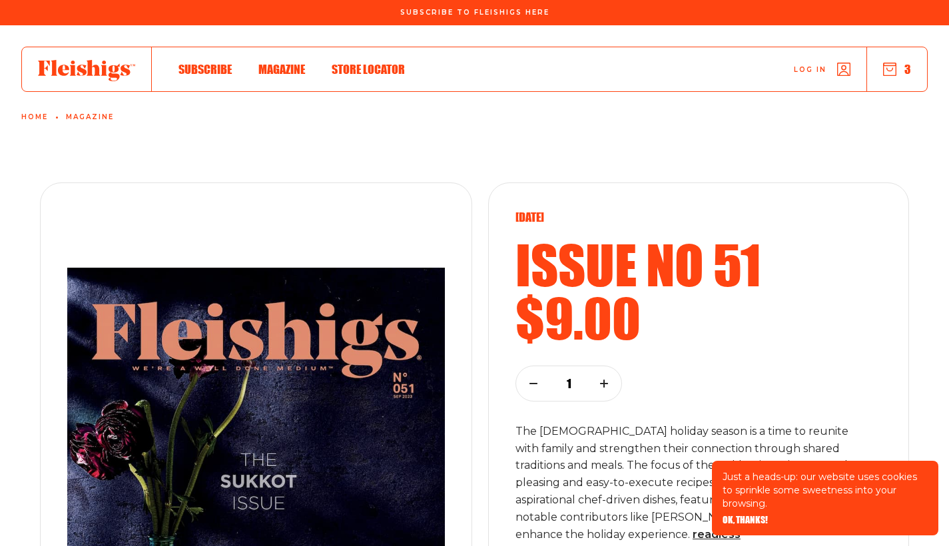
click at [898, 75] on button "3" at bounding box center [897, 69] width 28 height 15
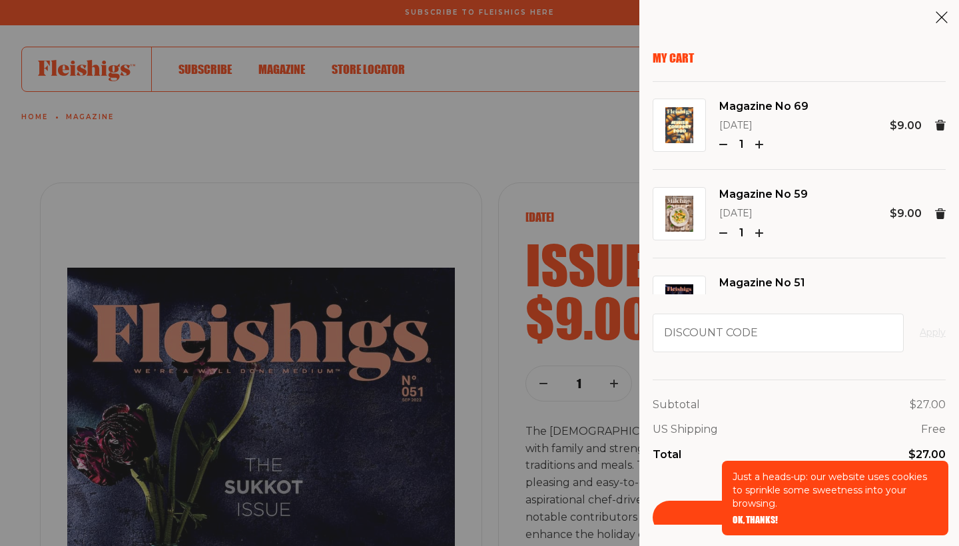
click at [680, 211] on img at bounding box center [679, 214] width 28 height 36
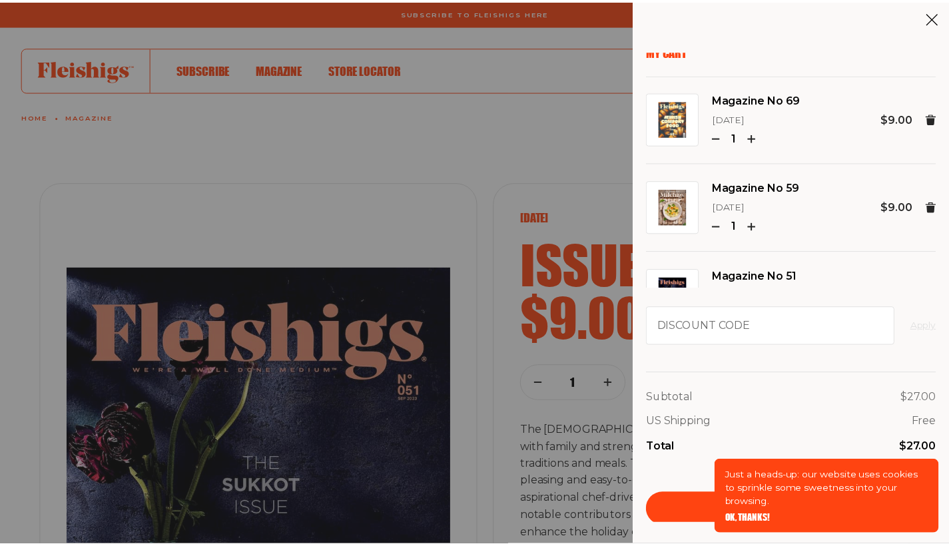
scroll to position [1, 0]
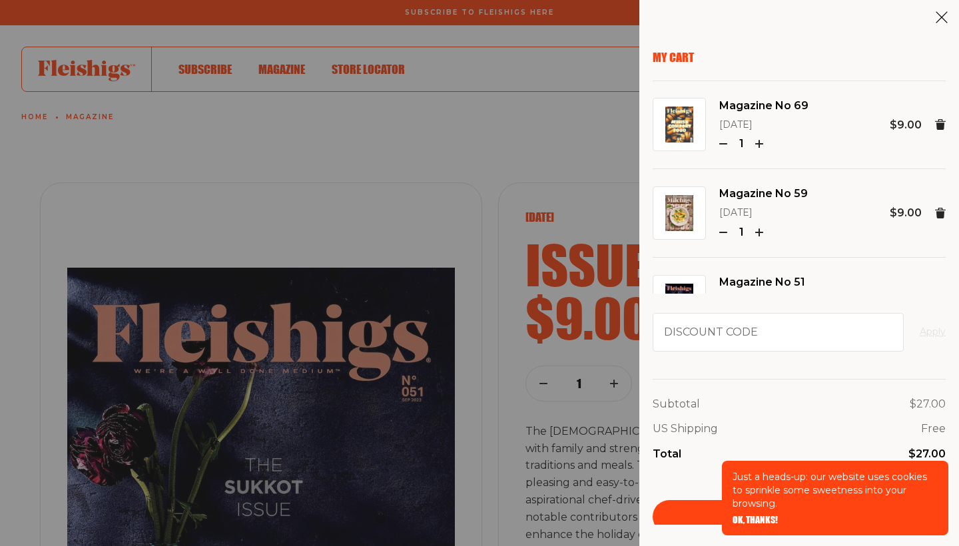
click at [424, 185] on div "My Cart Magazine No 69 [DATE] 1 $9.00 Magazine No 59 [DATE] 1 $9.00 Magazine No…" at bounding box center [479, 273] width 959 height 546
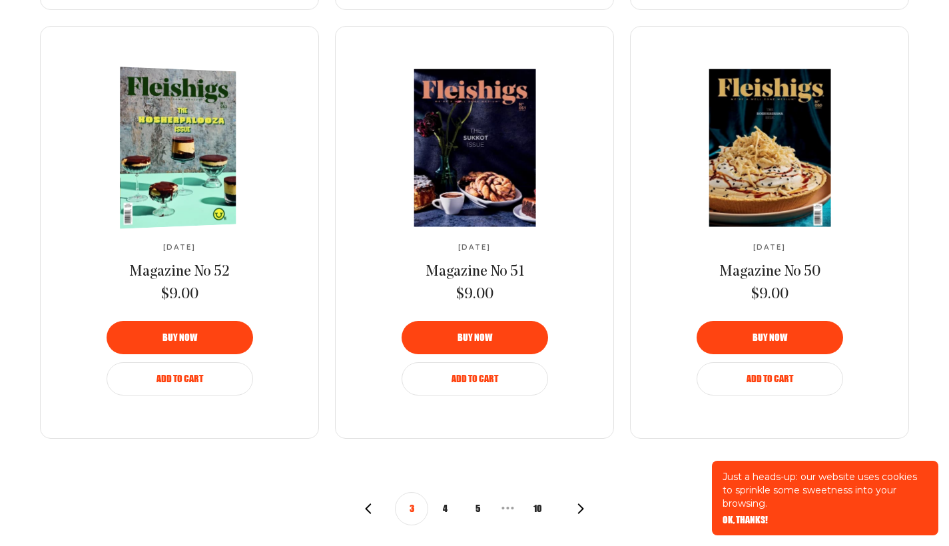
scroll to position [1386, 0]
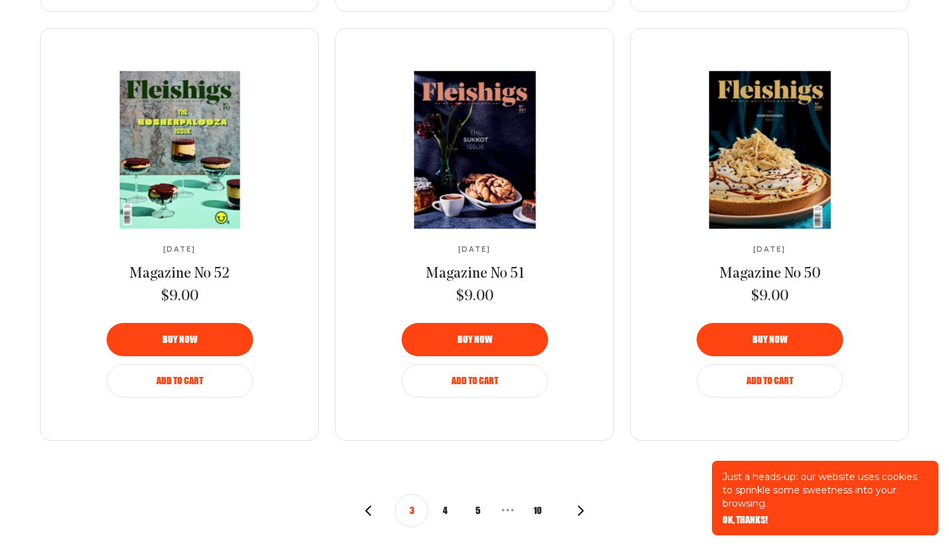
click at [368, 507] on icon "button" at bounding box center [368, 510] width 11 height 11
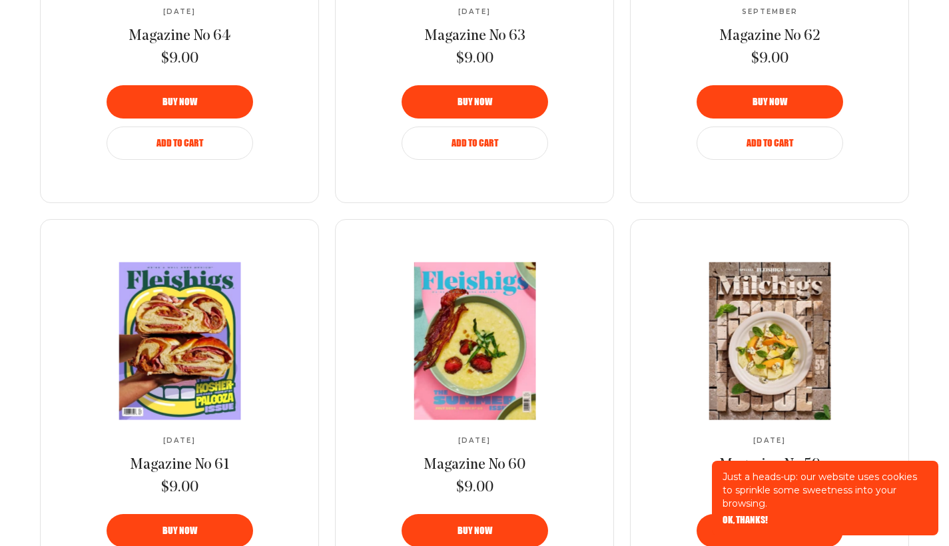
scroll to position [1205, 0]
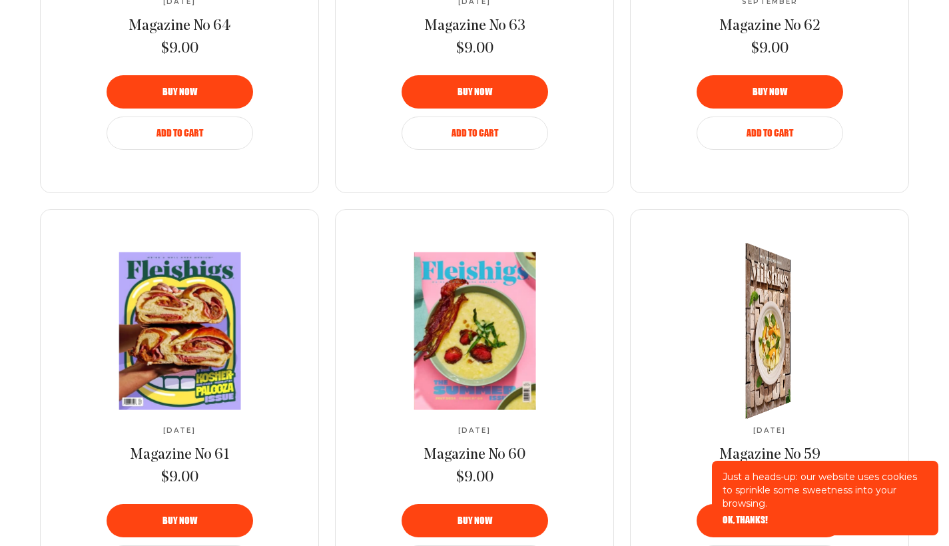
click at [800, 353] on link at bounding box center [770, 330] width 222 height 157
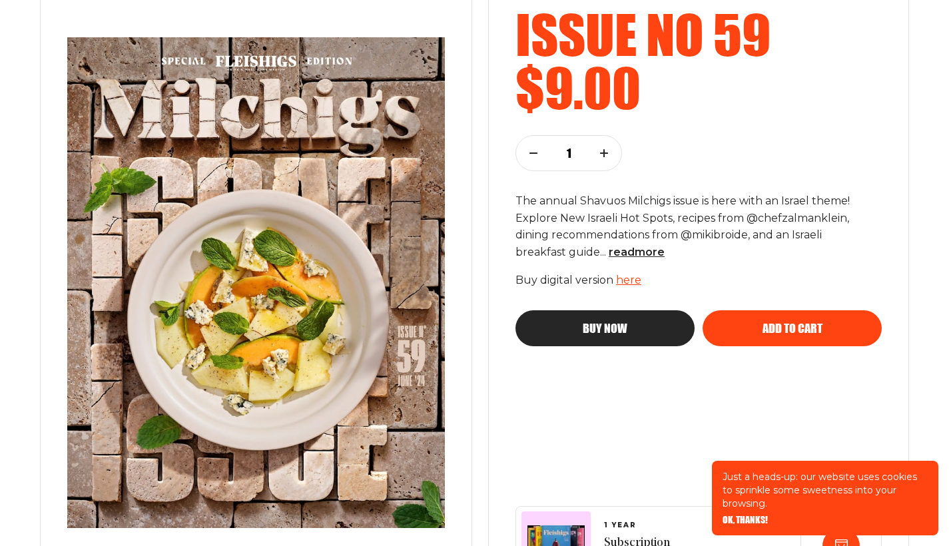
scroll to position [250, 0]
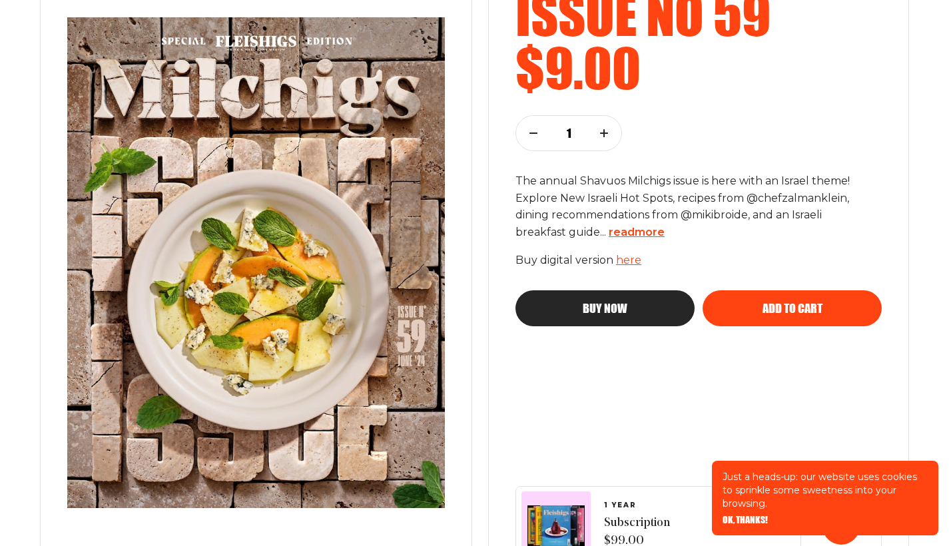
click at [631, 234] on span "read more" at bounding box center [637, 232] width 56 height 13
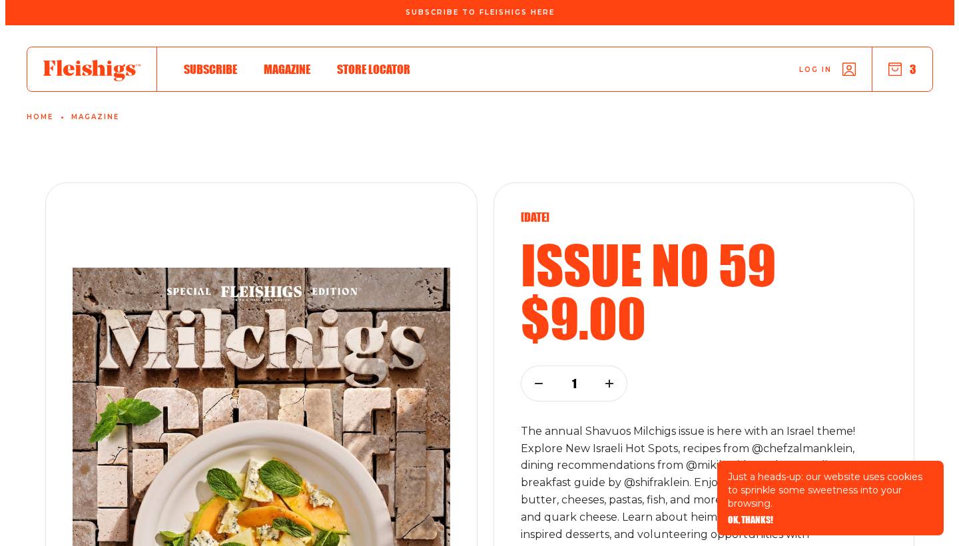
scroll to position [0, 0]
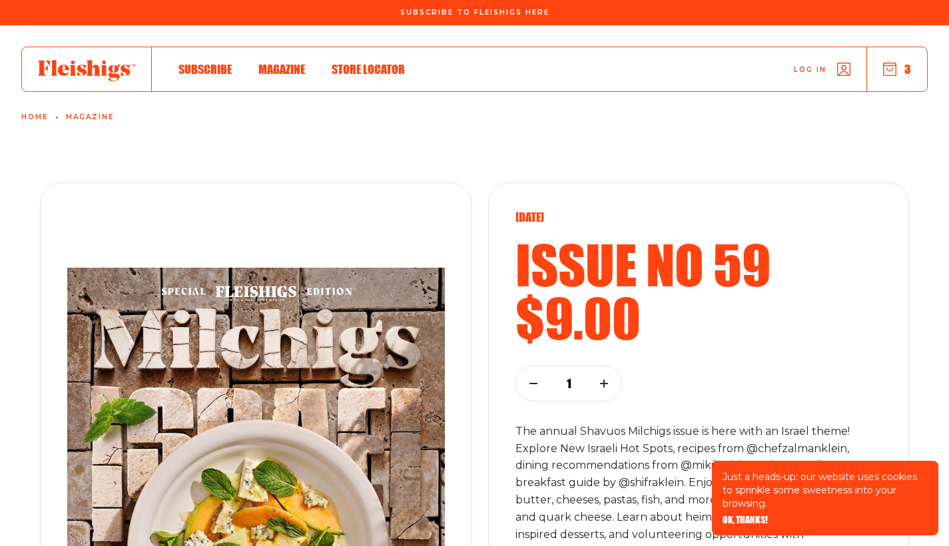
click at [903, 69] on button "3" at bounding box center [897, 69] width 28 height 15
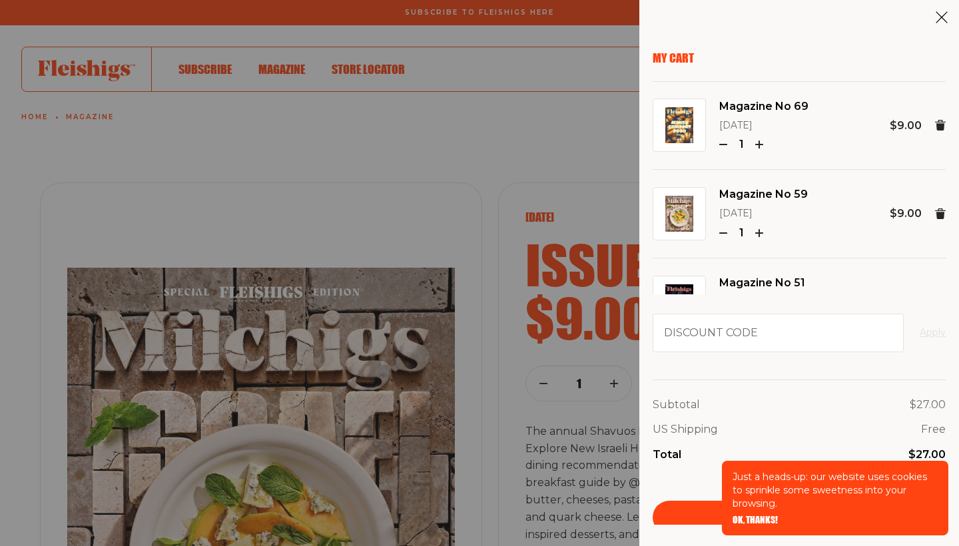
click at [723, 233] on use "button" at bounding box center [723, 233] width 7 height 0
click at [723, 229] on icon "button" at bounding box center [723, 233] width 8 height 8
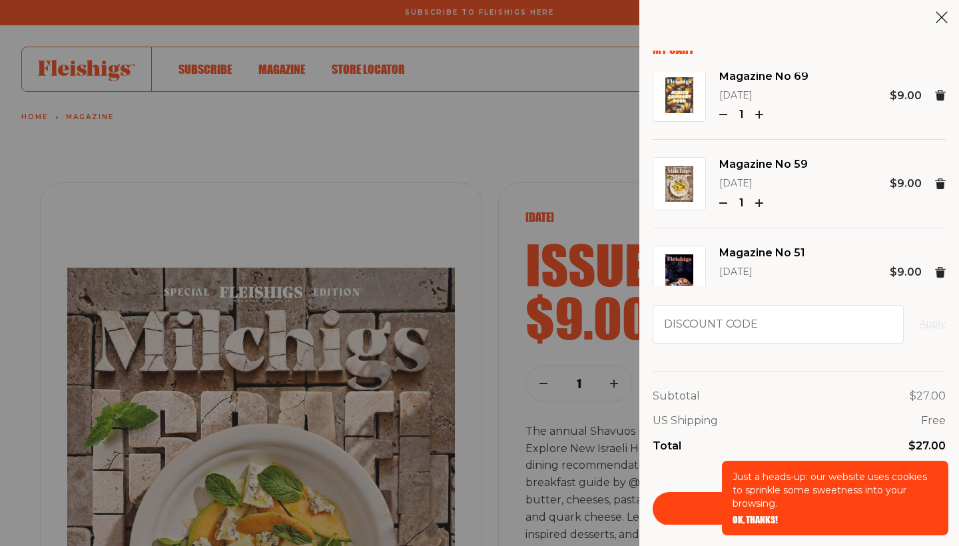
scroll to position [7, 0]
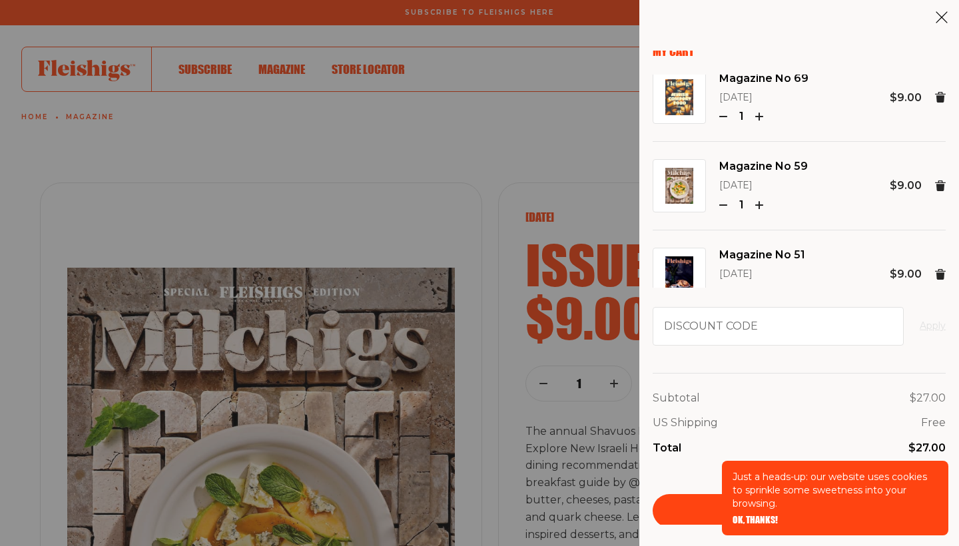
click at [935, 184] on use at bounding box center [940, 185] width 11 height 11
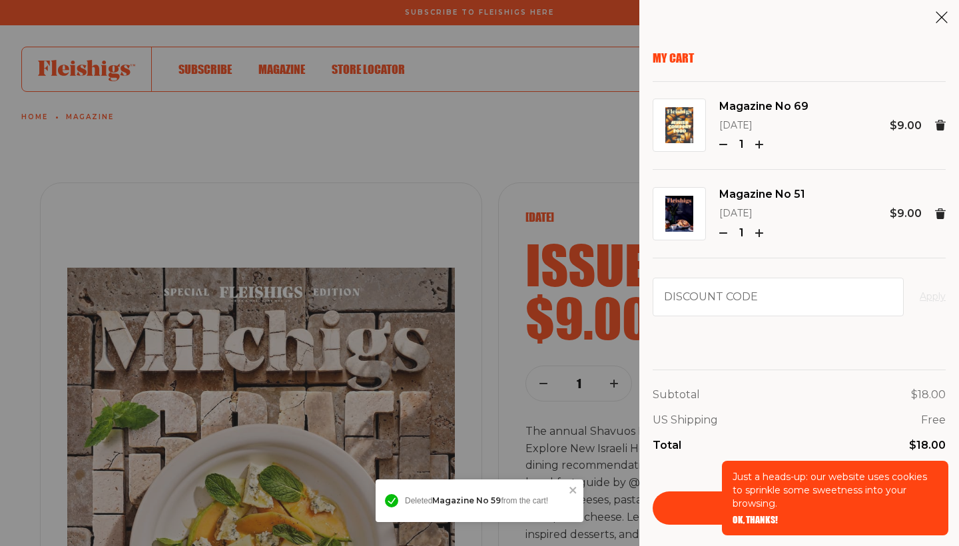
scroll to position [0, 0]
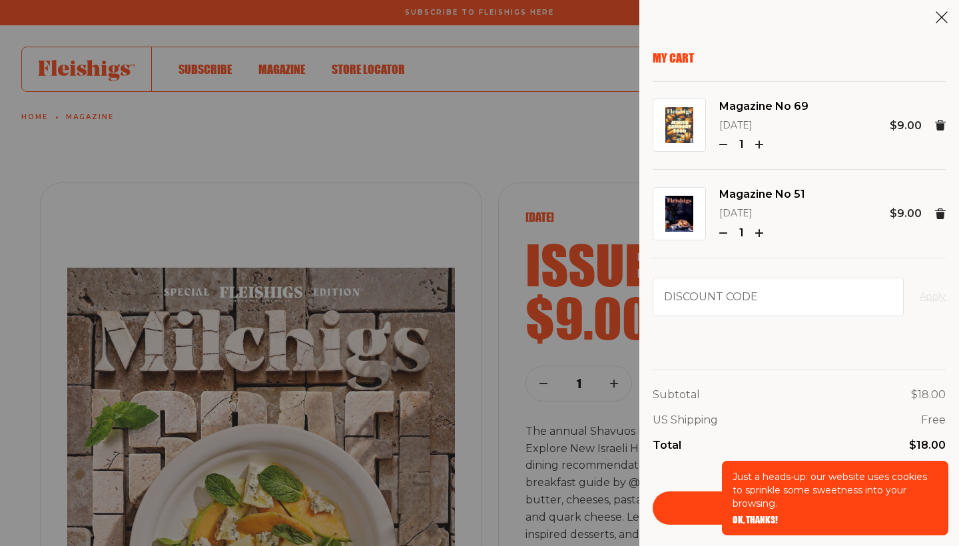
click at [591, 137] on div "My Cart Magazine No 69 [DATE] 1 $9.00 Magazine No 51 [DATE] 1 $9.00 Discount co…" at bounding box center [479, 273] width 959 height 546
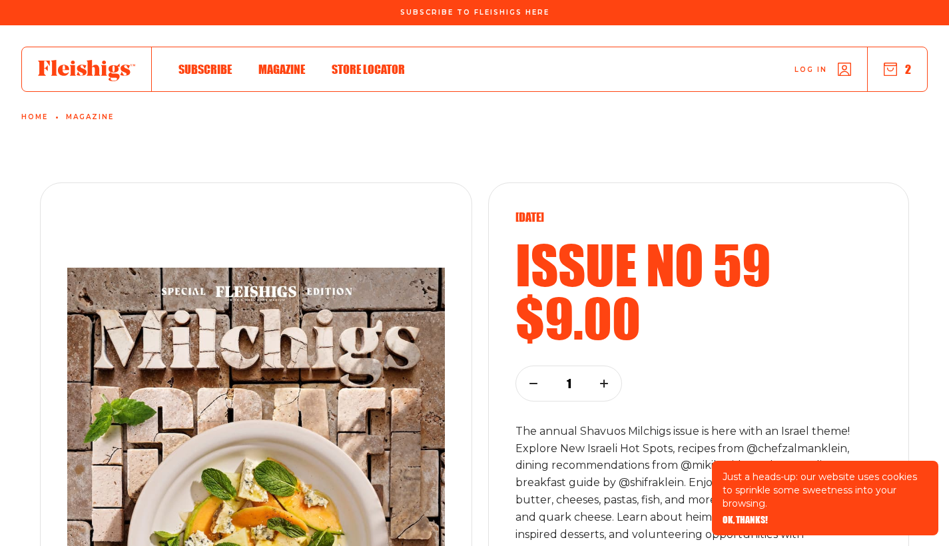
click at [894, 71] on icon "button" at bounding box center [890, 69] width 13 height 13
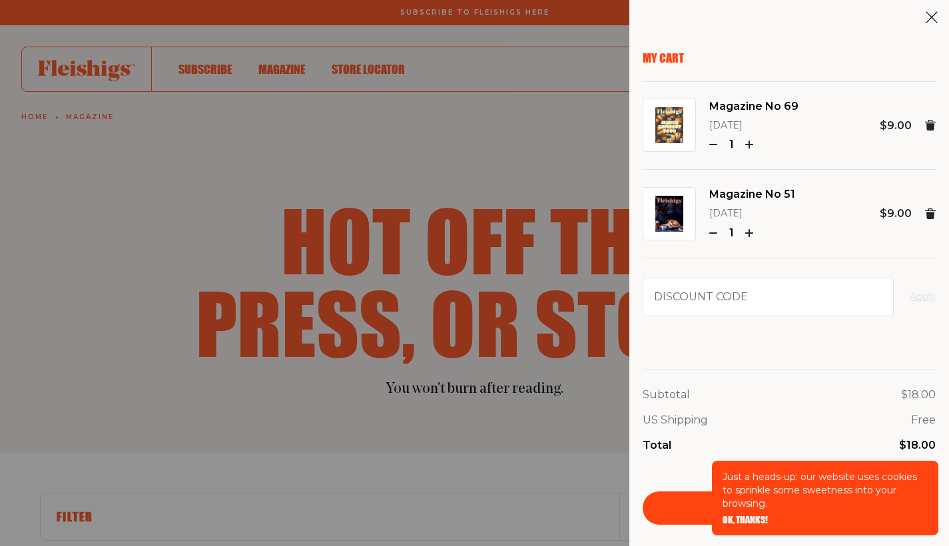
click at [127, 232] on div "My Cart Magazine No 69 [DATE] 1 $9.00 Magazine No 51 [DATE] 1 $9.00 Discount co…" at bounding box center [474, 273] width 949 height 546
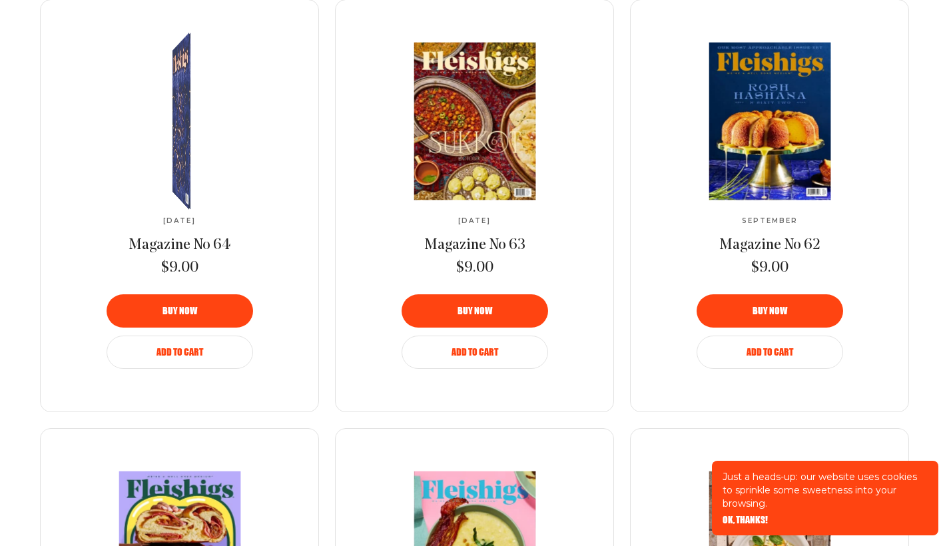
scroll to position [984, 0]
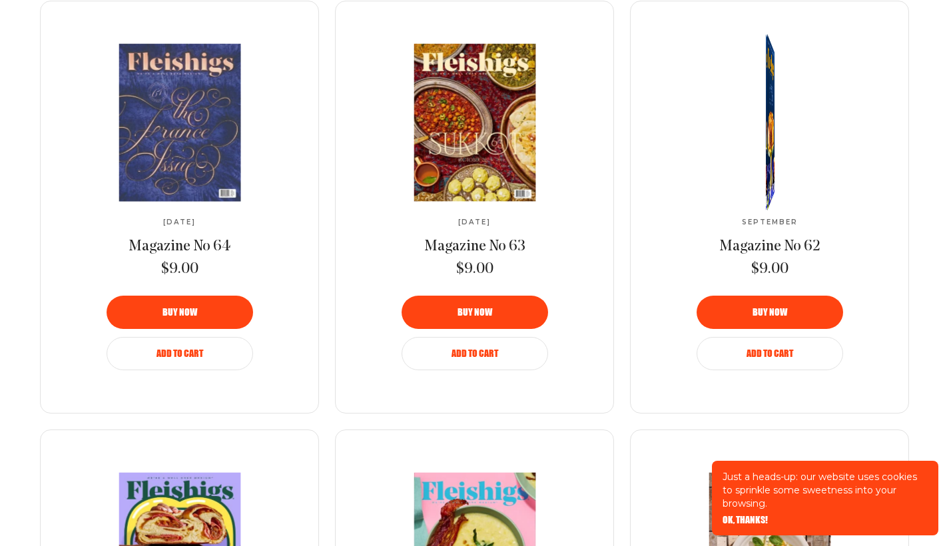
click at [767, 116] on img at bounding box center [769, 122] width 13 height 198
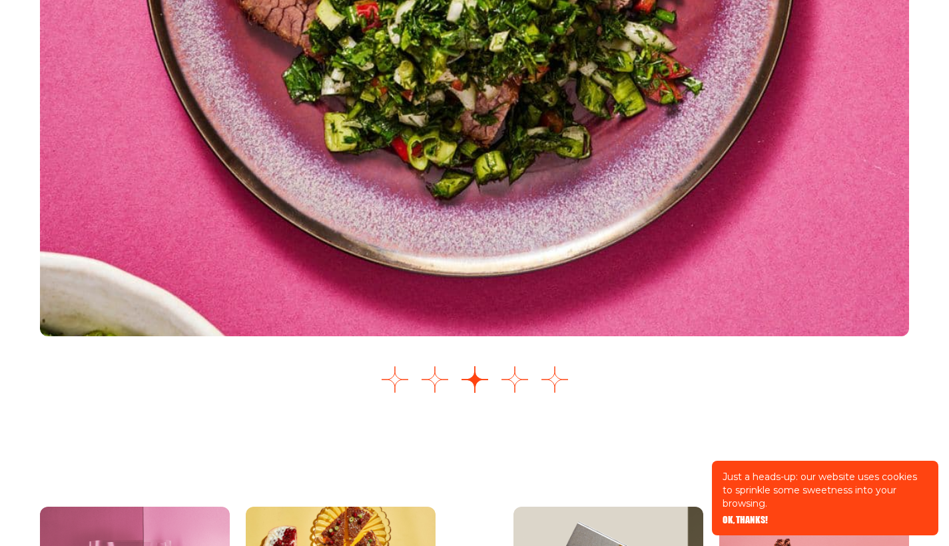
scroll to position [1804, 0]
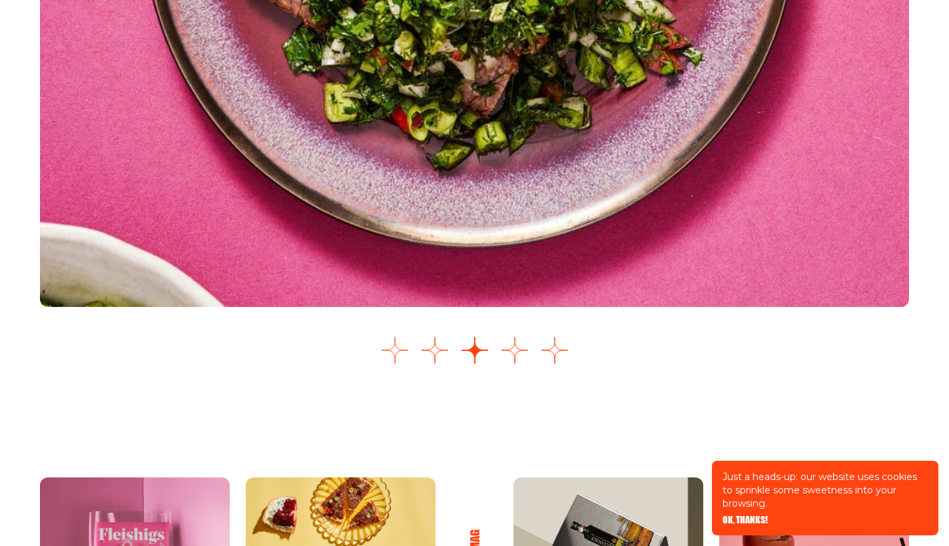
click at [398, 364] on button "Go to slide 1" at bounding box center [395, 350] width 27 height 27
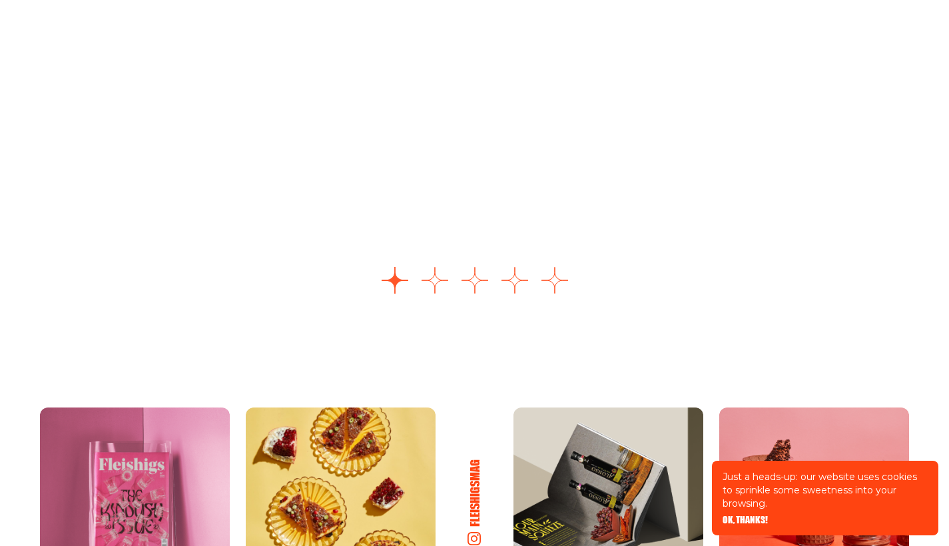
scroll to position [1885, 0]
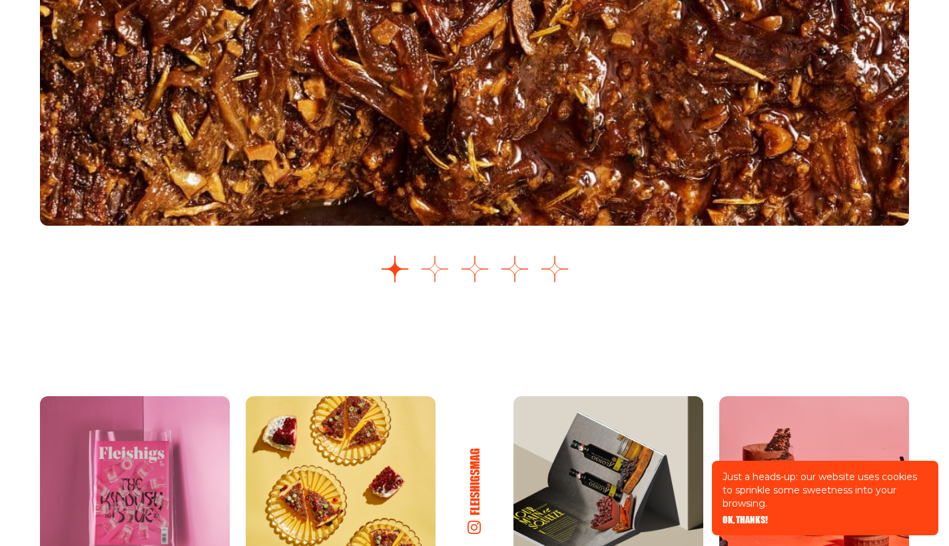
click at [436, 282] on button "Go to slide 2" at bounding box center [435, 269] width 27 height 27
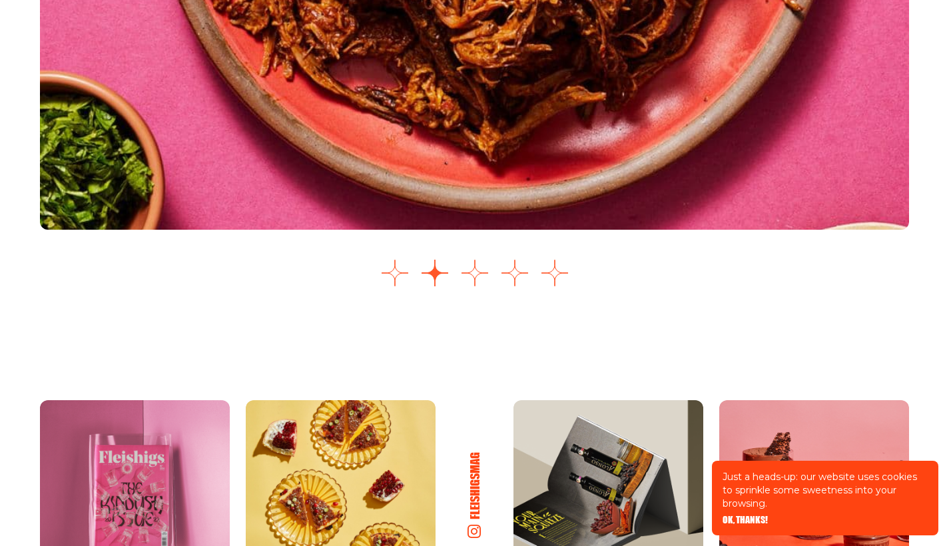
scroll to position [1883, 0]
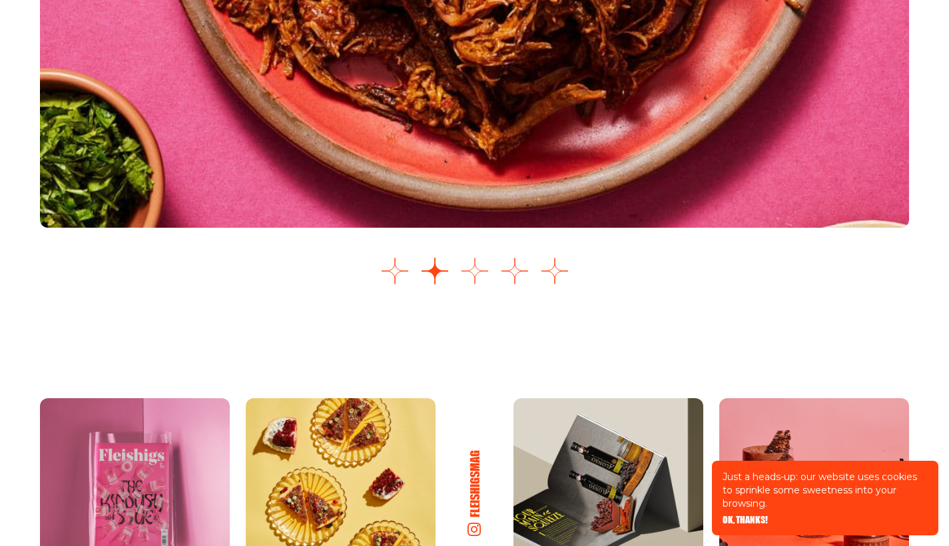
click at [478, 284] on button "Go to slide 3" at bounding box center [475, 271] width 27 height 27
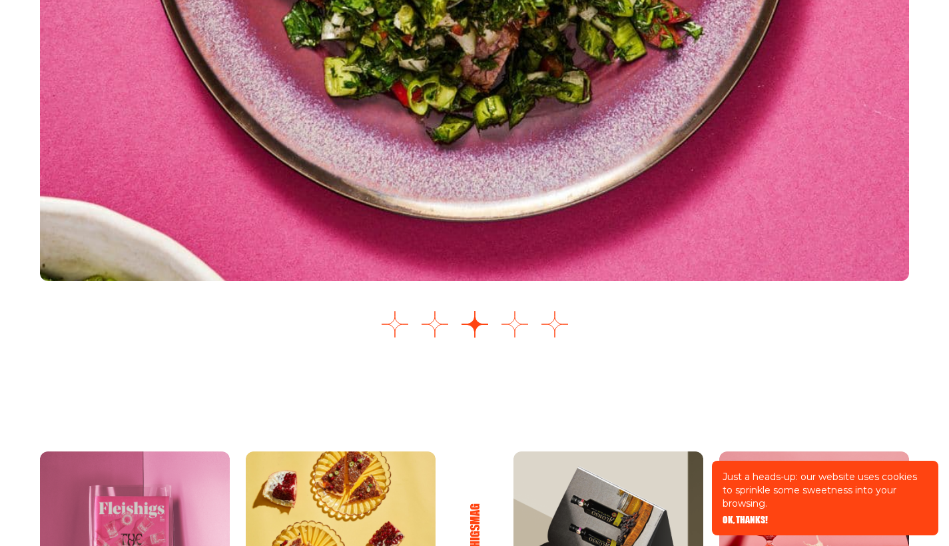
scroll to position [1831, 1]
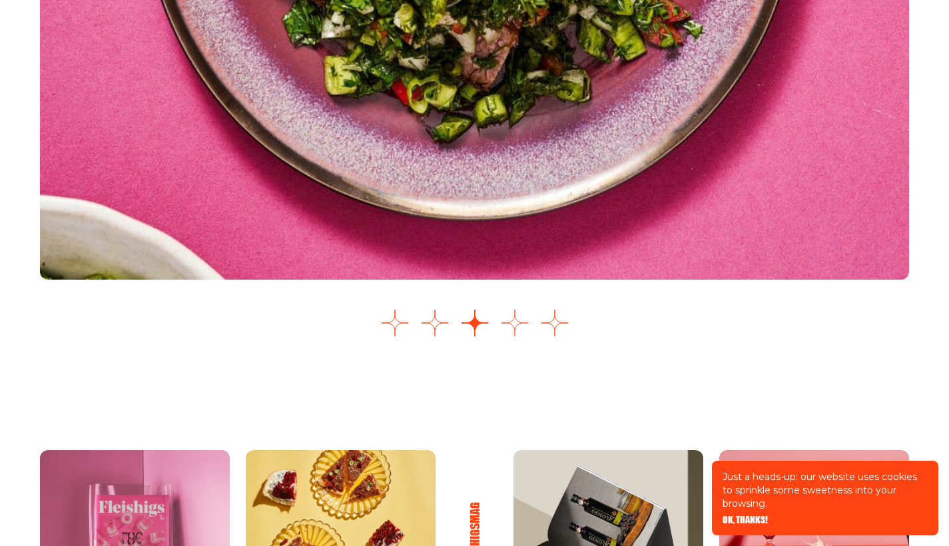
click at [519, 336] on button "Go to slide 4" at bounding box center [514, 323] width 27 height 27
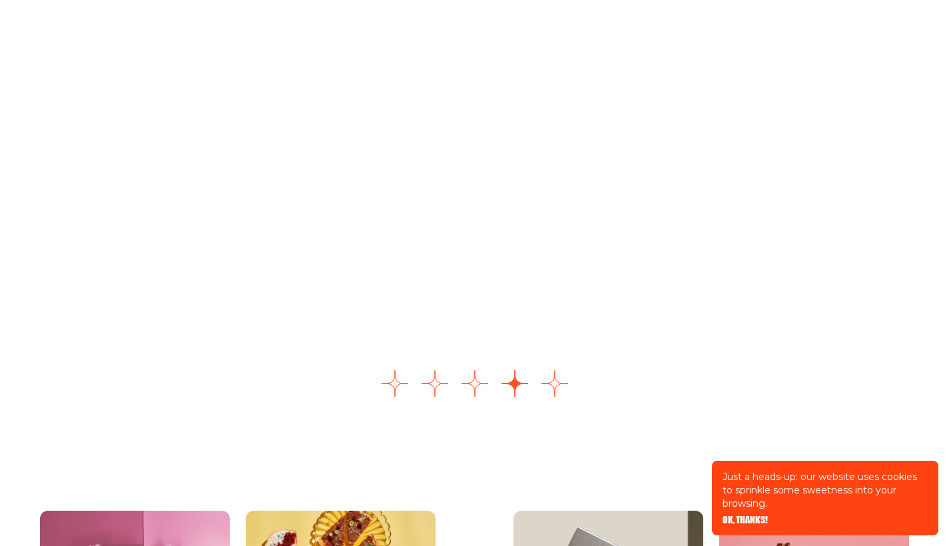
scroll to position [1754, 0]
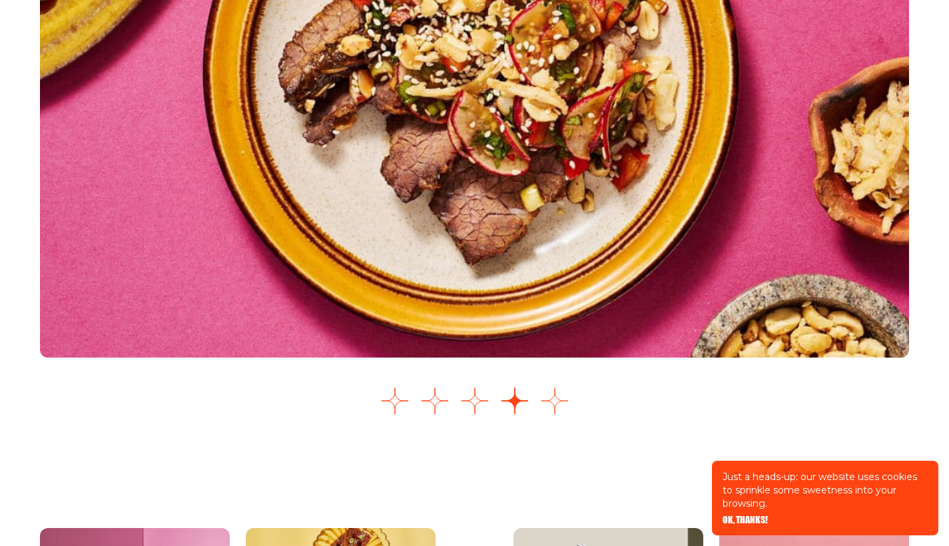
click at [553, 414] on button "Go to slide 5" at bounding box center [554, 401] width 27 height 27
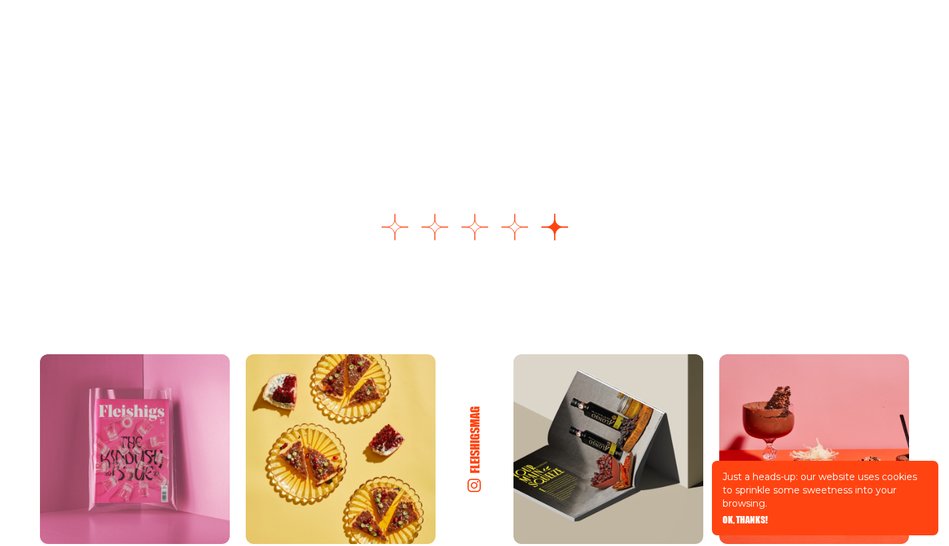
scroll to position [1954, 0]
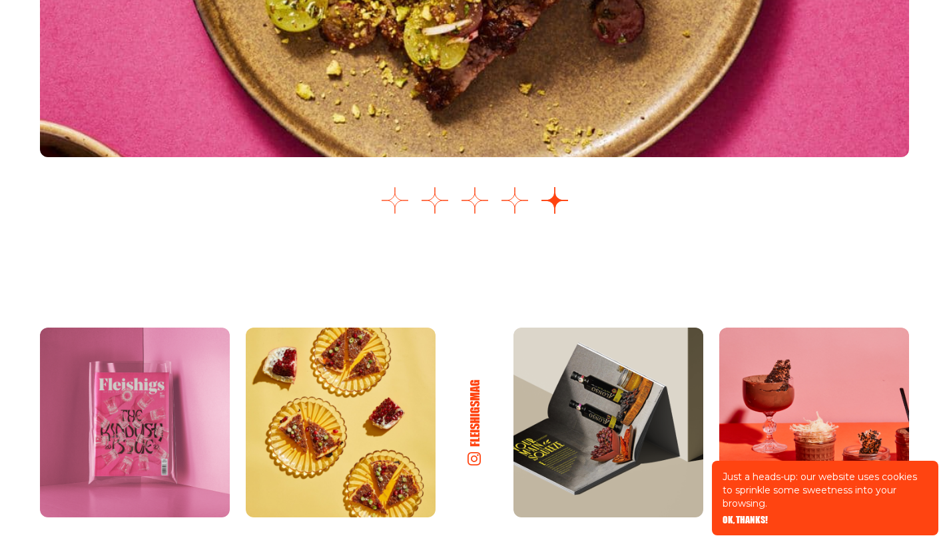
click at [395, 214] on button "Go to slide 1" at bounding box center [395, 200] width 27 height 27
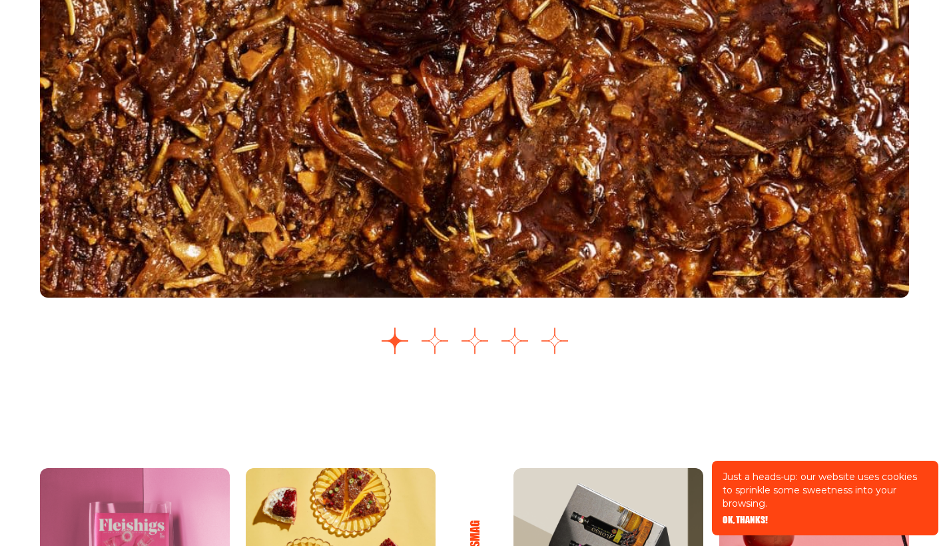
scroll to position [1809, 0]
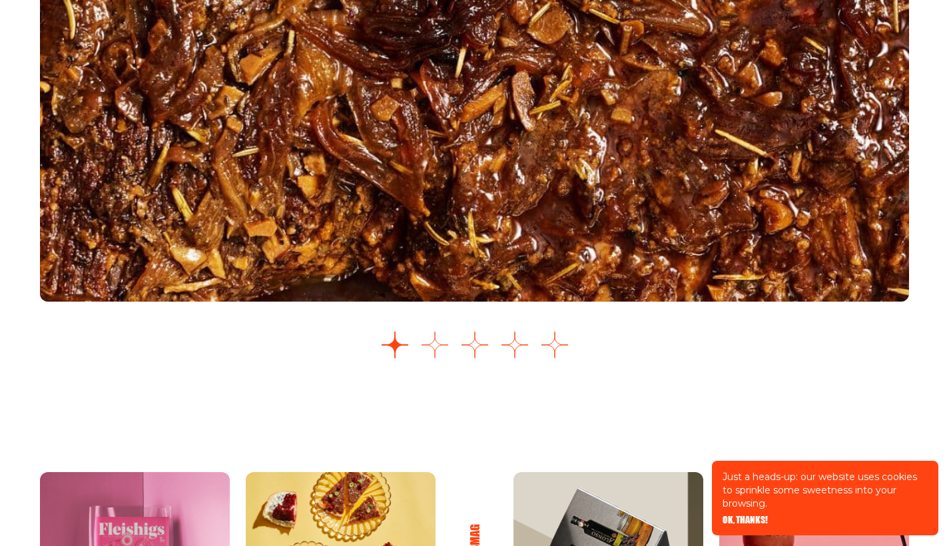
click at [435, 358] on button "Go to slide 2" at bounding box center [435, 345] width 27 height 27
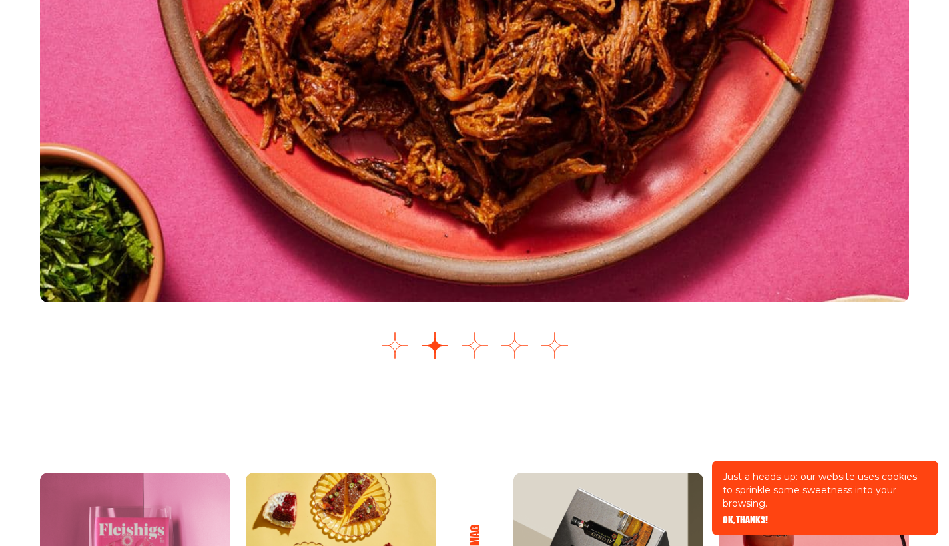
scroll to position [1812, 0]
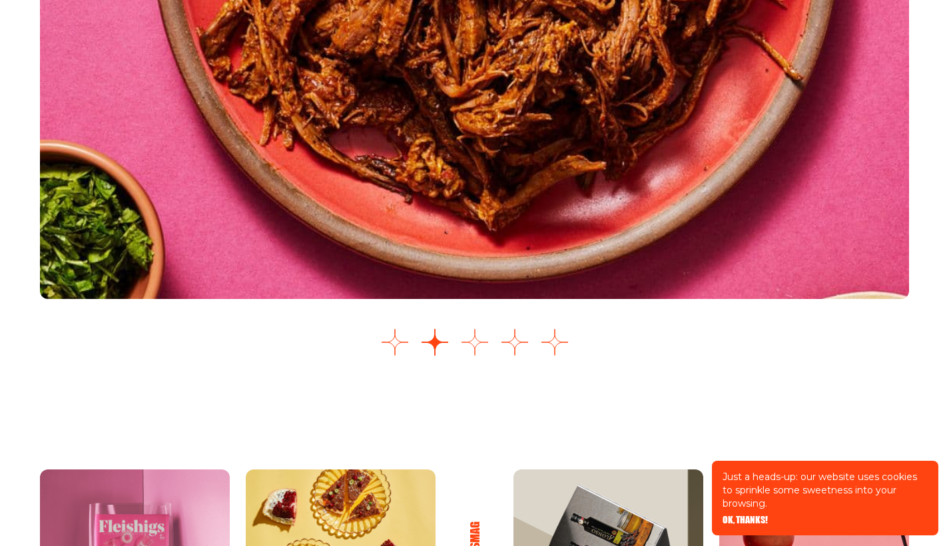
click at [477, 356] on button "Go to slide 3" at bounding box center [475, 342] width 27 height 27
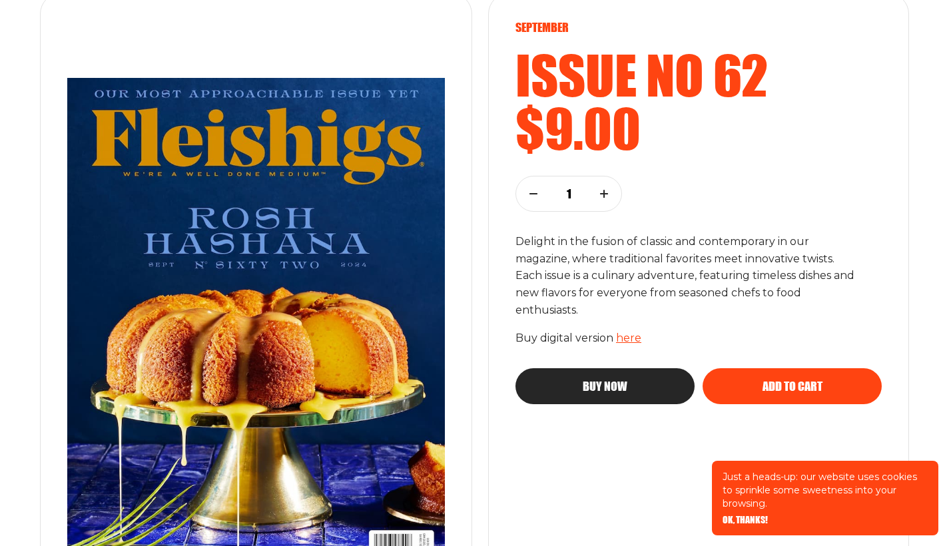
scroll to position [238, 0]
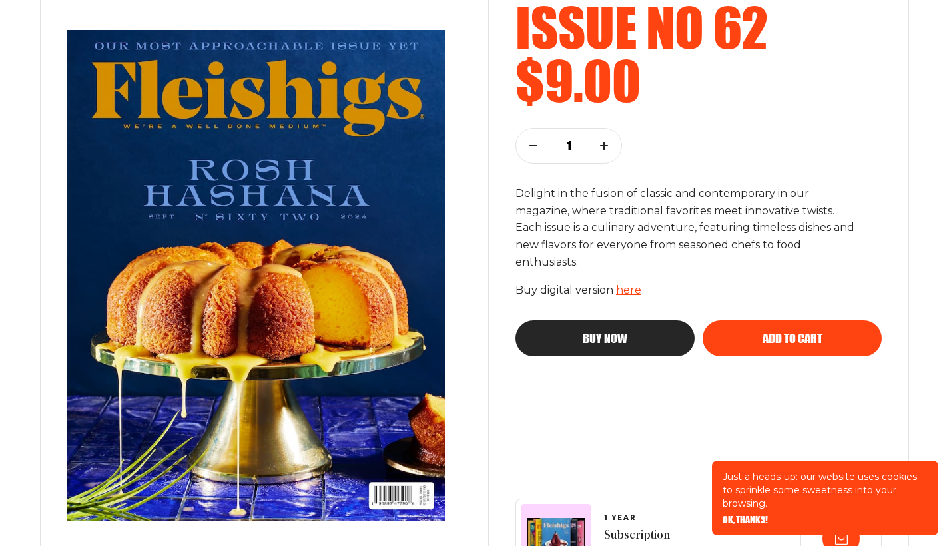
click at [817, 340] on button "Add to cart" at bounding box center [792, 338] width 179 height 36
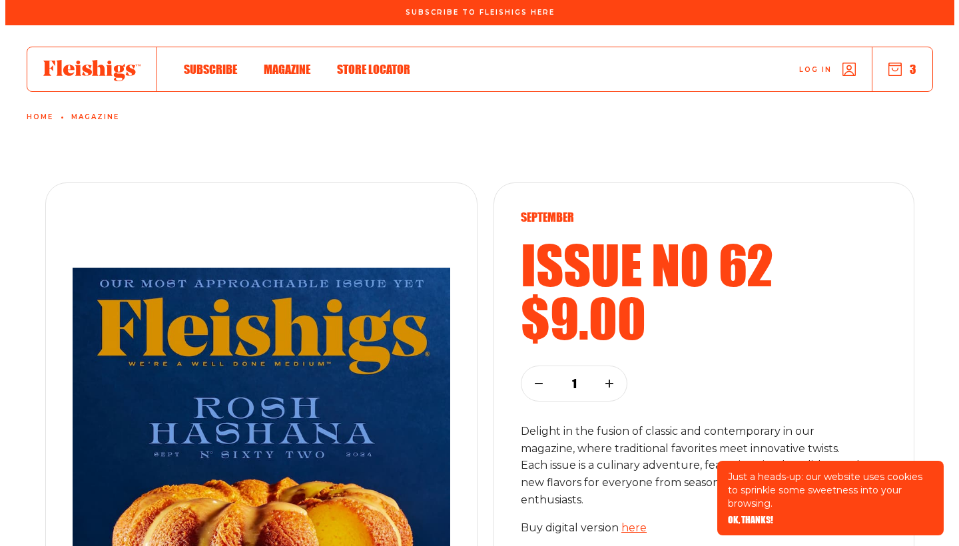
scroll to position [0, 0]
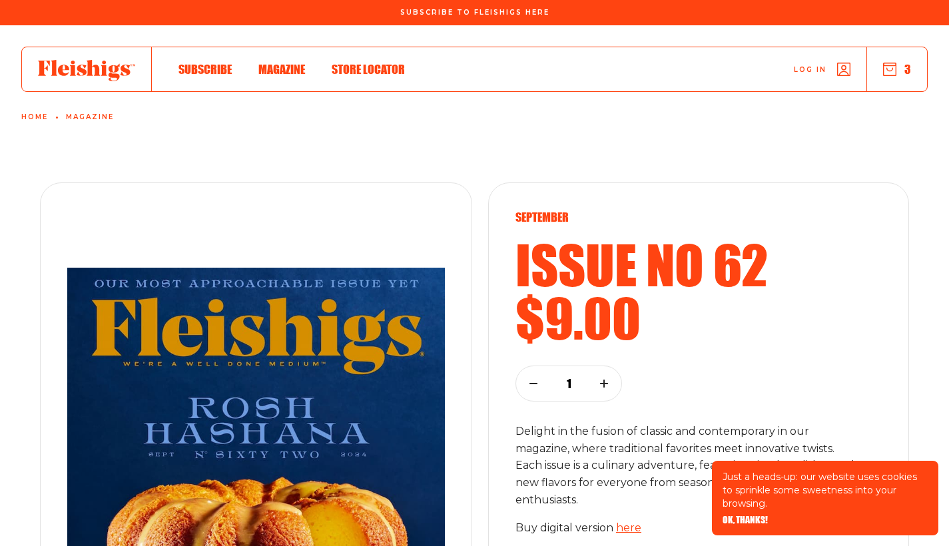
click at [910, 63] on button "3" at bounding box center [897, 69] width 28 height 15
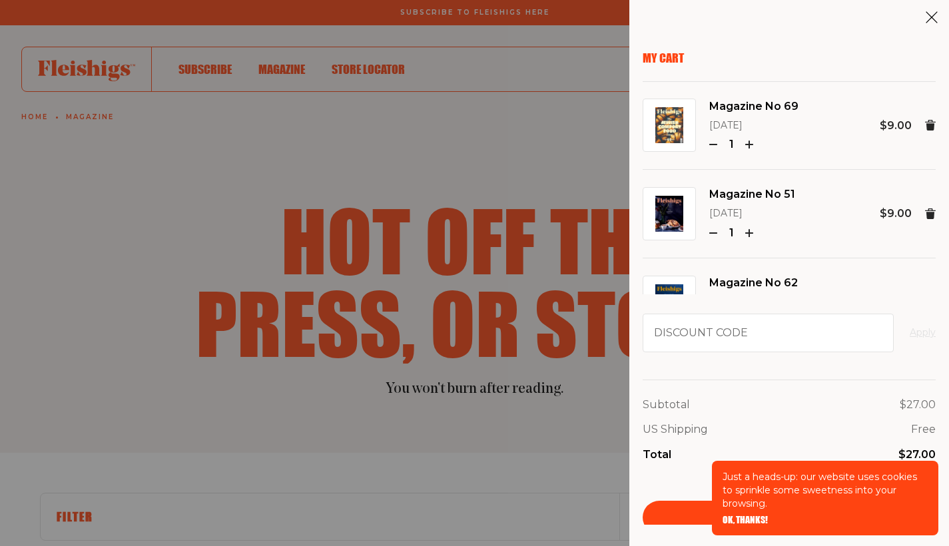
click at [163, 210] on div "My Cart Magazine No 69 [DATE] 1 $9.00 Magazine No 51 [DATE] 1 $9.00 Magazine No…" at bounding box center [474, 273] width 949 height 546
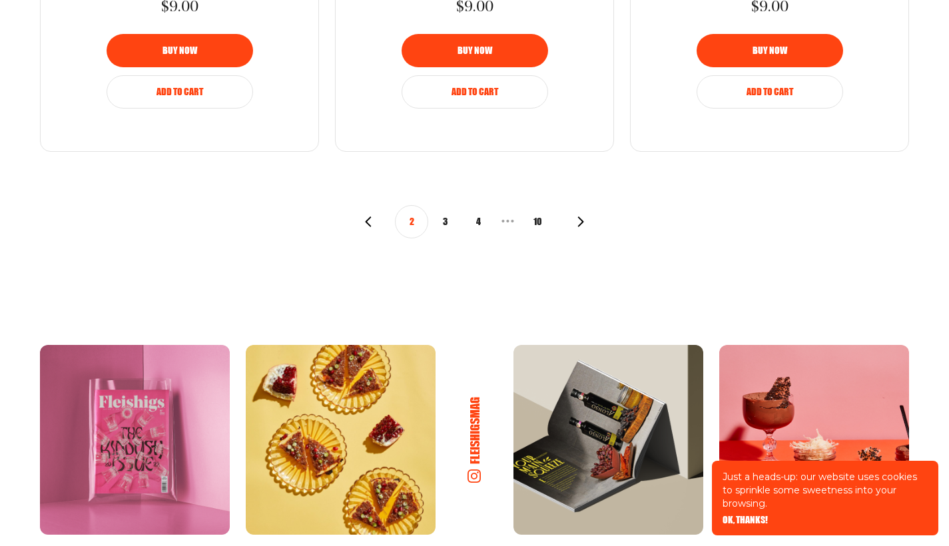
scroll to position [1676, 0]
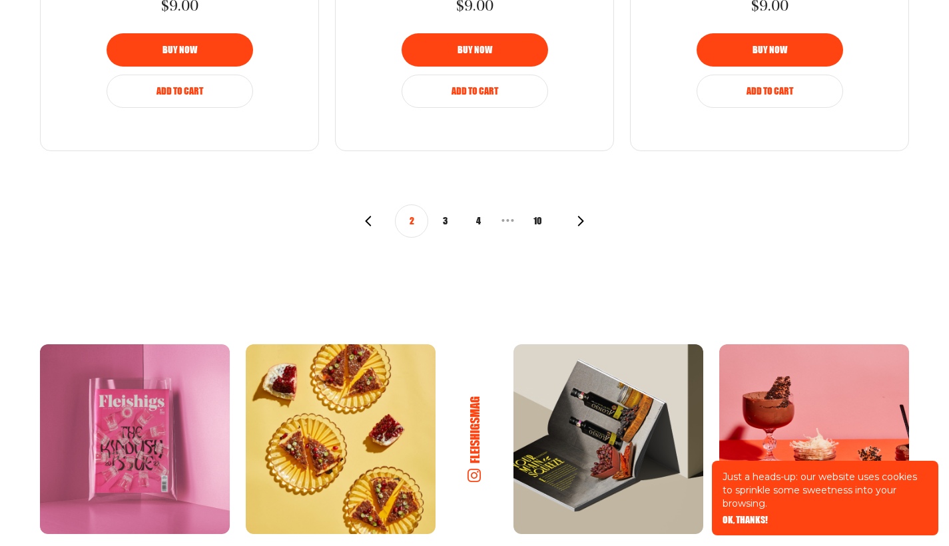
click at [444, 216] on button "3" at bounding box center [444, 220] width 33 height 33
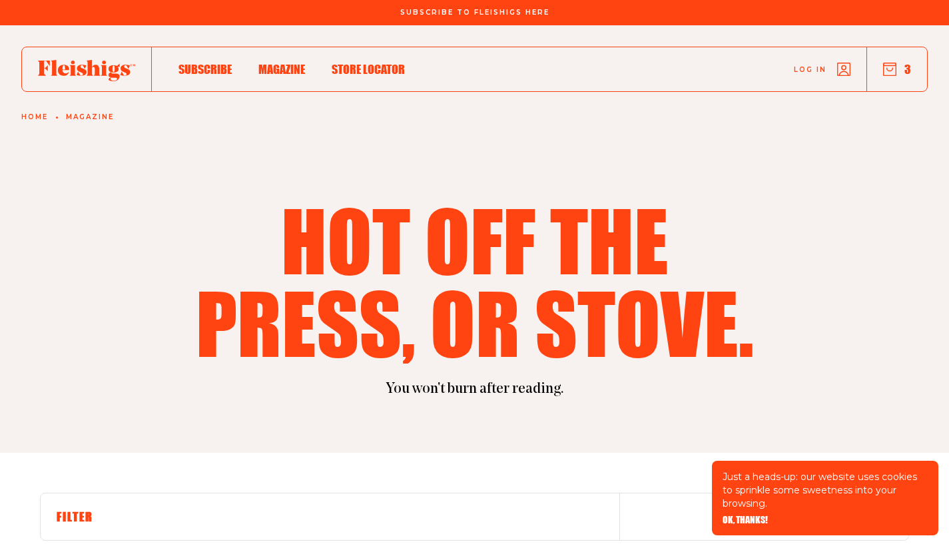
click at [889, 70] on icon "button" at bounding box center [889, 69] width 13 height 13
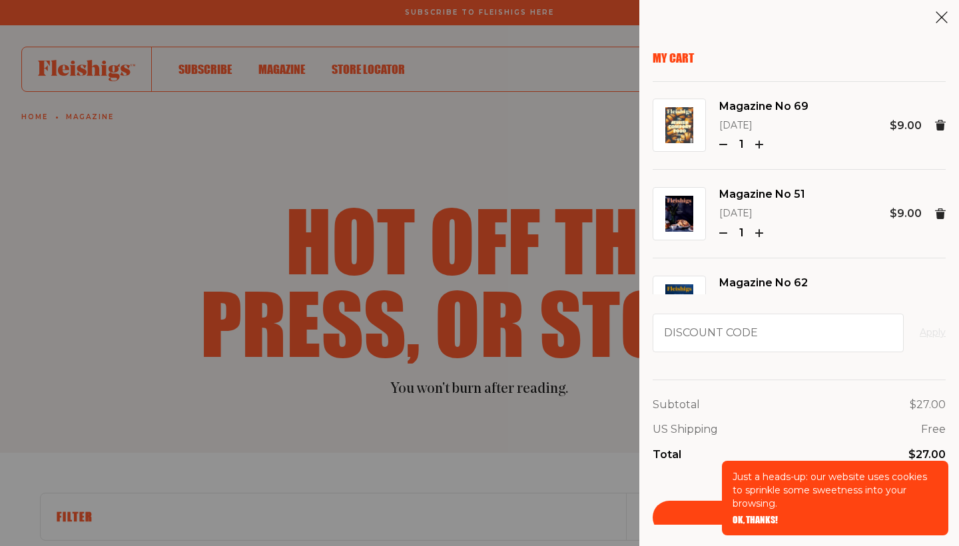
click at [935, 121] on use at bounding box center [940, 125] width 11 height 11
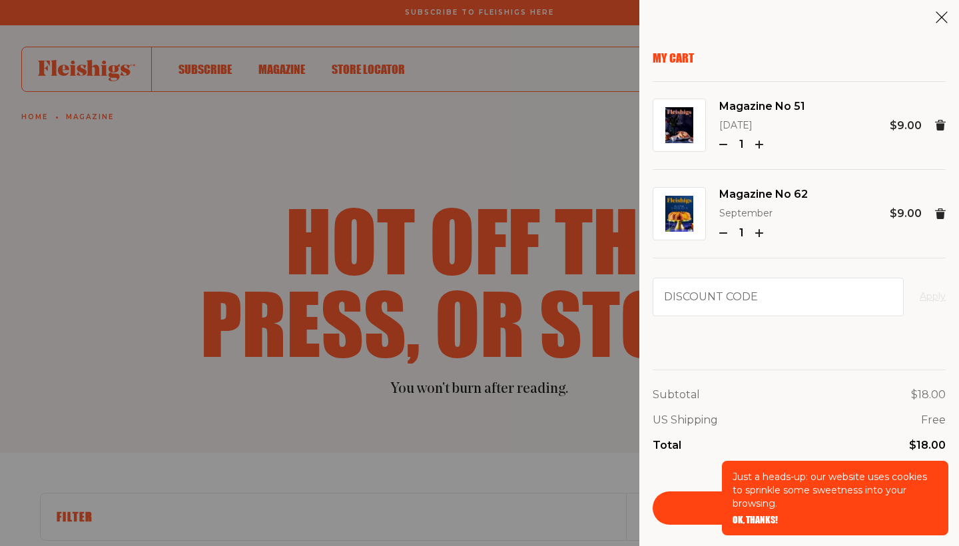
click at [830, 364] on div "Subtotal $18.00 US Shipping Free Total $18.00 Checkout" at bounding box center [799, 439] width 293 height 172
click at [669, 501] on link "Checkout" at bounding box center [799, 507] width 293 height 33
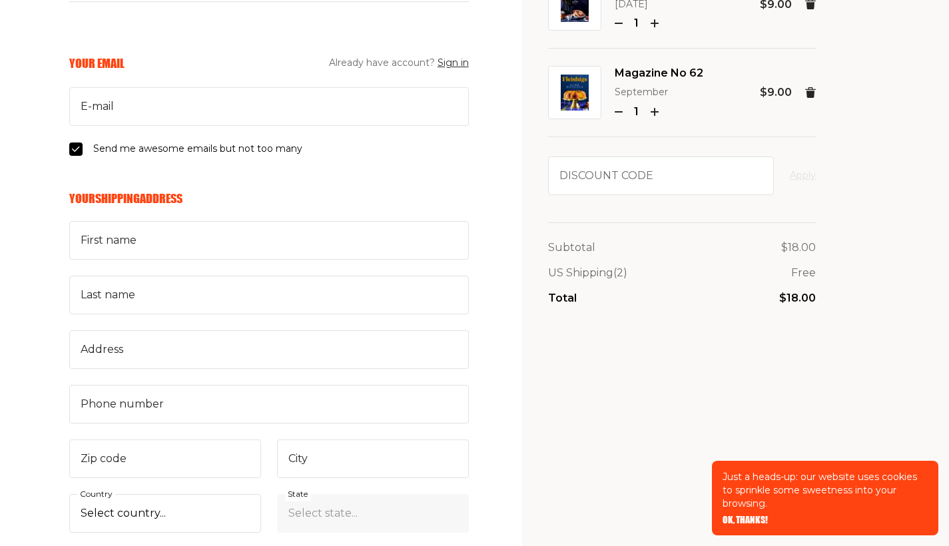
scroll to position [121, 0]
click at [749, 515] on span "OK, THANKS!" at bounding box center [745, 510] width 45 height 9
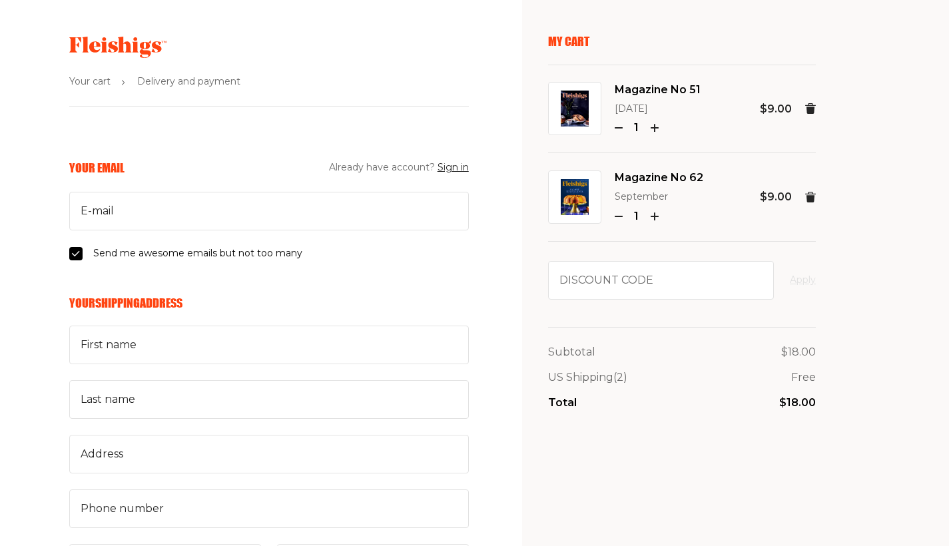
scroll to position [21, 0]
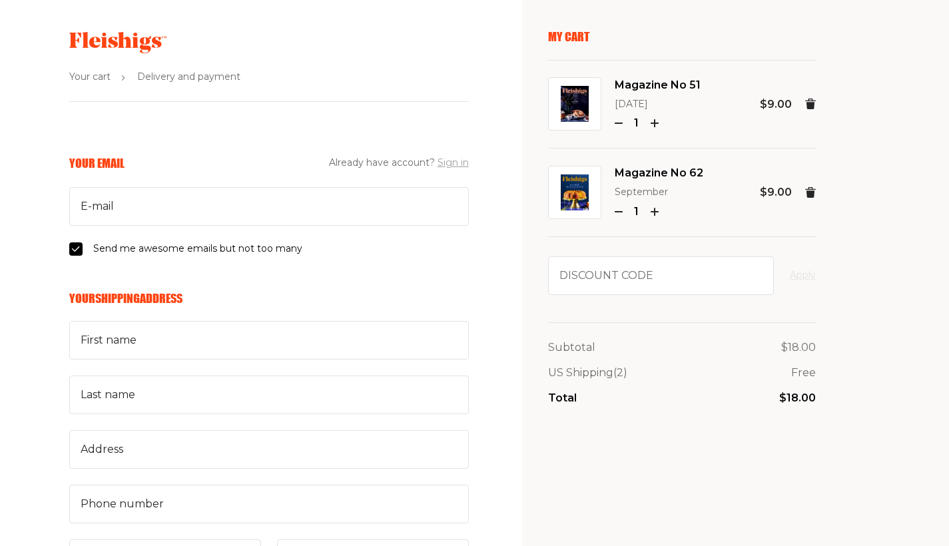
click at [450, 160] on button "Sign in" at bounding box center [453, 163] width 31 height 16
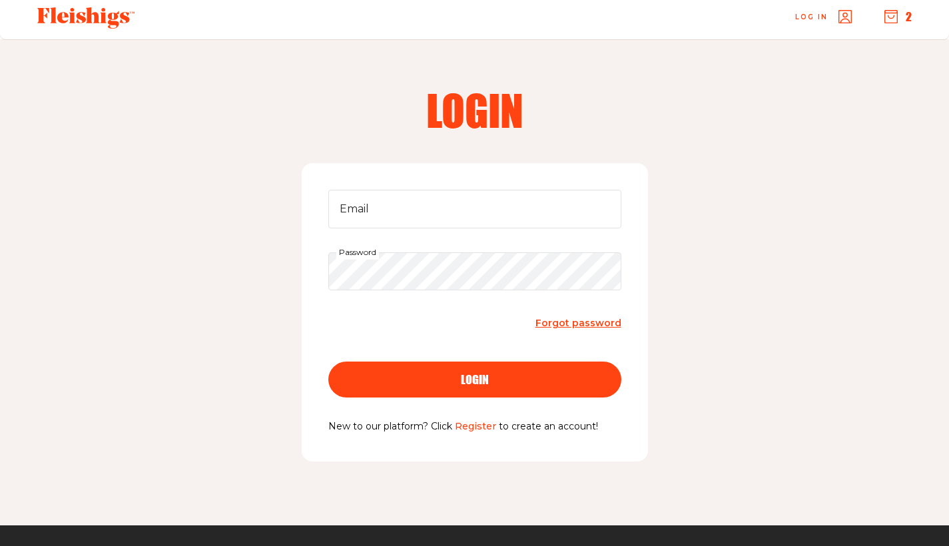
scroll to position [5, 0]
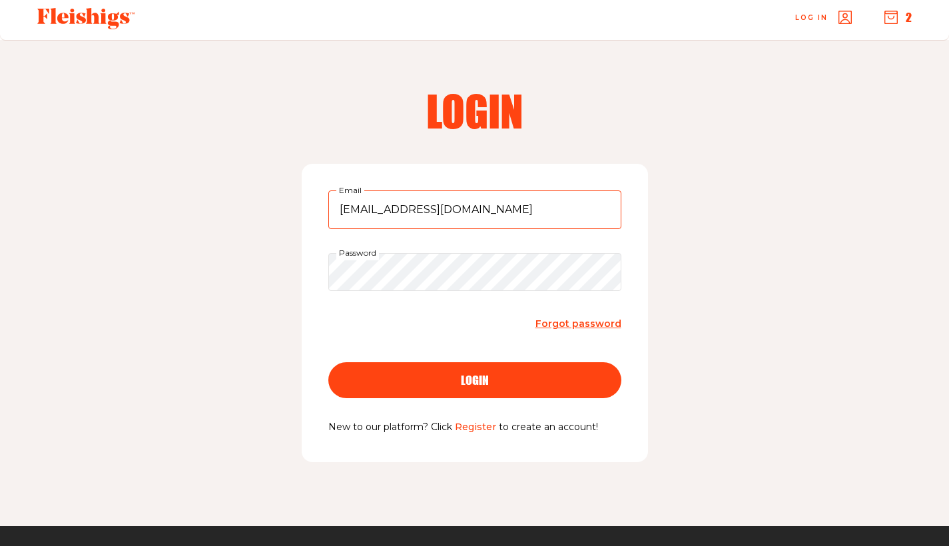
type input "dpeterson8@aol.com"
click at [396, 386] on button "login" at bounding box center [474, 380] width 293 height 36
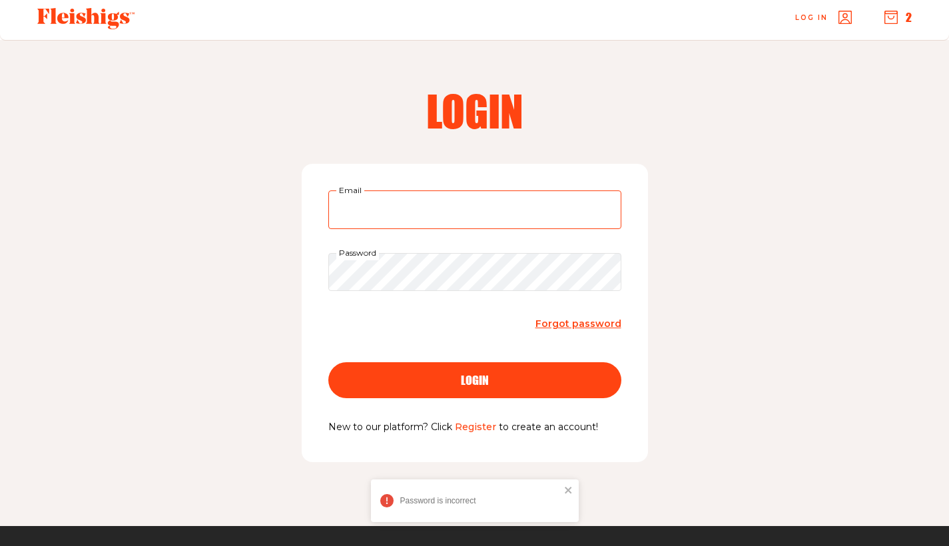
click at [429, 214] on input "Email" at bounding box center [474, 209] width 293 height 39
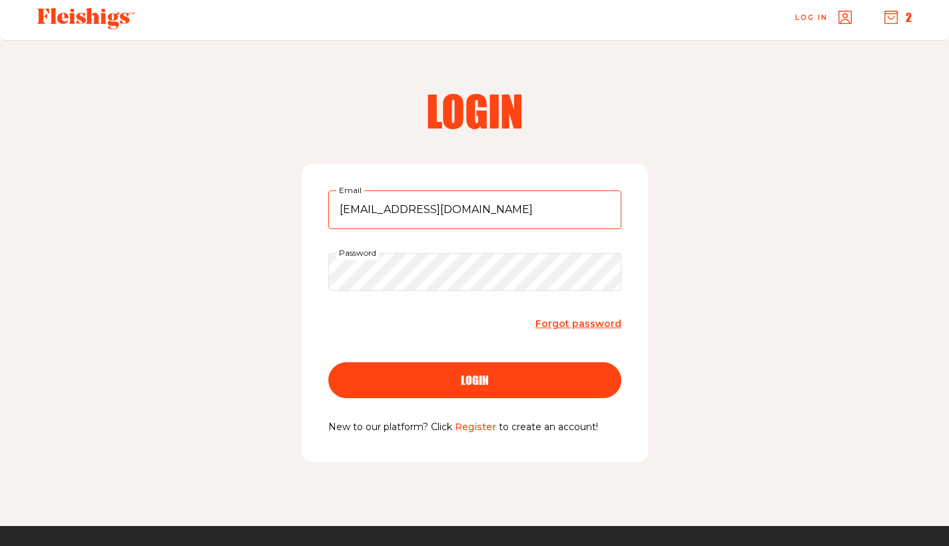
type input "dpeterson8@aol.com"
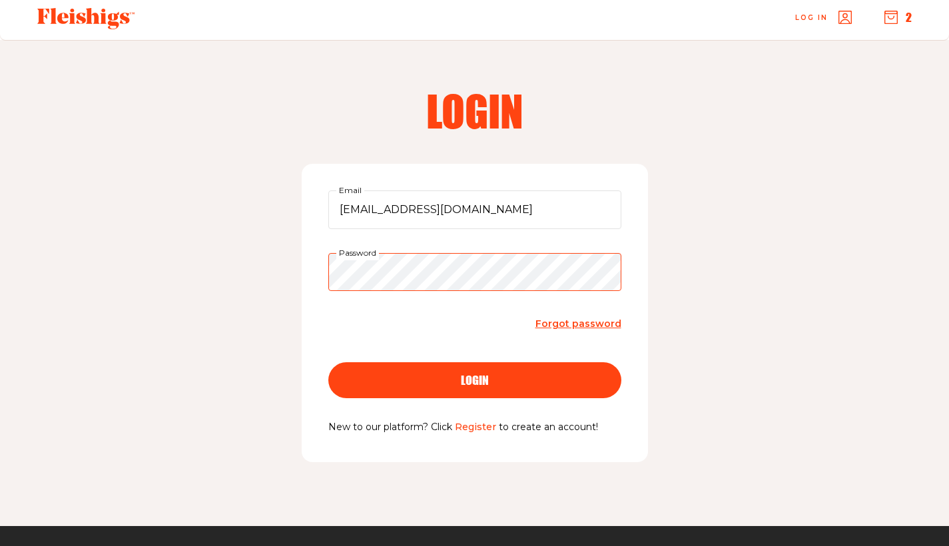
click at [474, 379] on button "login" at bounding box center [474, 380] width 293 height 36
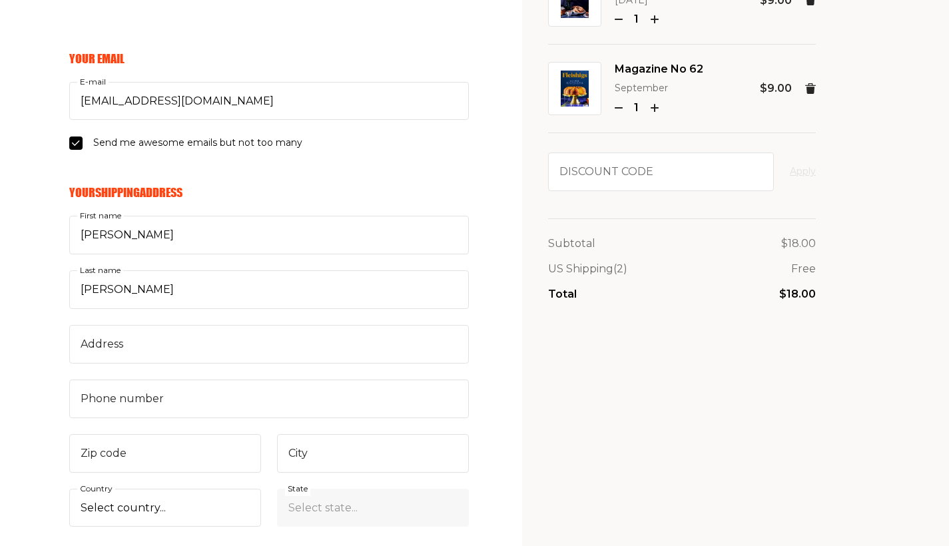
scroll to position [116, 0]
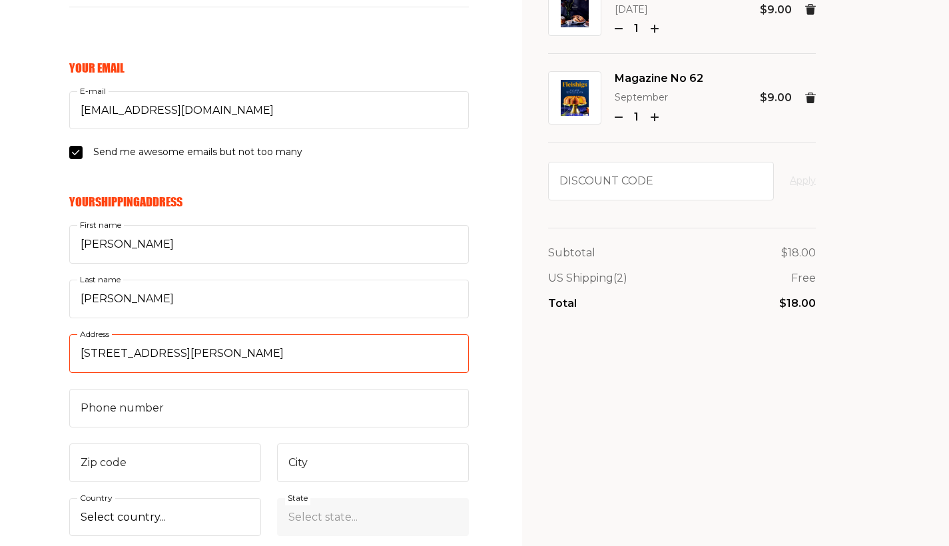
type input "30 Michelle Drive"
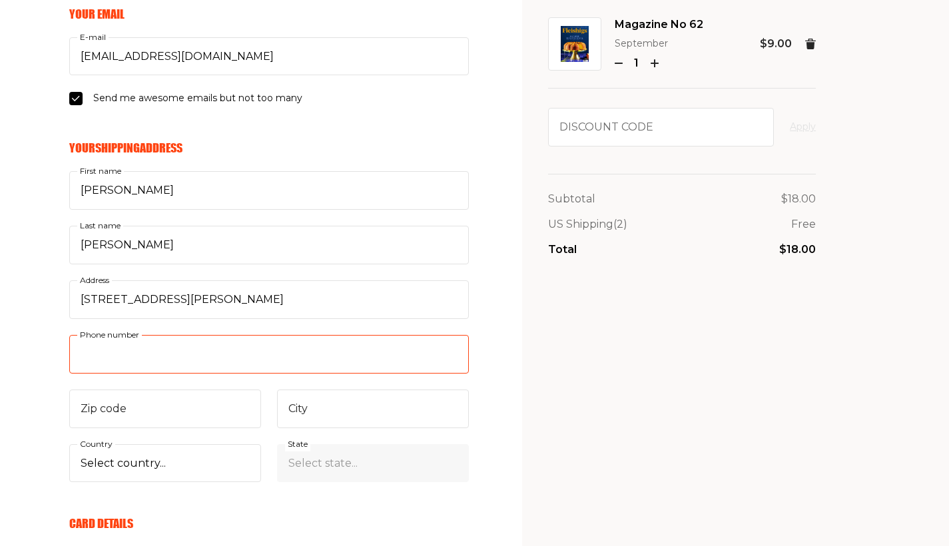
scroll to position [170, 0]
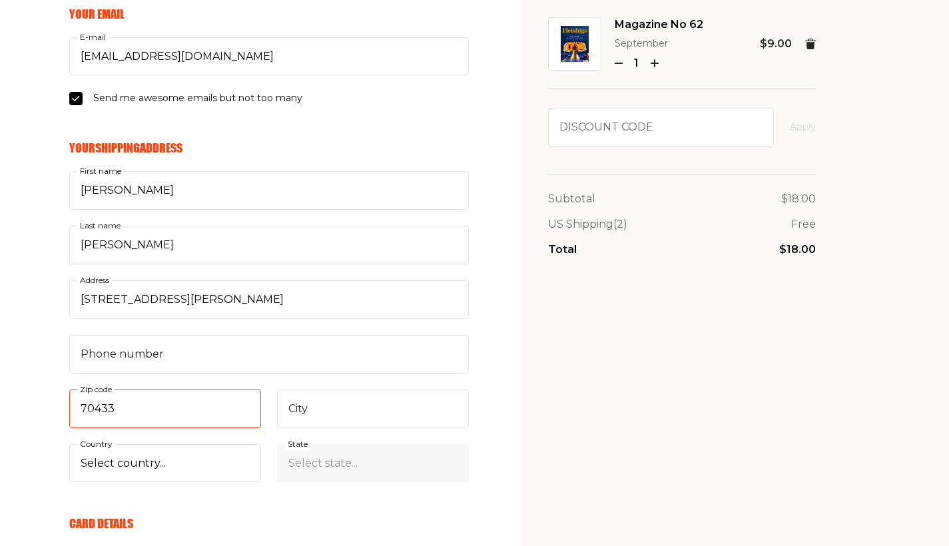
type input "70433"
type input "c"
type input "Covington"
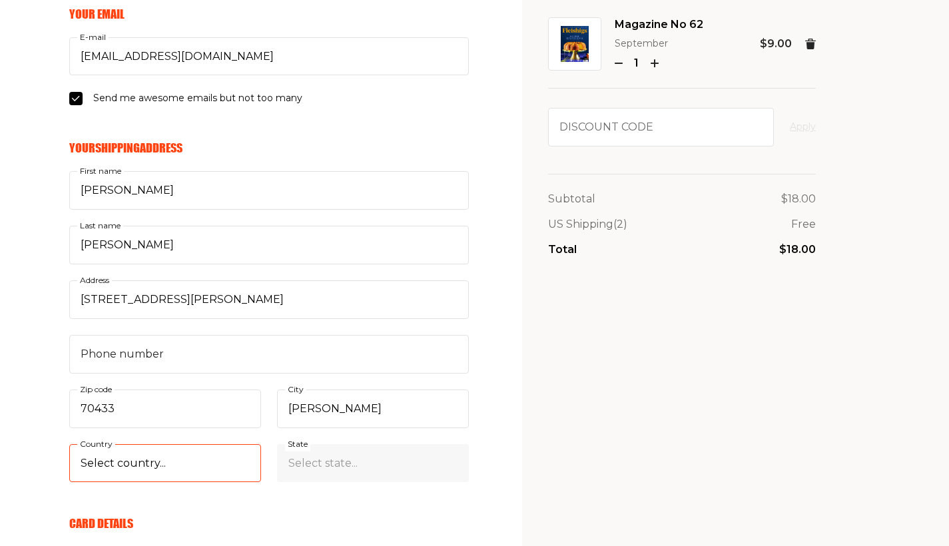
select select "US"
select select "Louisiana"
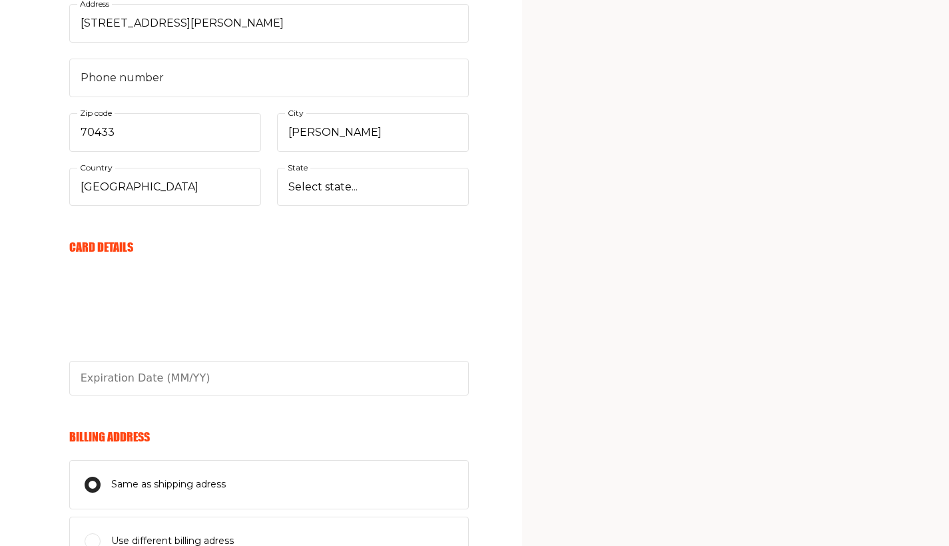
scroll to position [446, 0]
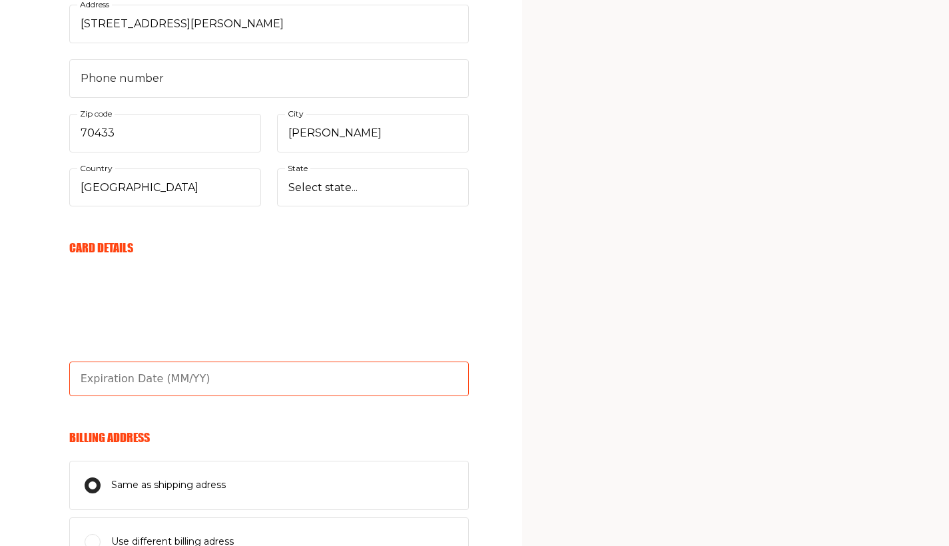
click at [141, 370] on input "text" at bounding box center [269, 379] width 400 height 35
type input "06/26"
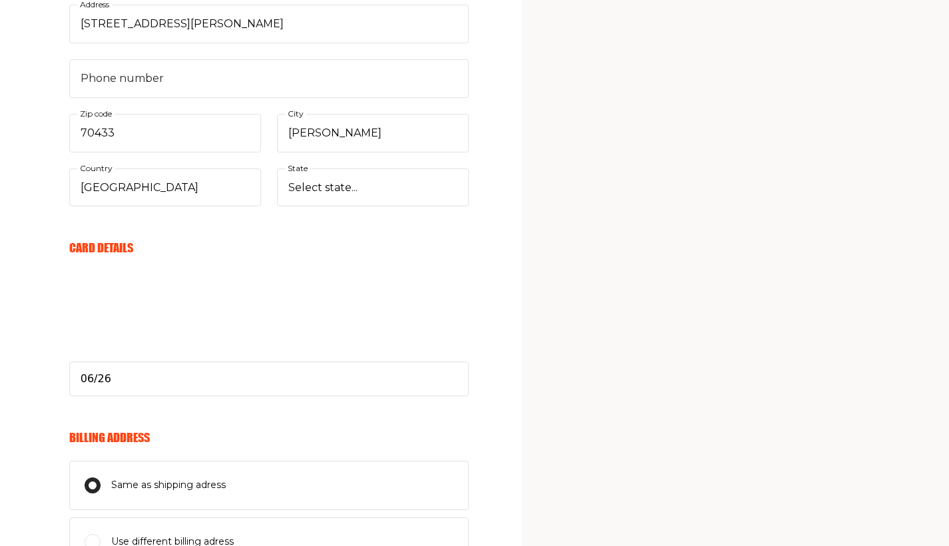
click at [567, 423] on div "My Cart Magazine No 51 September 2023 1 $9.00 Magazine No 62 September 1 $9.00 …" at bounding box center [682, 174] width 268 height 1138
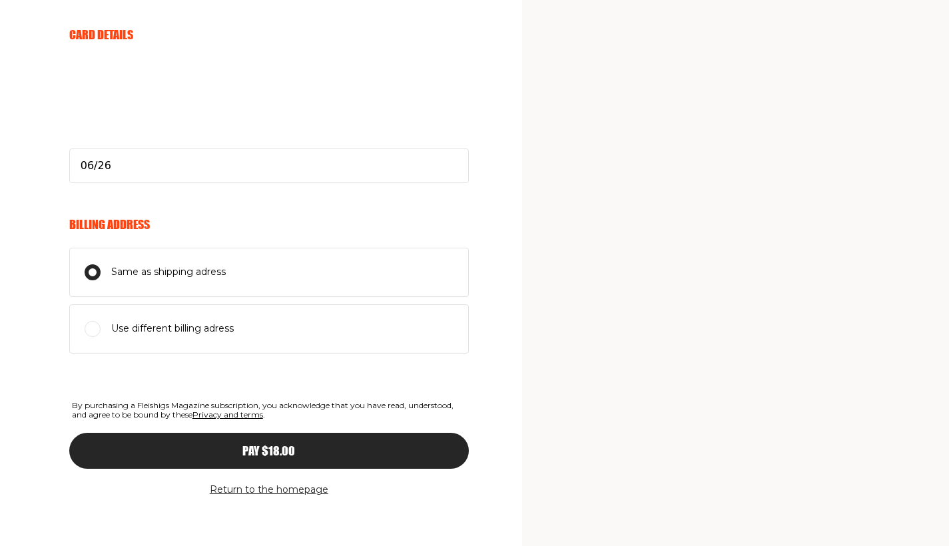
scroll to position [655, 0]
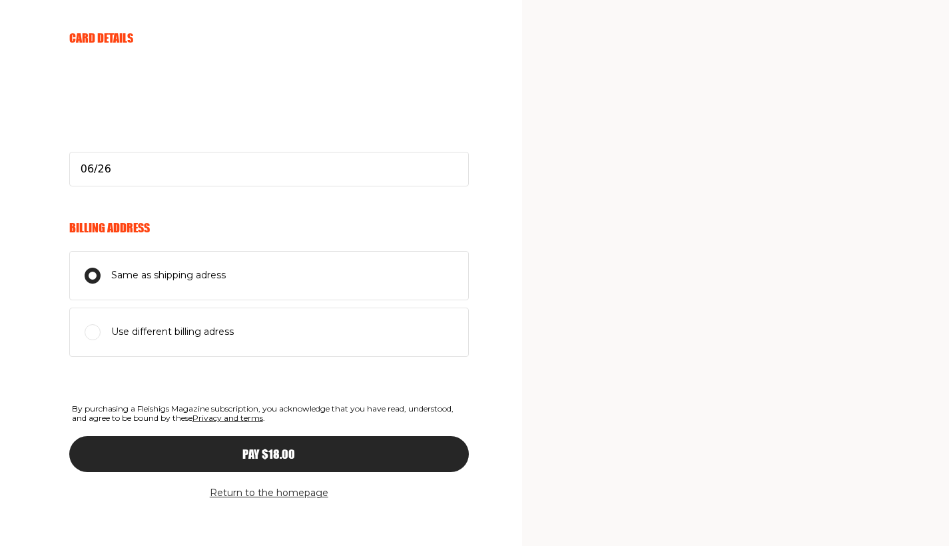
click at [368, 448] on div "Pay $18.00" at bounding box center [269, 454] width 346 height 12
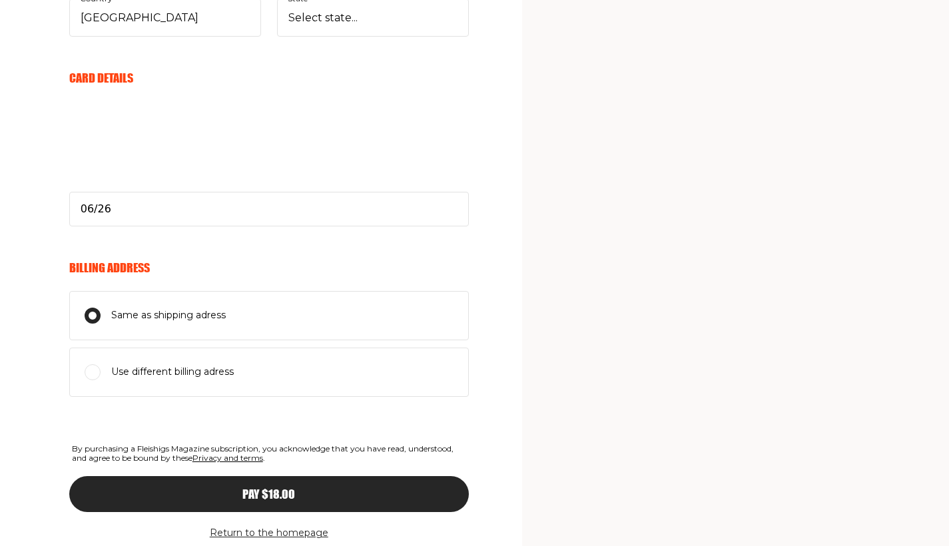
scroll to position [246, 0]
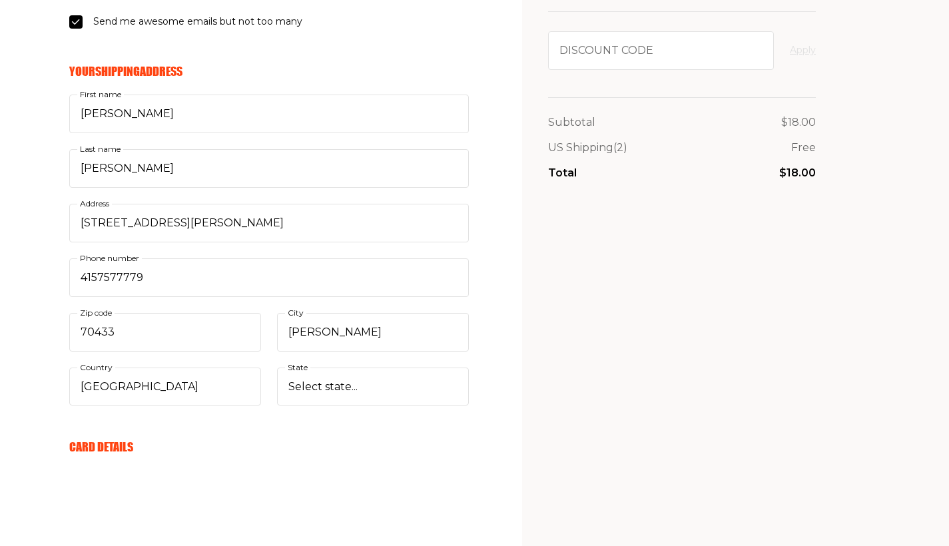
type input "4157577779"
click at [621, 366] on div "My Cart Magazine No 51 September 2023 1 $9.00 Magazine No 62 September 1 $9.00 …" at bounding box center [682, 373] width 268 height 1138
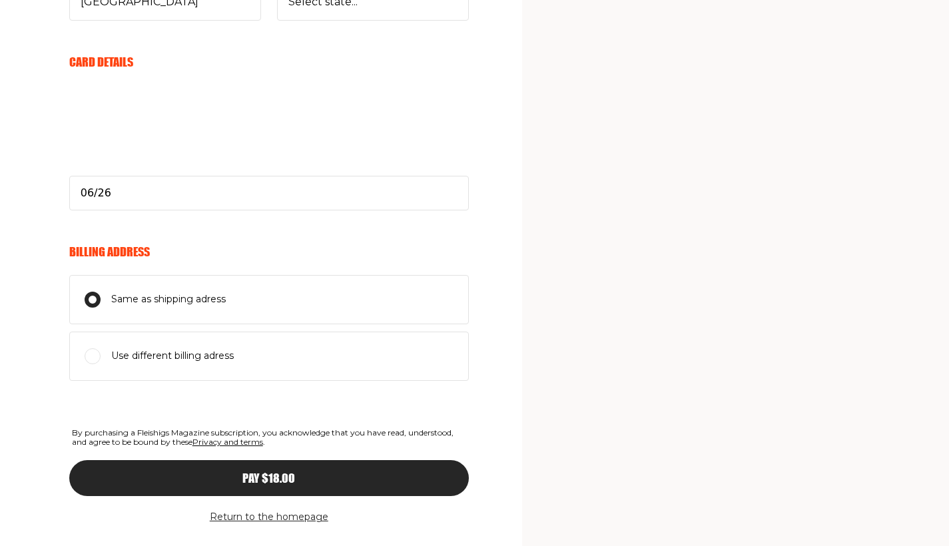
scroll to position [645, 0]
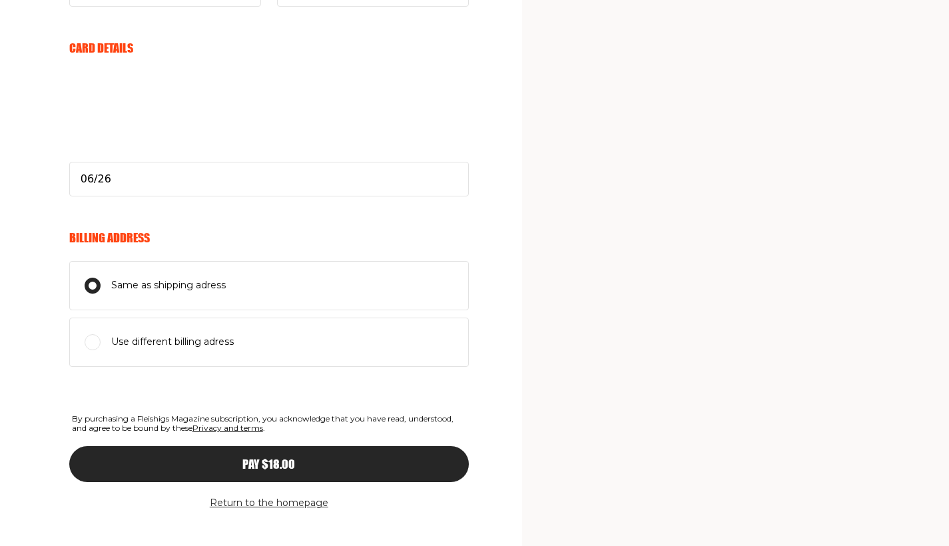
click at [371, 458] on div "Pay $18.00" at bounding box center [269, 464] width 346 height 12
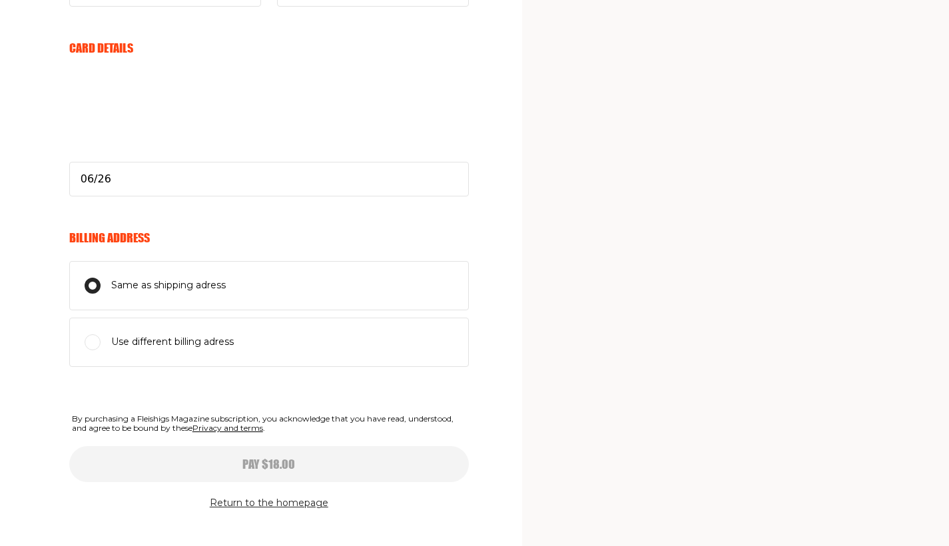
select select
type input "06/26"
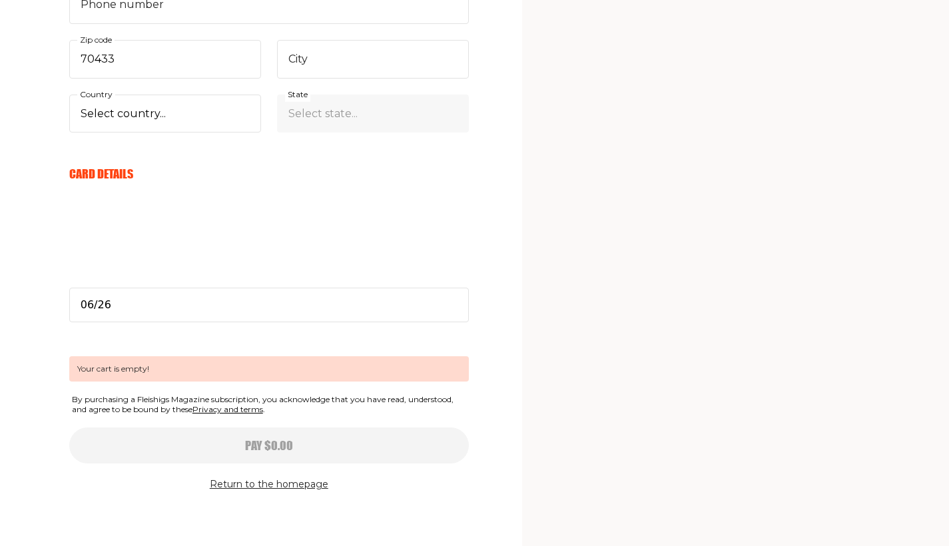
scroll to position [511, 0]
